Goal: Task Accomplishment & Management: Complete application form

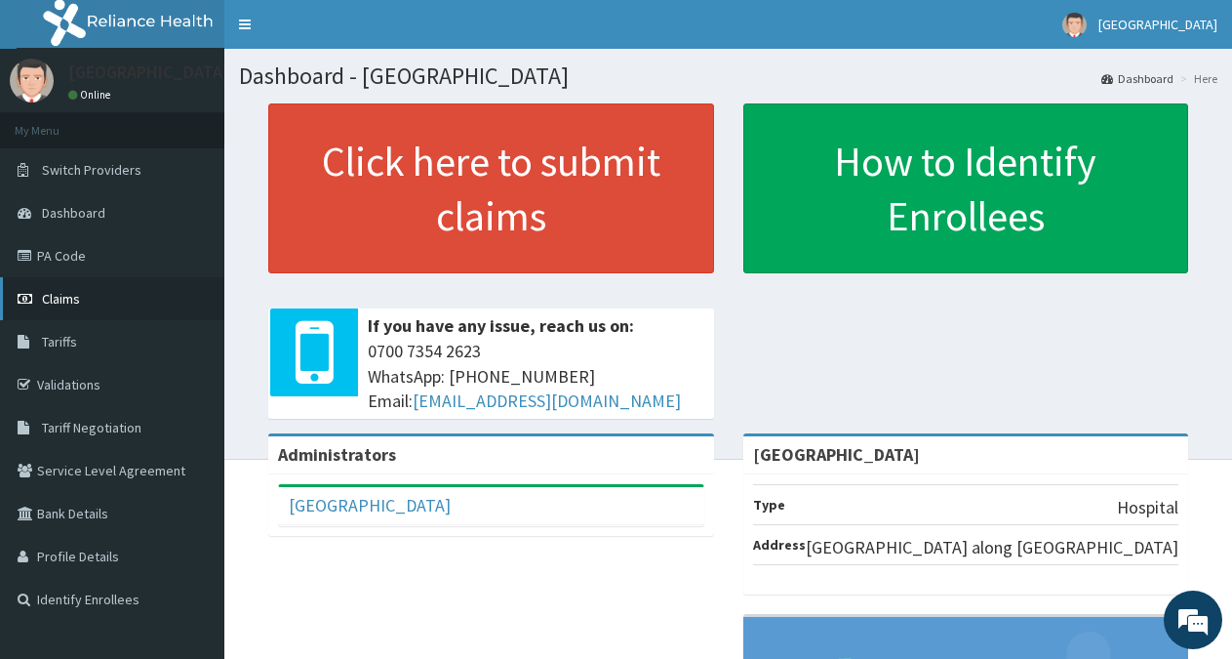
click at [73, 290] on link "Claims" at bounding box center [112, 298] width 224 height 43
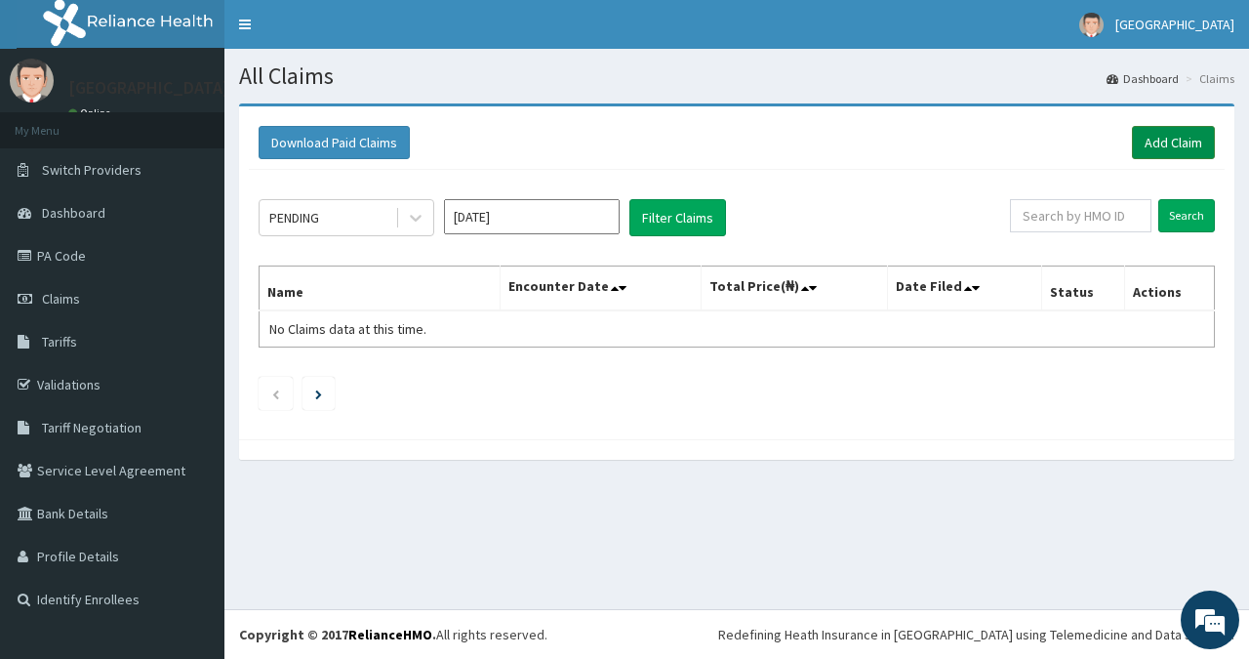
click at [1193, 138] on link "Add Claim" at bounding box center [1173, 142] width 83 height 33
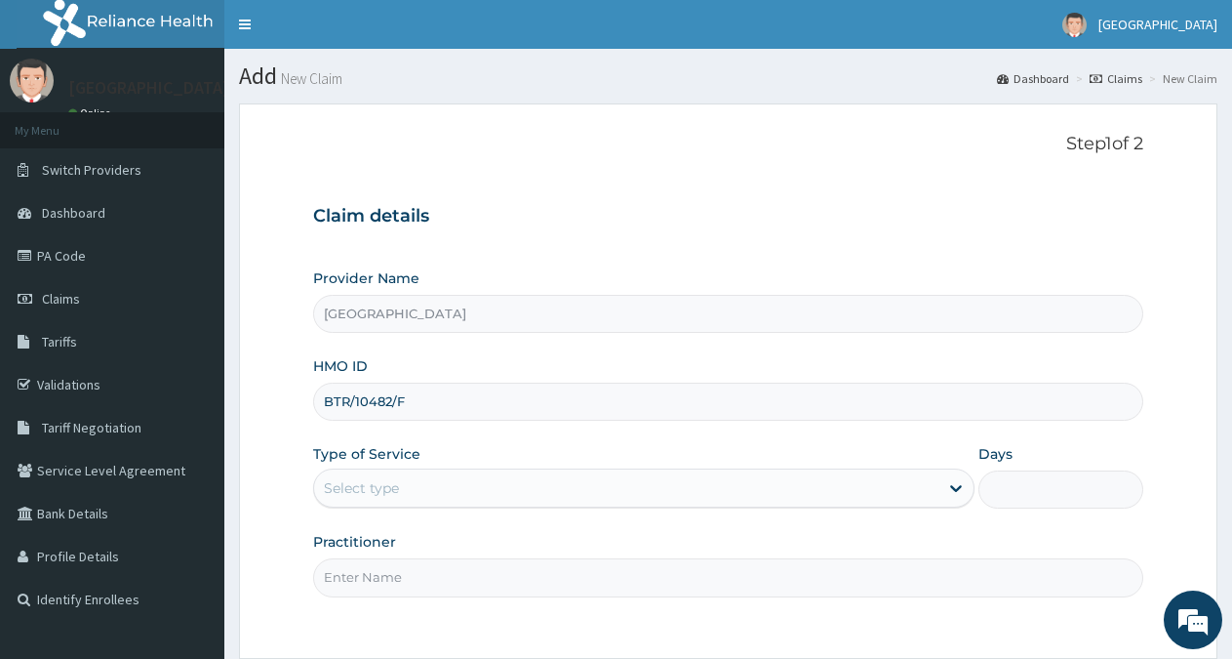
type input "BTR/10482/F"
click at [435, 484] on div "Select type" at bounding box center [626, 487] width 624 height 31
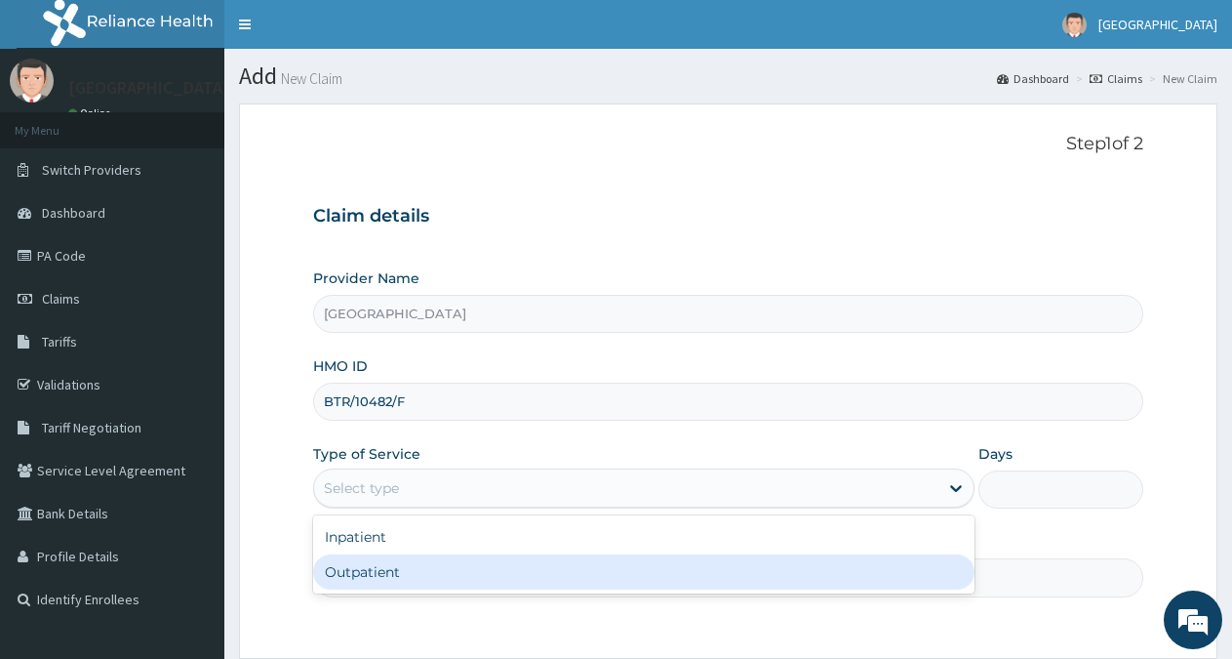
click at [414, 568] on div "Outpatient" at bounding box center [643, 571] width 661 height 35
type input "1"
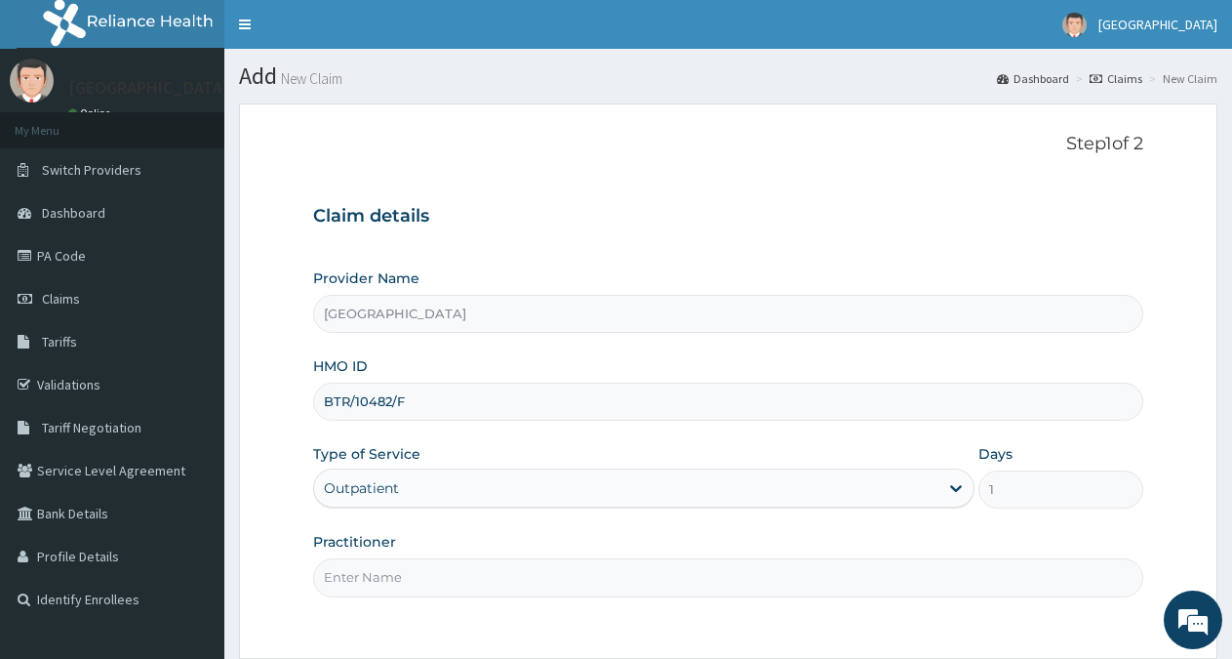
click at [397, 581] on input "Practitioner" at bounding box center [728, 577] width 830 height 38
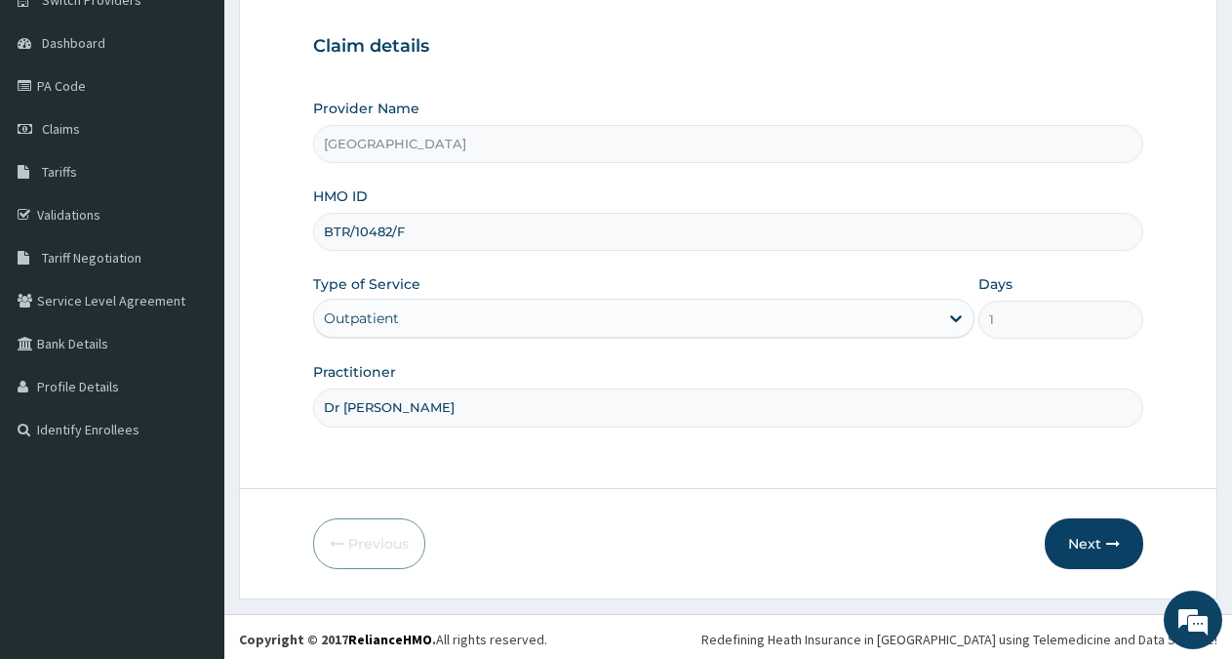
scroll to position [175, 0]
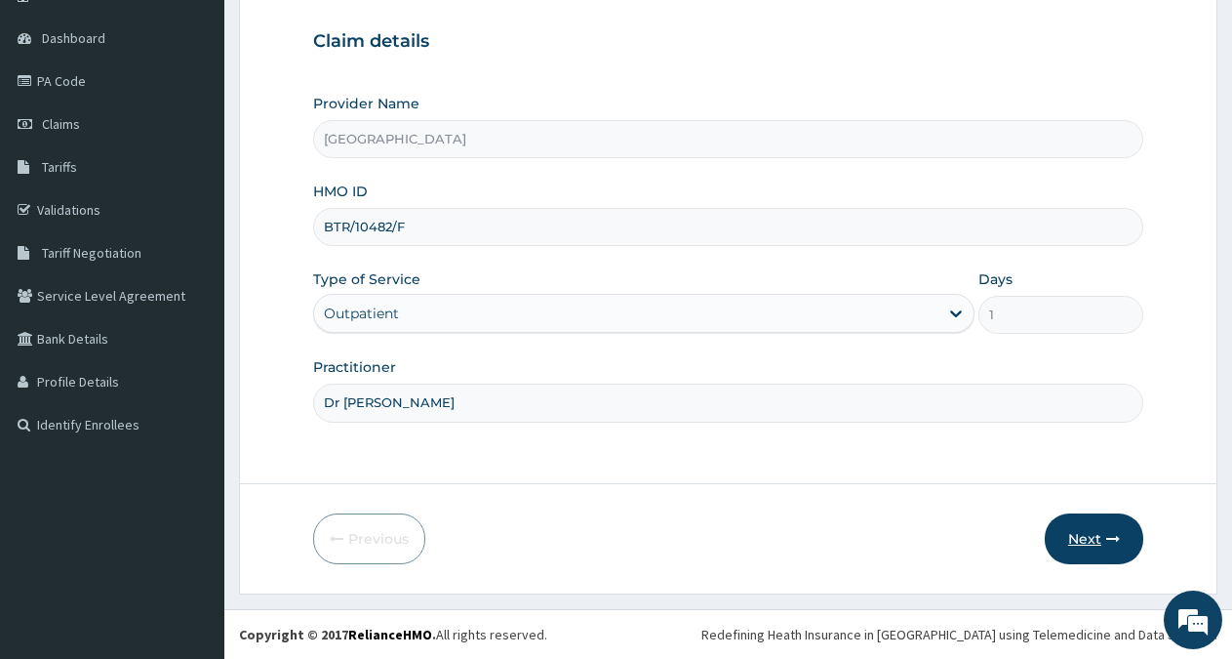
type input "Dr [PERSON_NAME]"
click at [1080, 531] on button "Next" at bounding box center [1094, 538] width 99 height 51
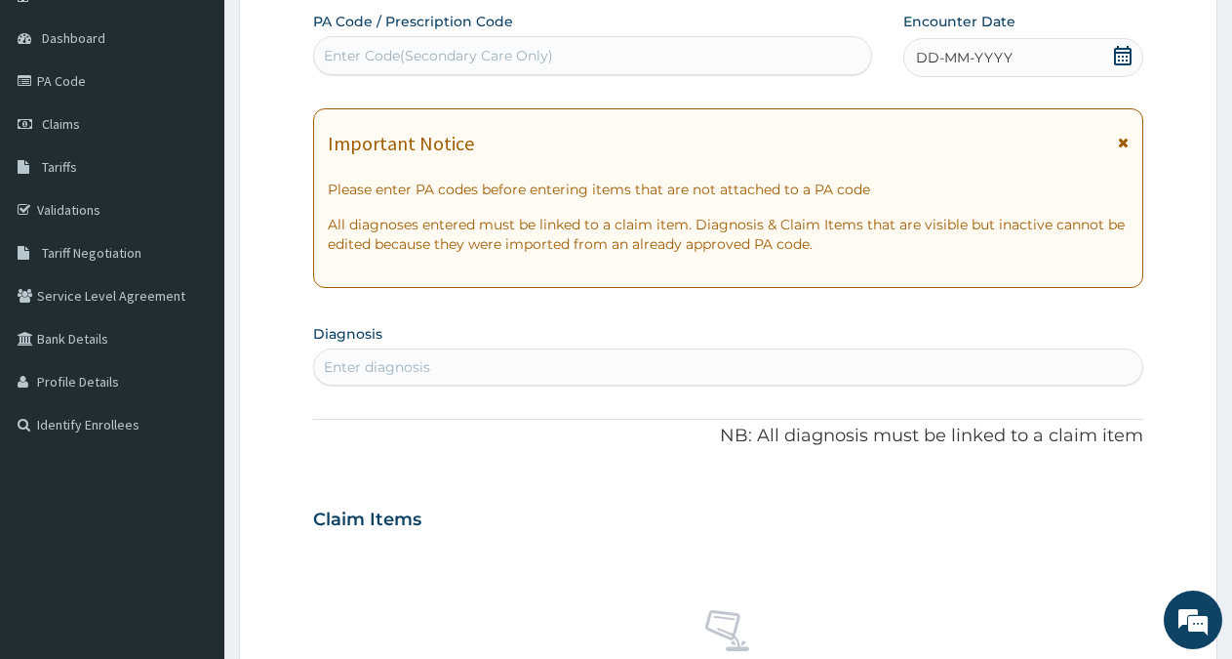
click at [1128, 60] on icon at bounding box center [1123, 56] width 18 height 20
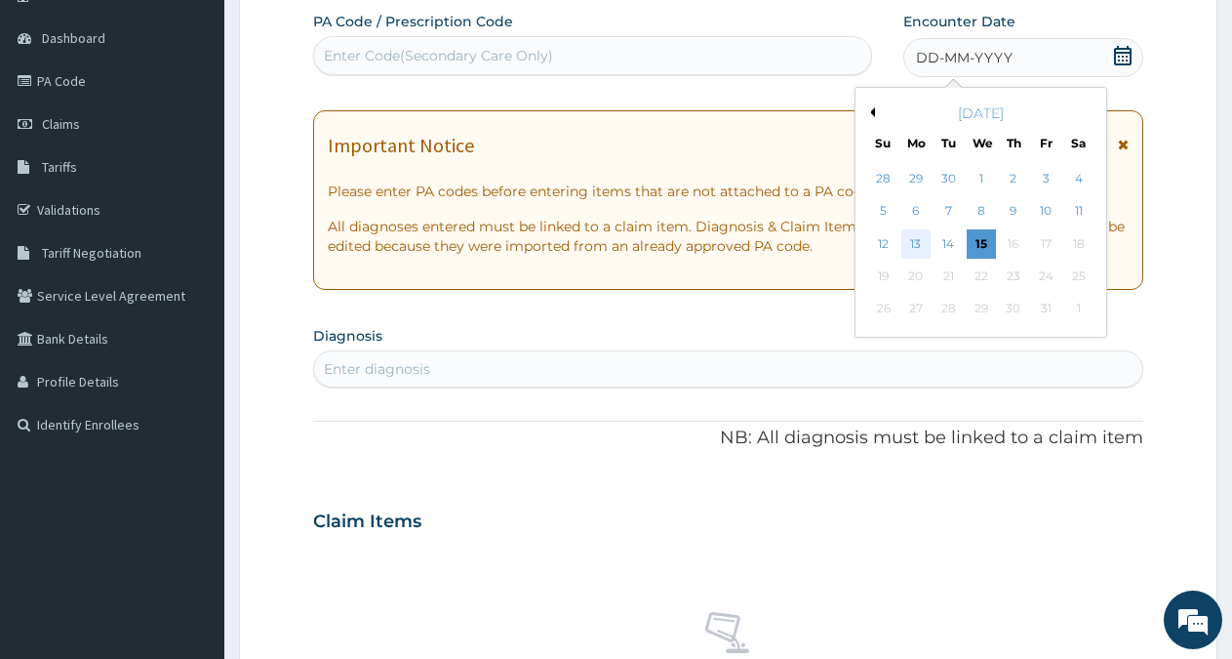
click at [915, 240] on div "13" at bounding box center [916, 243] width 29 height 29
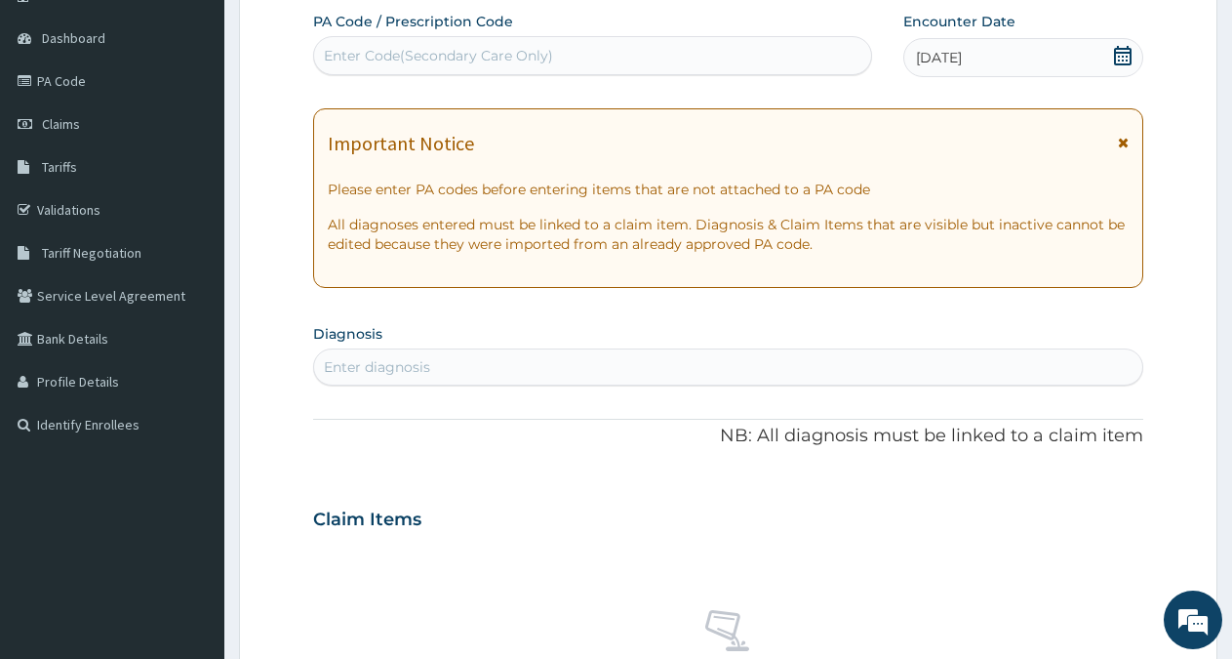
click at [420, 365] on div "Enter diagnosis" at bounding box center [377, 367] width 106 height 20
type input "[MEDICAL_DATA]"
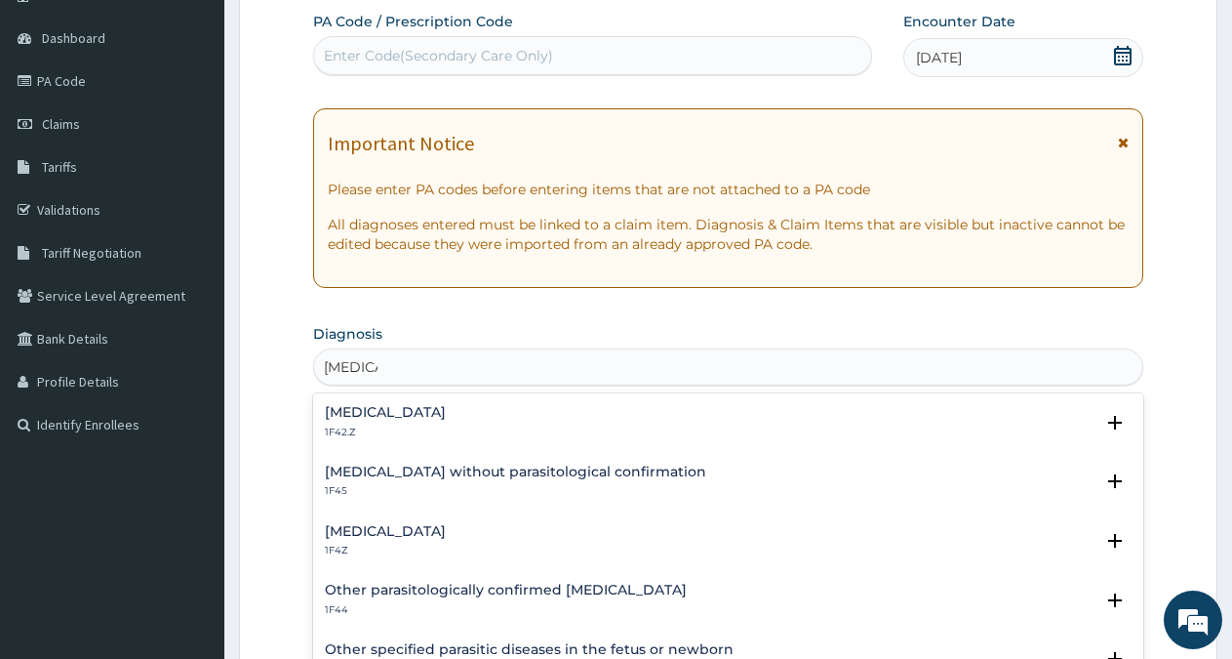
click at [384, 526] on h4 "[MEDICAL_DATA]" at bounding box center [385, 531] width 121 height 15
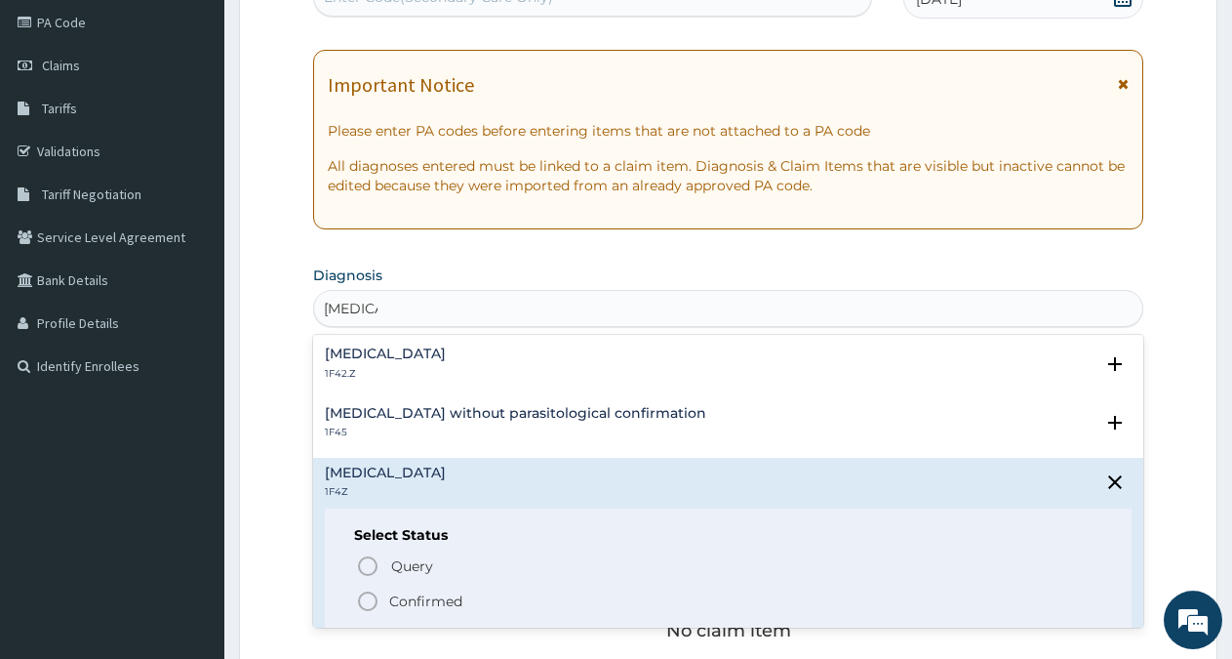
scroll to position [274, 0]
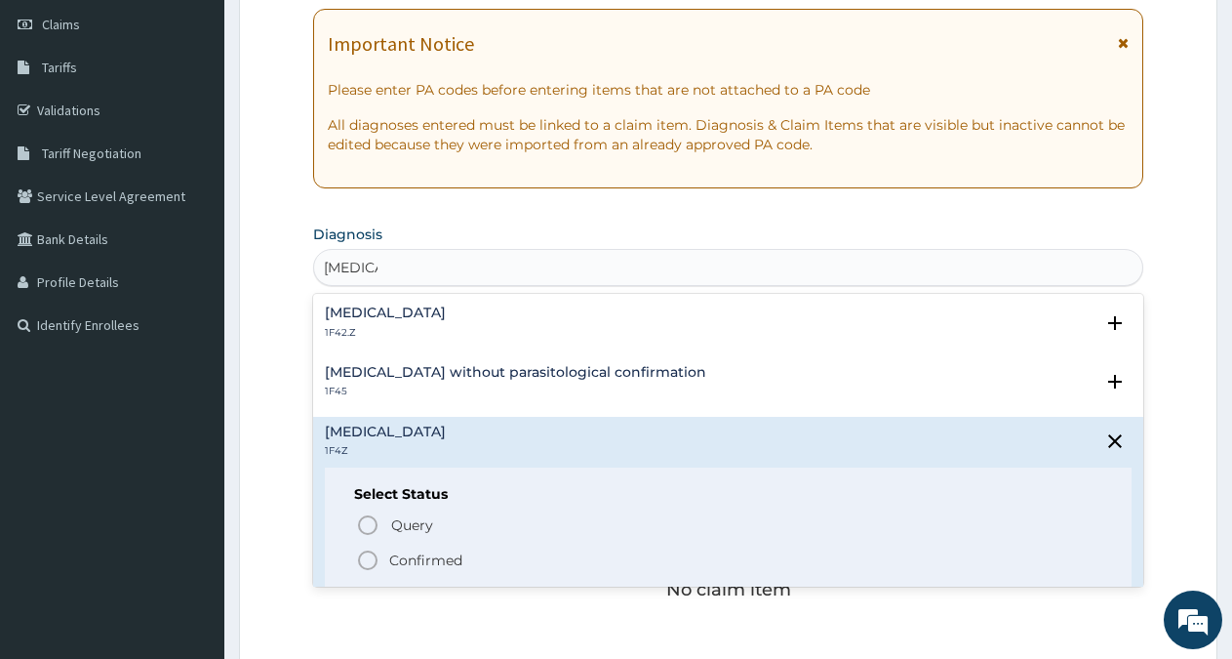
click at [431, 561] on p "Confirmed" at bounding box center [425, 560] width 73 height 20
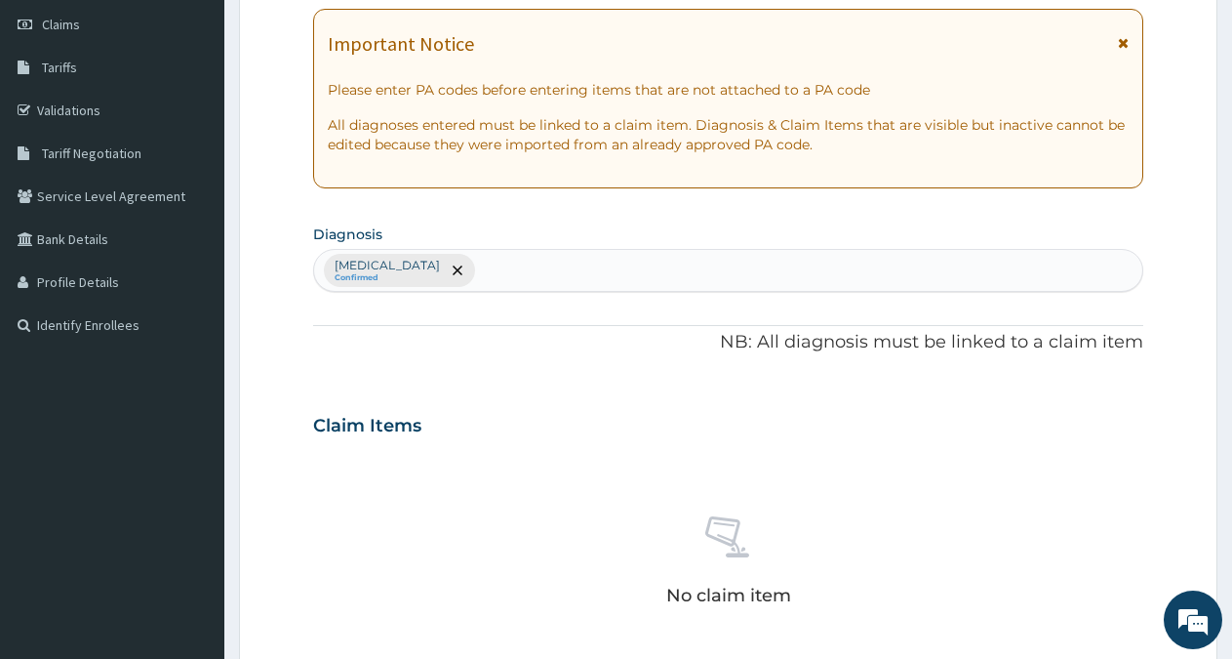
scroll to position [748, 0]
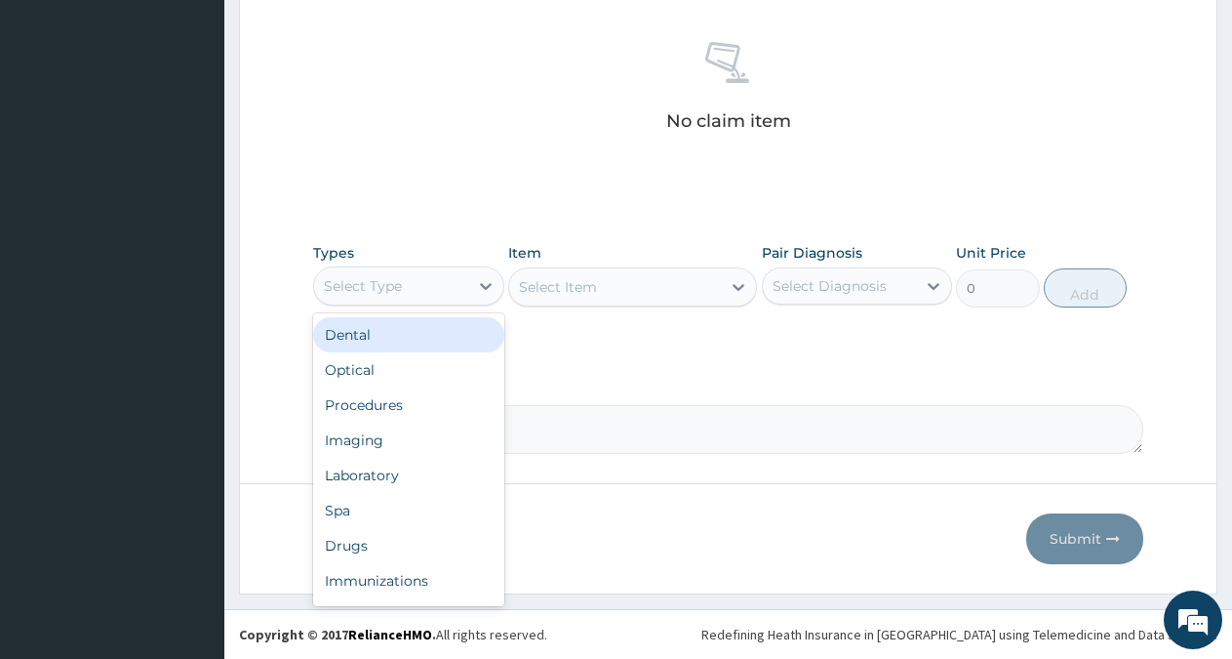
click at [464, 286] on div "Select Type" at bounding box center [391, 285] width 154 height 31
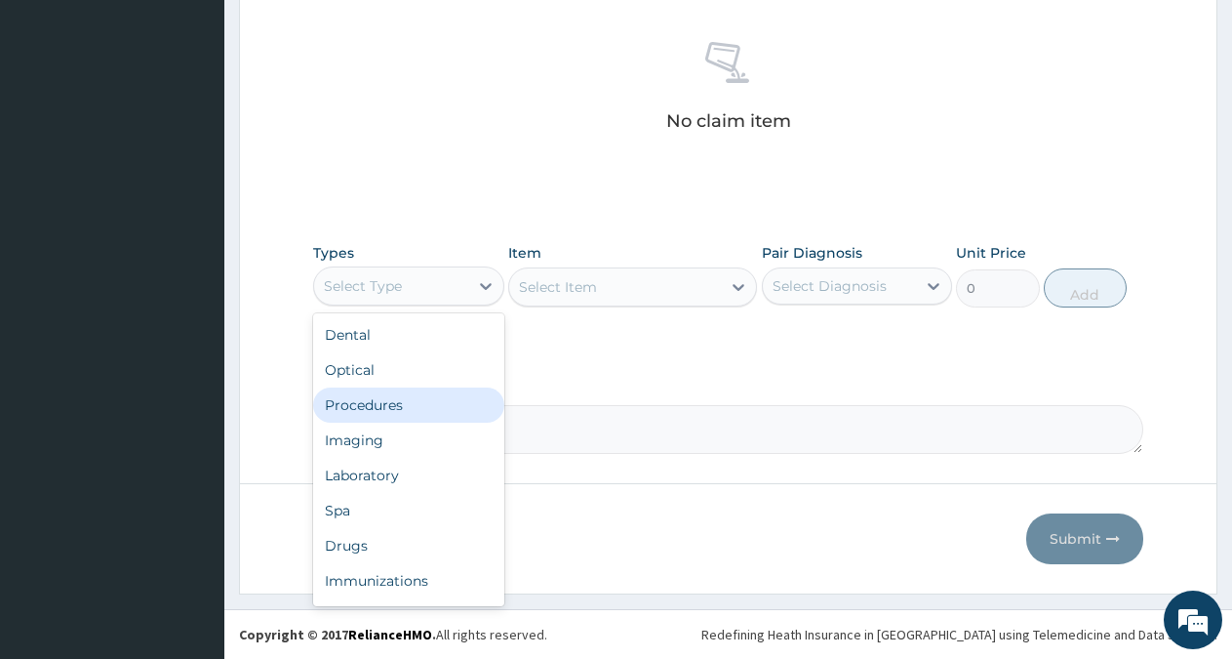
click at [378, 402] on div "Procedures" at bounding box center [408, 404] width 191 height 35
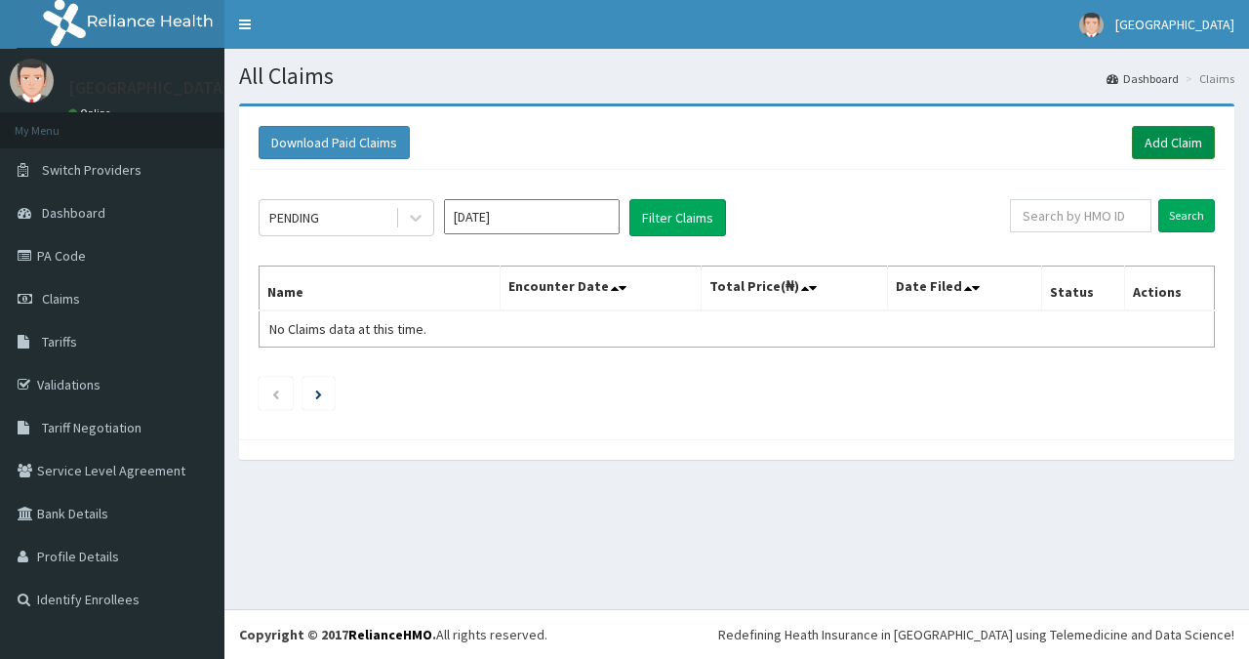
click at [1189, 132] on link "Add Claim" at bounding box center [1173, 142] width 83 height 33
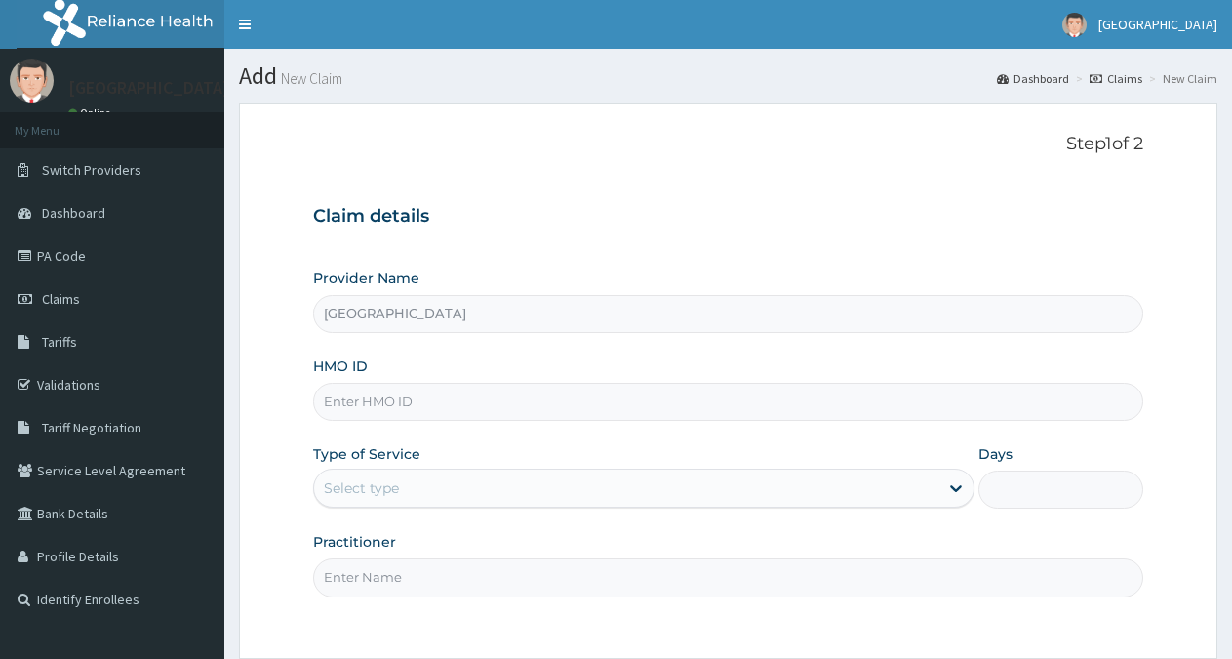
click at [411, 399] on input "HMO ID" at bounding box center [728, 402] width 830 height 38
type input "BTR/10482/F"
click at [431, 484] on div "Select type" at bounding box center [626, 487] width 624 height 31
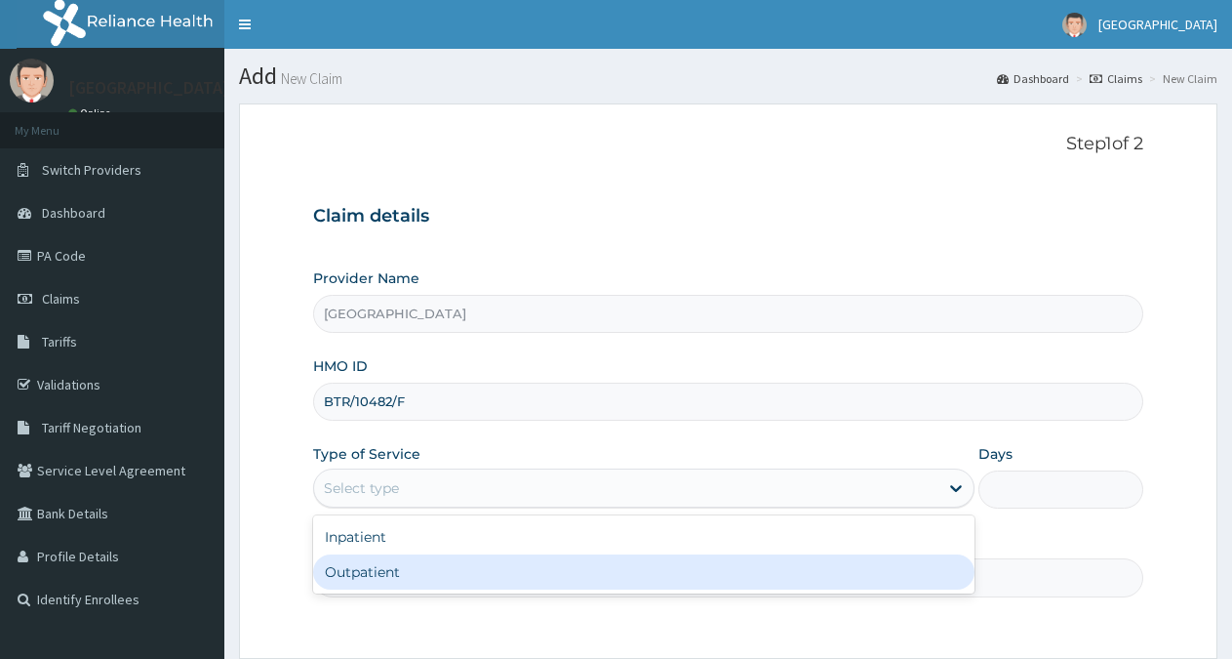
click at [406, 570] on div "Outpatient" at bounding box center [643, 571] width 661 height 35
type input "1"
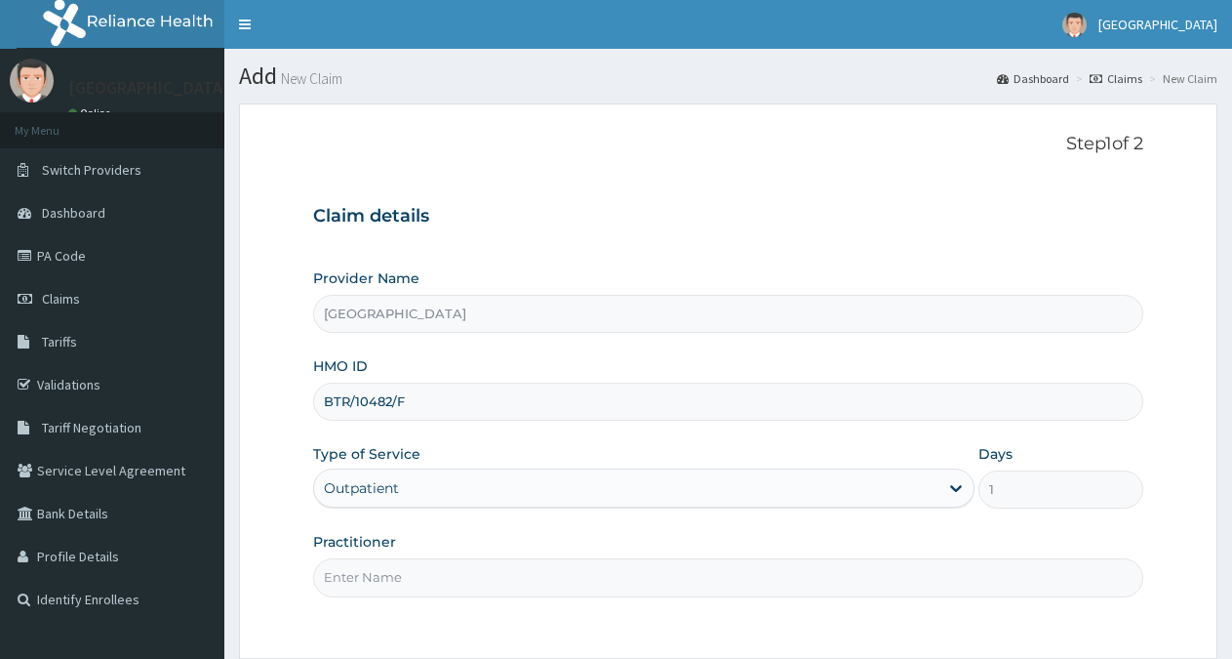
click at [400, 583] on input "Practitioner" at bounding box center [728, 577] width 830 height 38
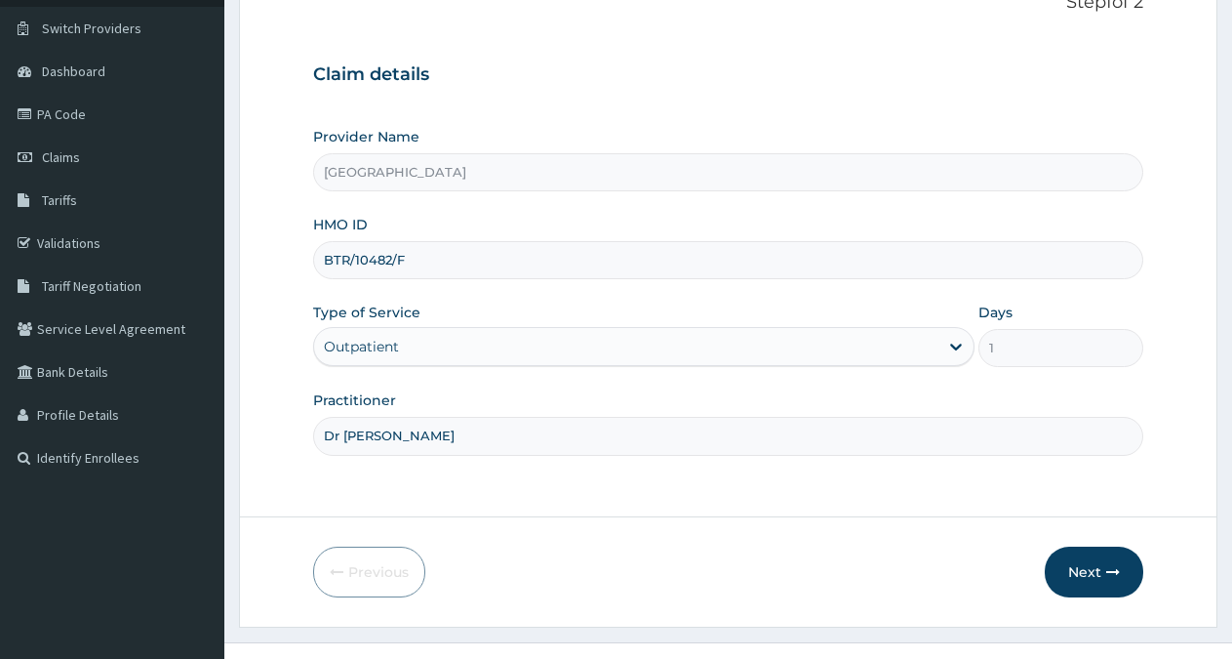
scroll to position [175, 0]
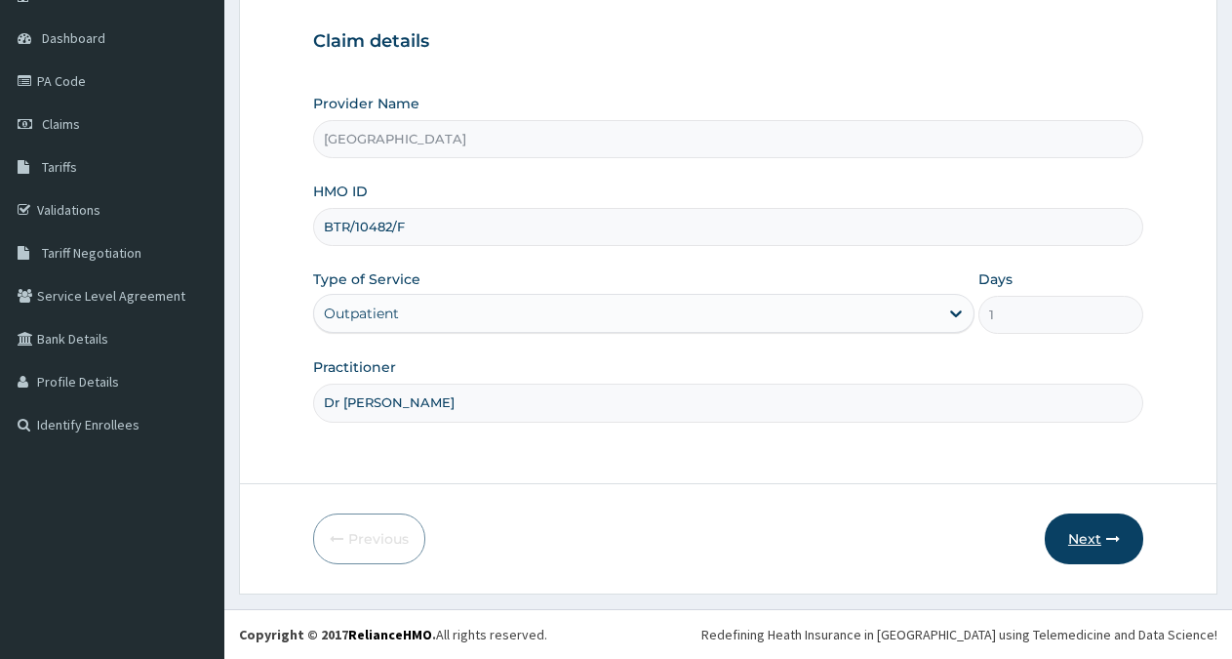
type input "Dr [PERSON_NAME]"
click at [1102, 541] on button "Next" at bounding box center [1094, 538] width 99 height 51
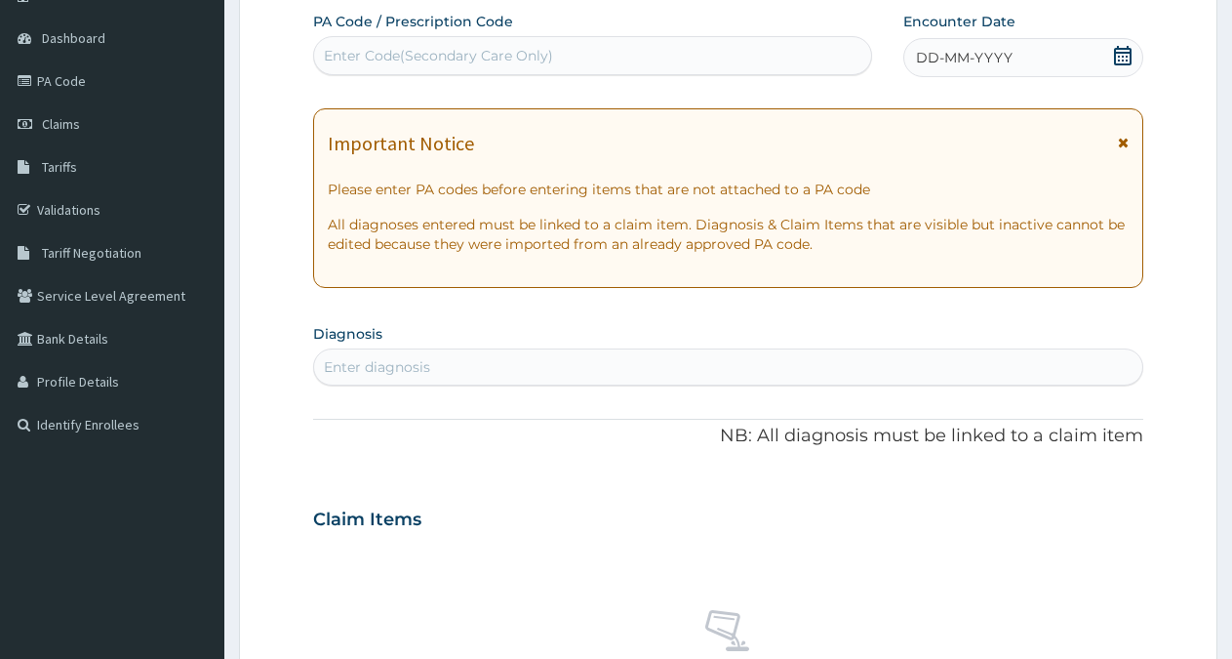
click at [1037, 56] on div "DD-MM-YYYY" at bounding box center [1024, 57] width 240 height 39
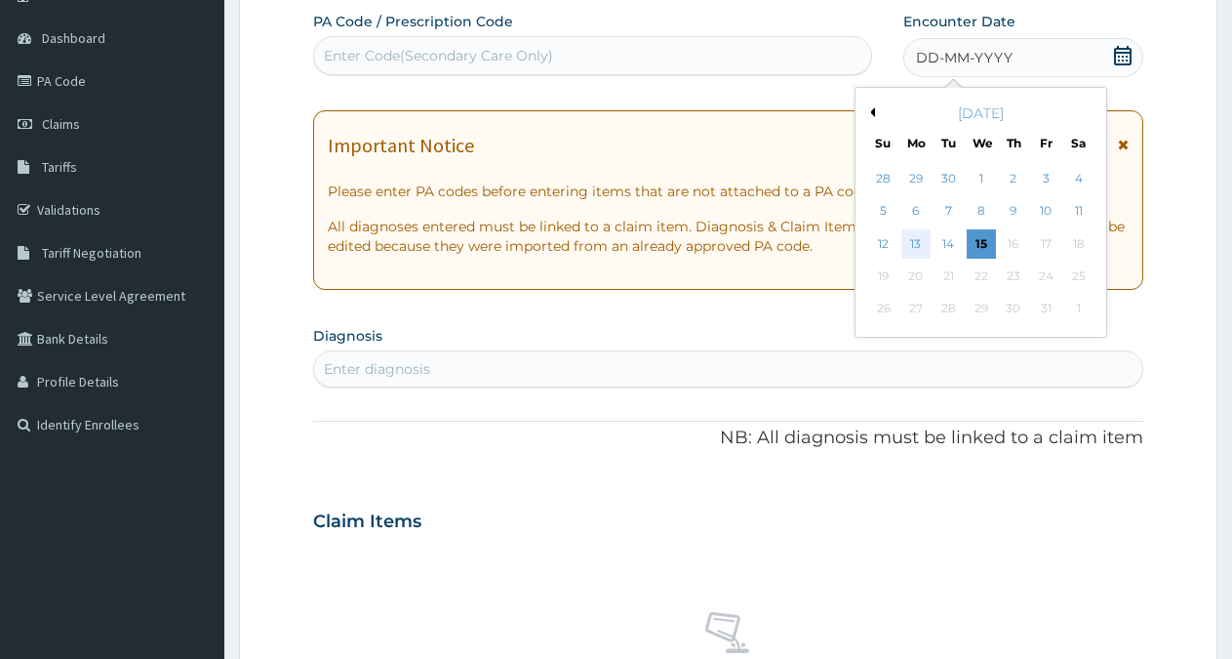
click at [919, 248] on div "13" at bounding box center [916, 243] width 29 height 29
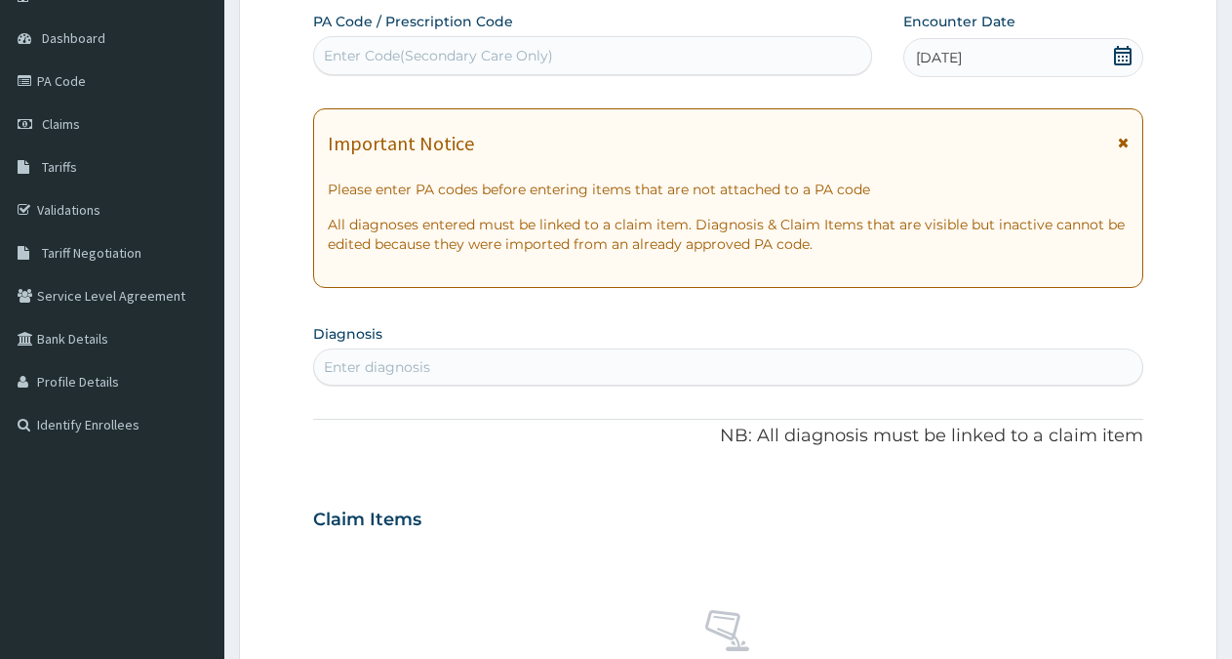
click at [480, 365] on div "Enter diagnosis" at bounding box center [728, 366] width 828 height 31
type input "[MEDICAL_DATA]"
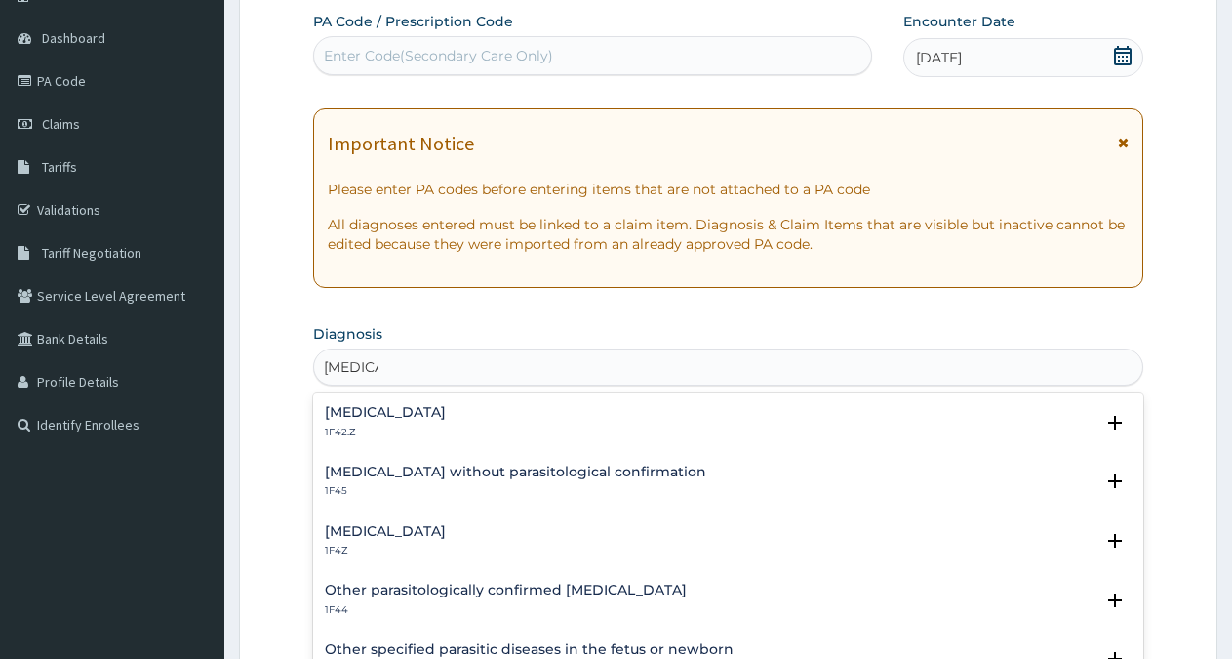
click at [423, 526] on h4 "[MEDICAL_DATA]" at bounding box center [385, 531] width 121 height 15
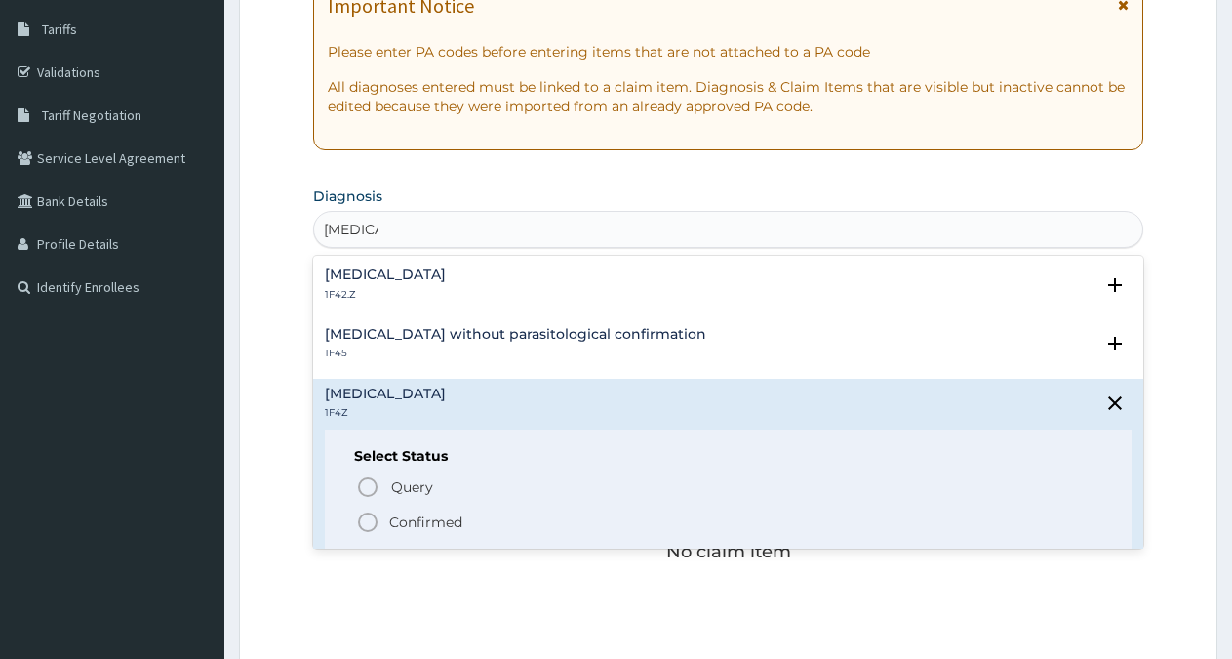
scroll to position [324, 0]
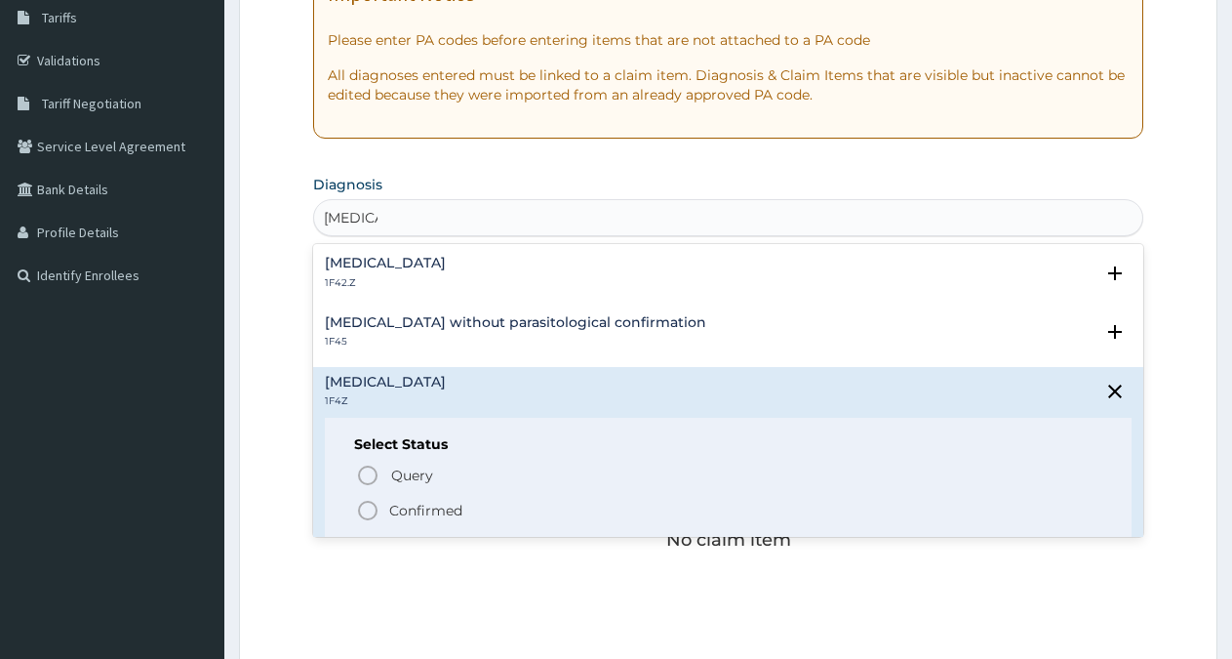
click at [417, 506] on p "Confirmed" at bounding box center [425, 511] width 73 height 20
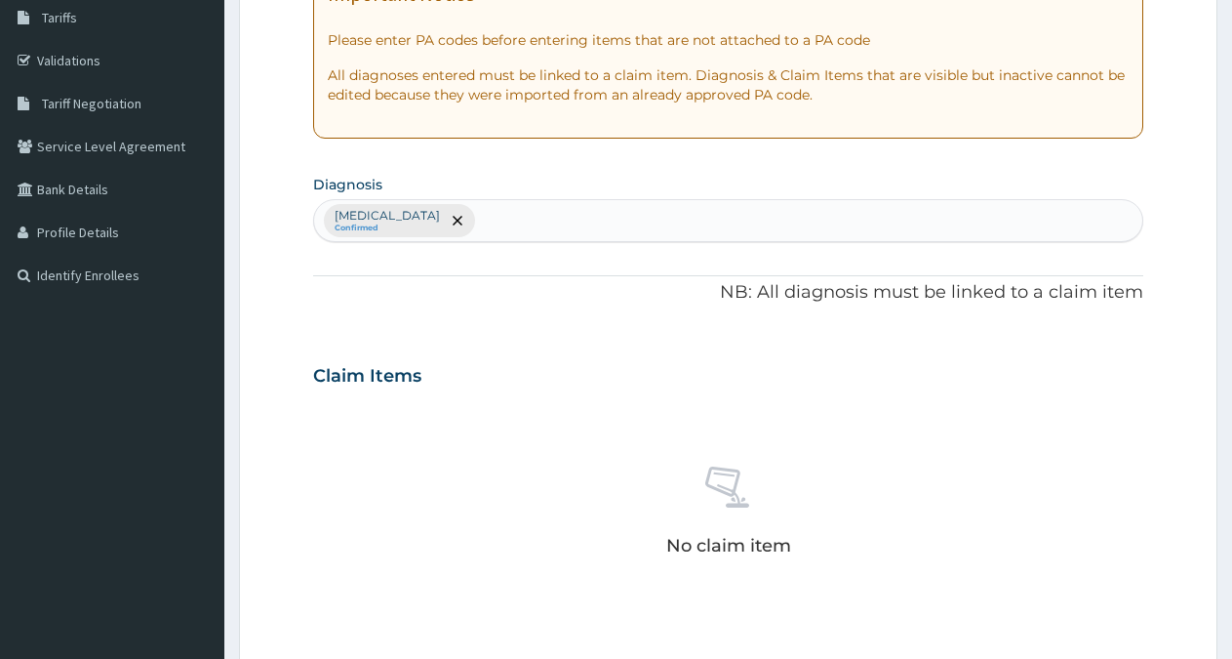
scroll to position [748, 0]
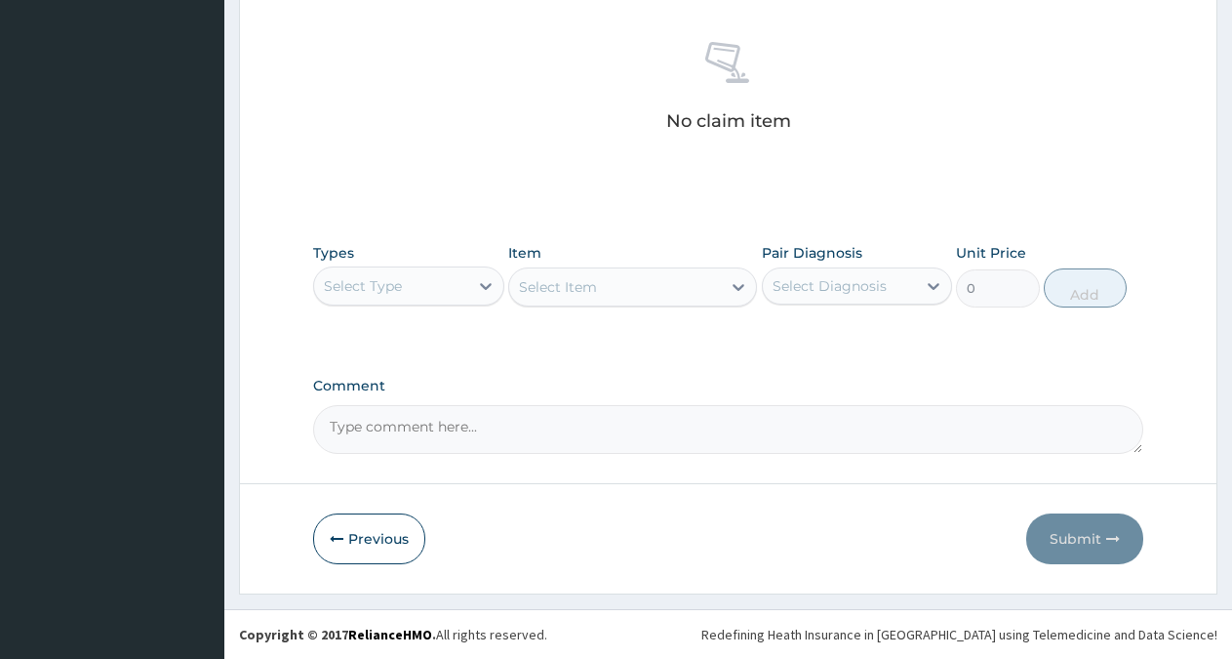
click at [448, 279] on div "Select Type" at bounding box center [391, 285] width 154 height 31
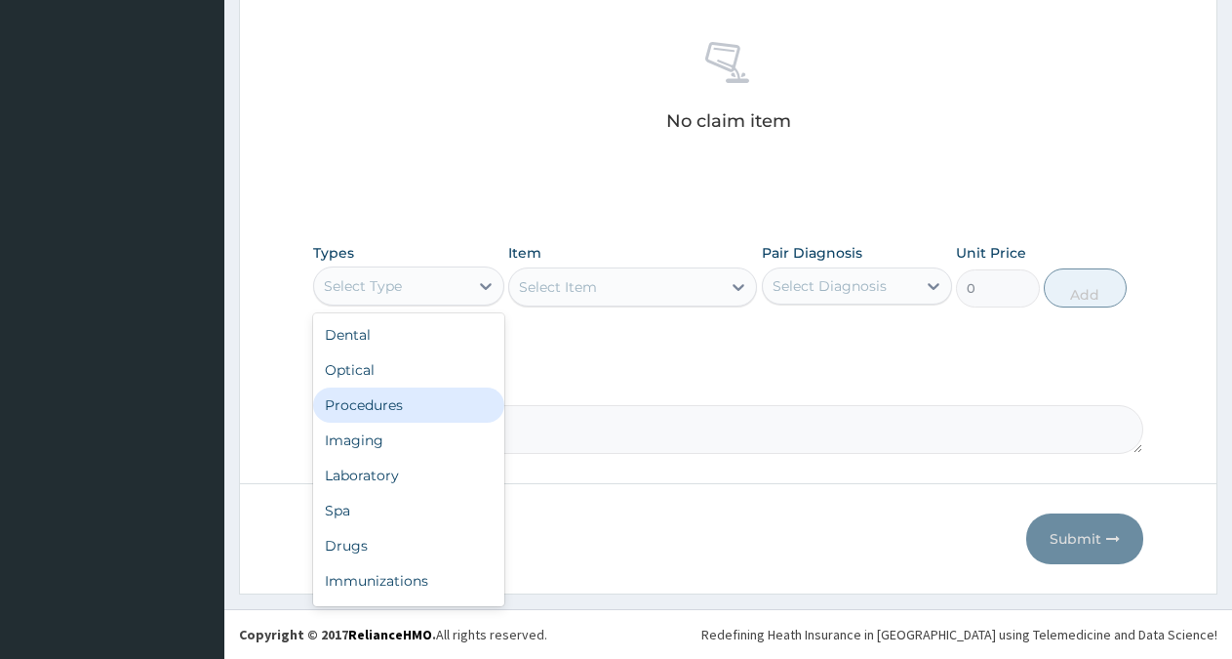
click at [403, 405] on div "Procedures" at bounding box center [408, 404] width 191 height 35
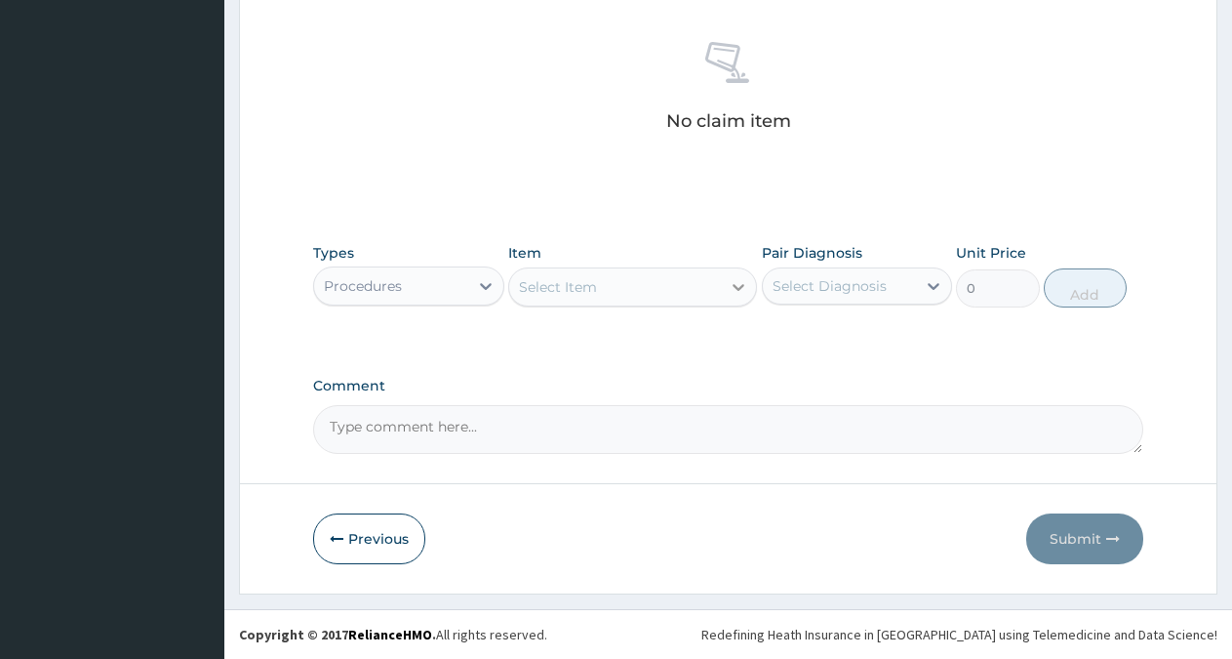
click at [724, 284] on div at bounding box center [738, 286] width 35 height 35
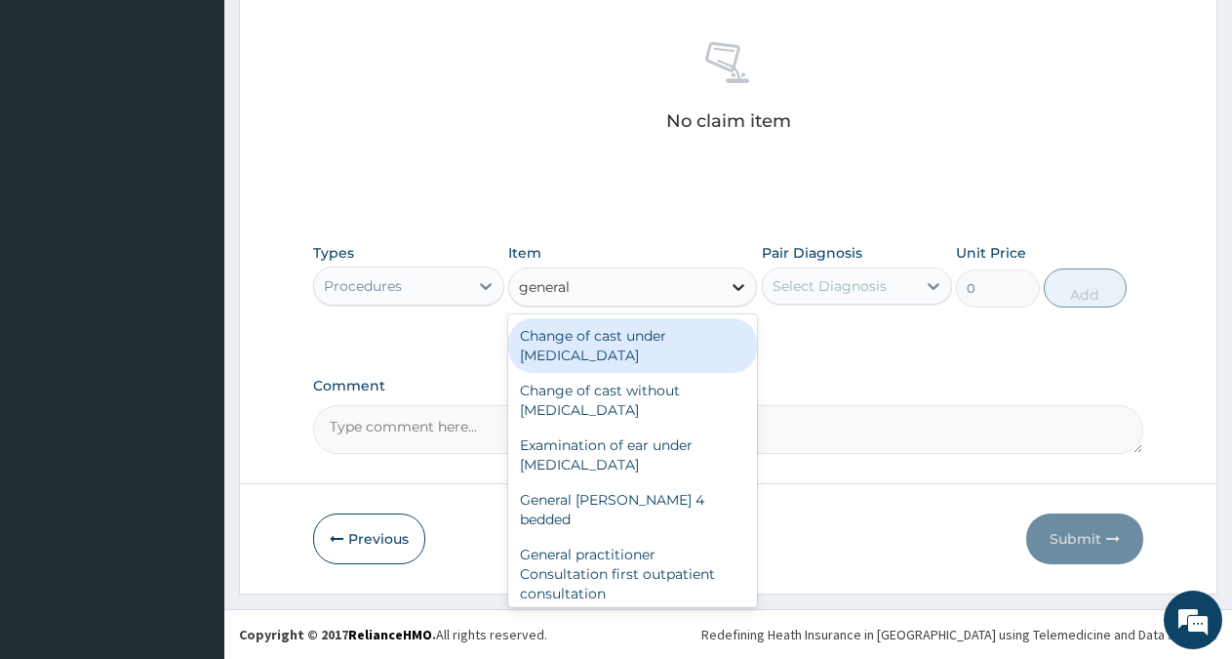
type input "general p"
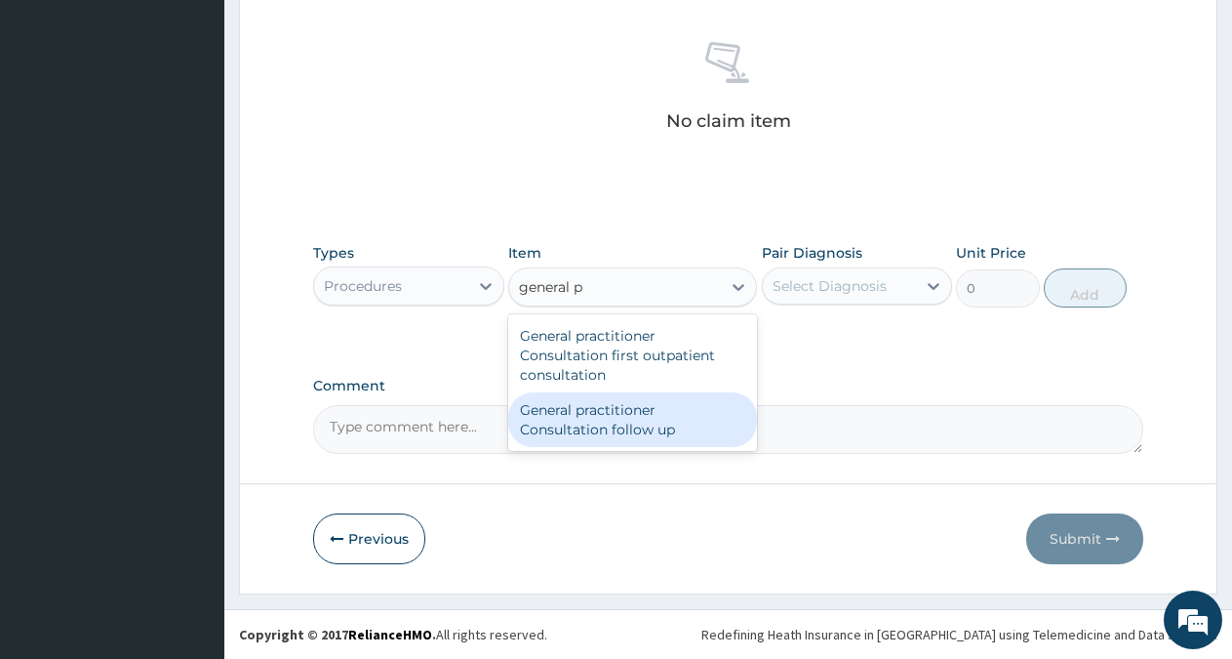
click at [639, 415] on div "General practitioner Consultation follow up" at bounding box center [632, 419] width 249 height 55
type input "2365"
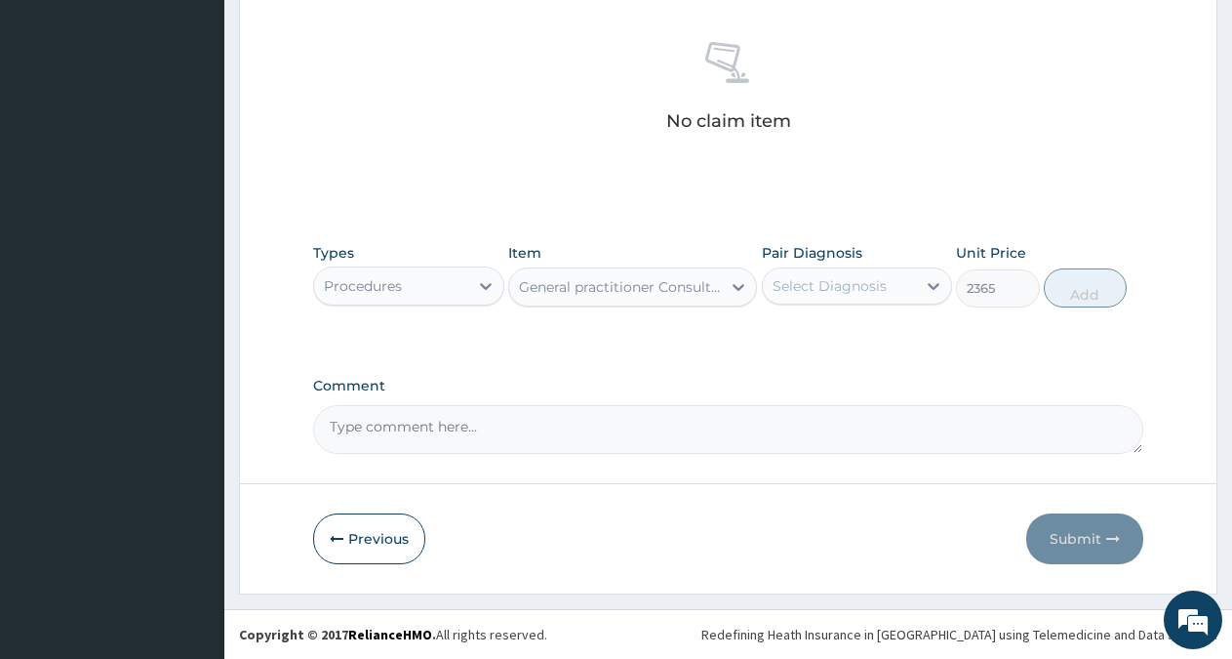
click at [817, 282] on div "Select Diagnosis" at bounding box center [830, 286] width 114 height 20
click at [818, 330] on label "[MEDICAL_DATA]" at bounding box center [854, 334] width 121 height 20
checkbox input "true"
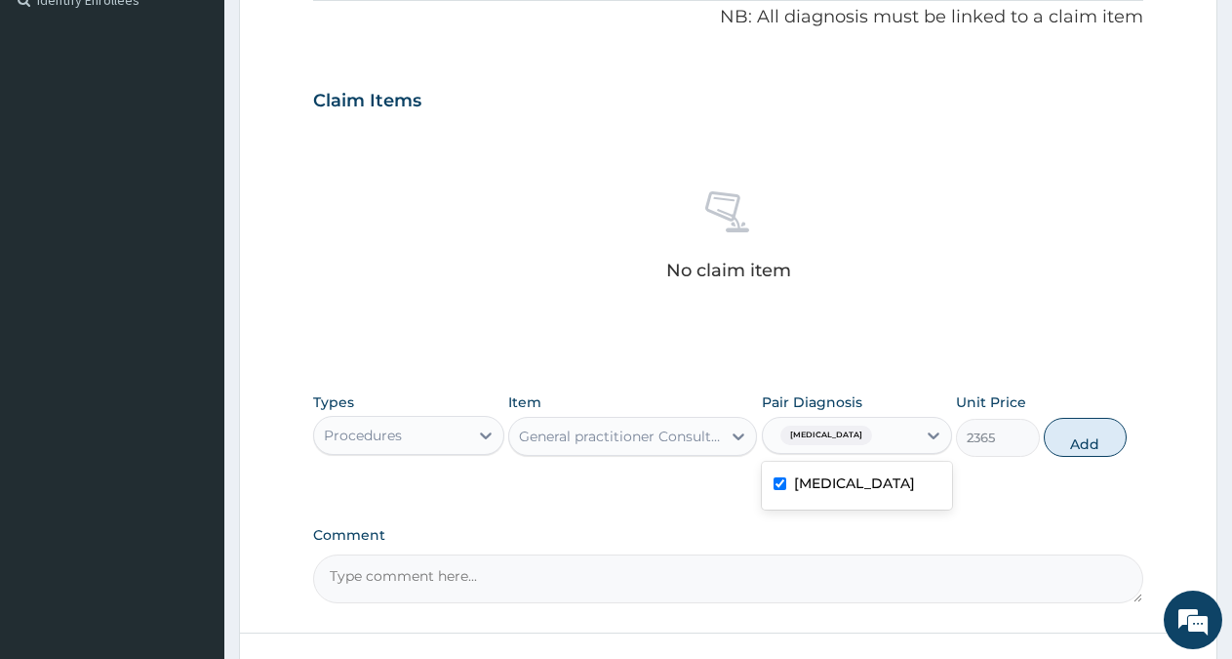
scroll to position [549, 0]
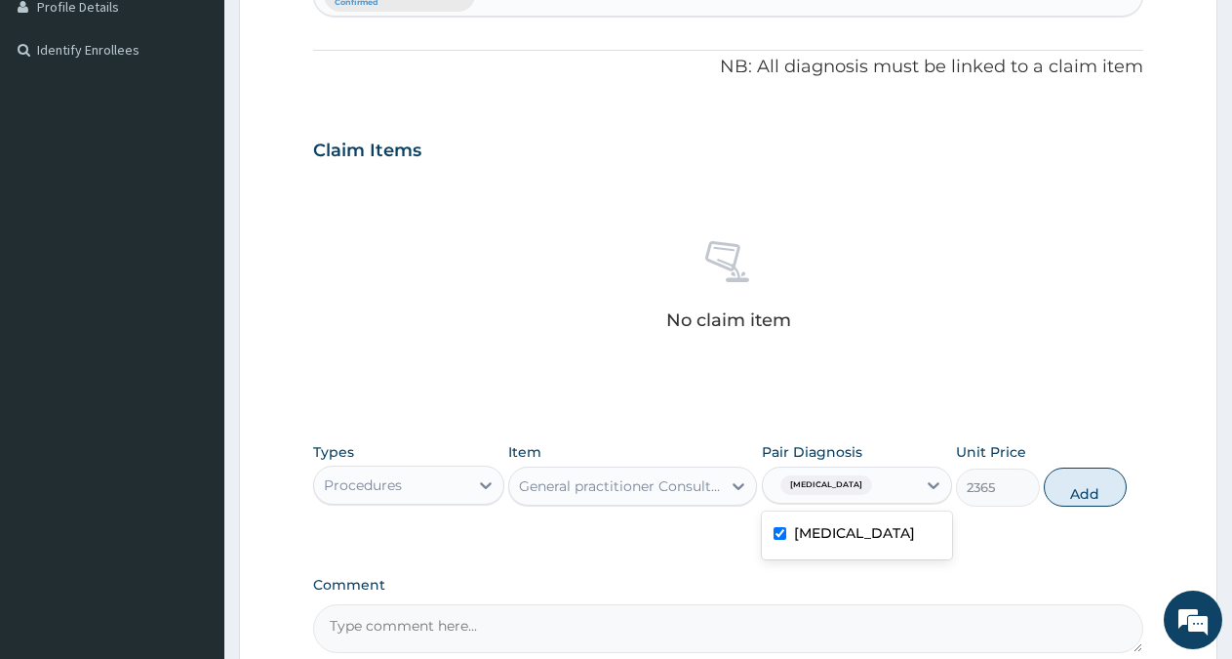
drag, startPoint x: 1242, startPoint y: 3, endPoint x: 779, endPoint y: 186, distance: 498.5
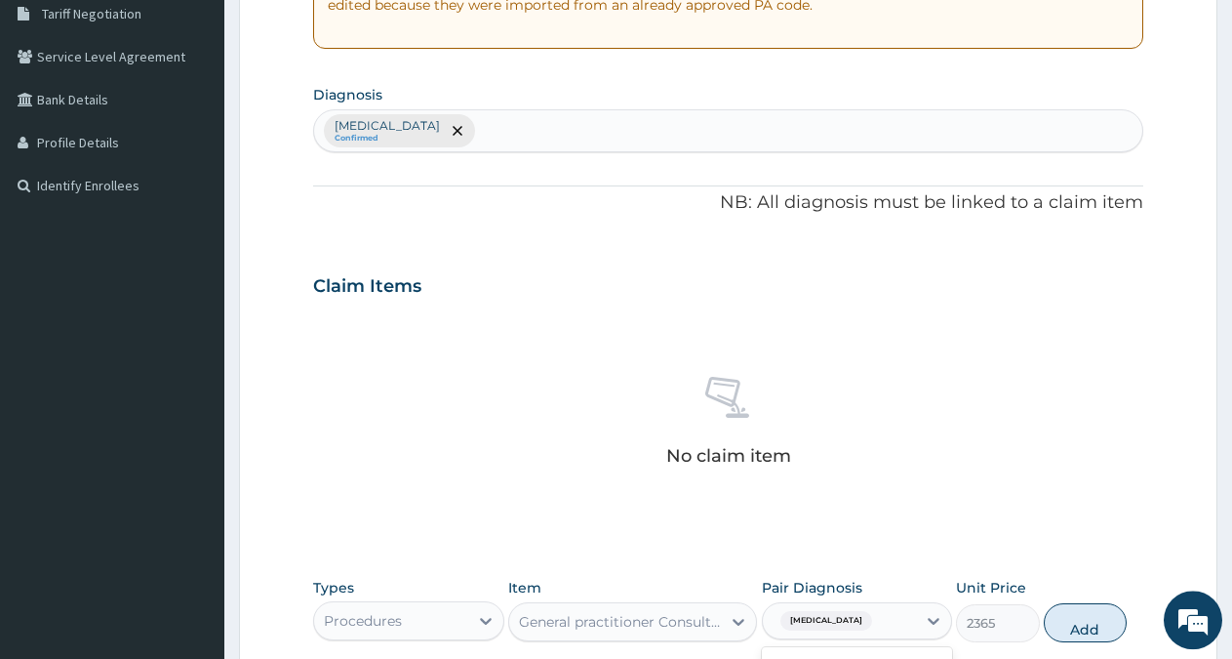
scroll to position [400, 0]
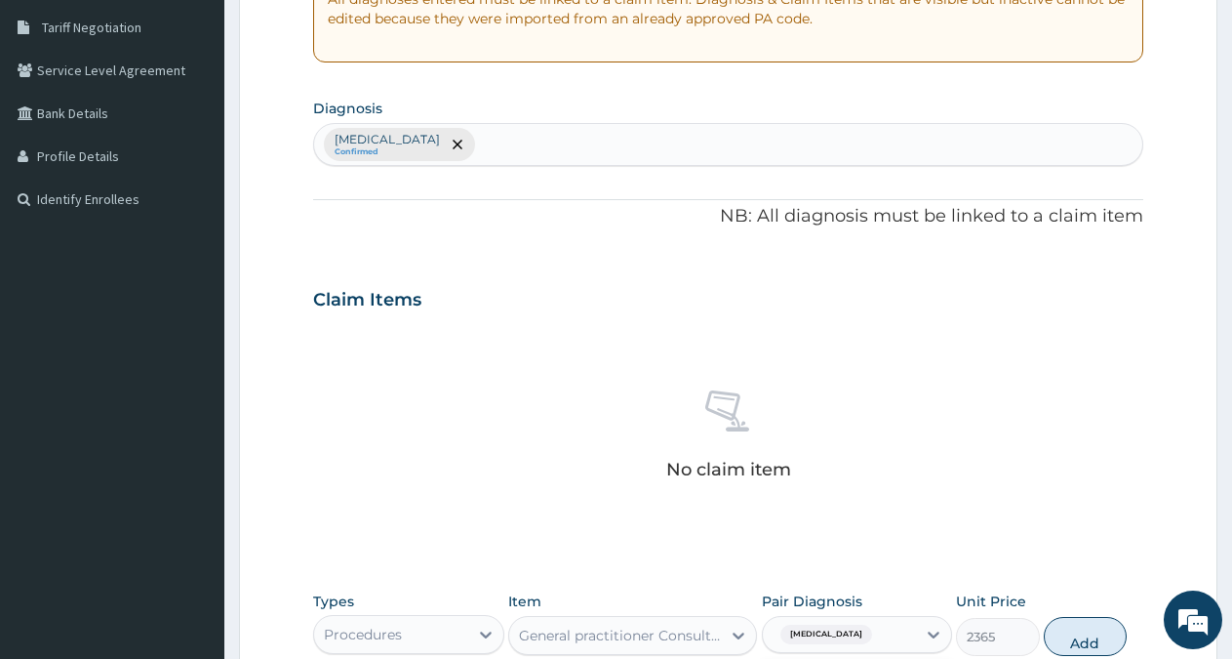
click at [540, 141] on div "[MEDICAL_DATA] Confirmed" at bounding box center [728, 144] width 828 height 41
type input "URTI"
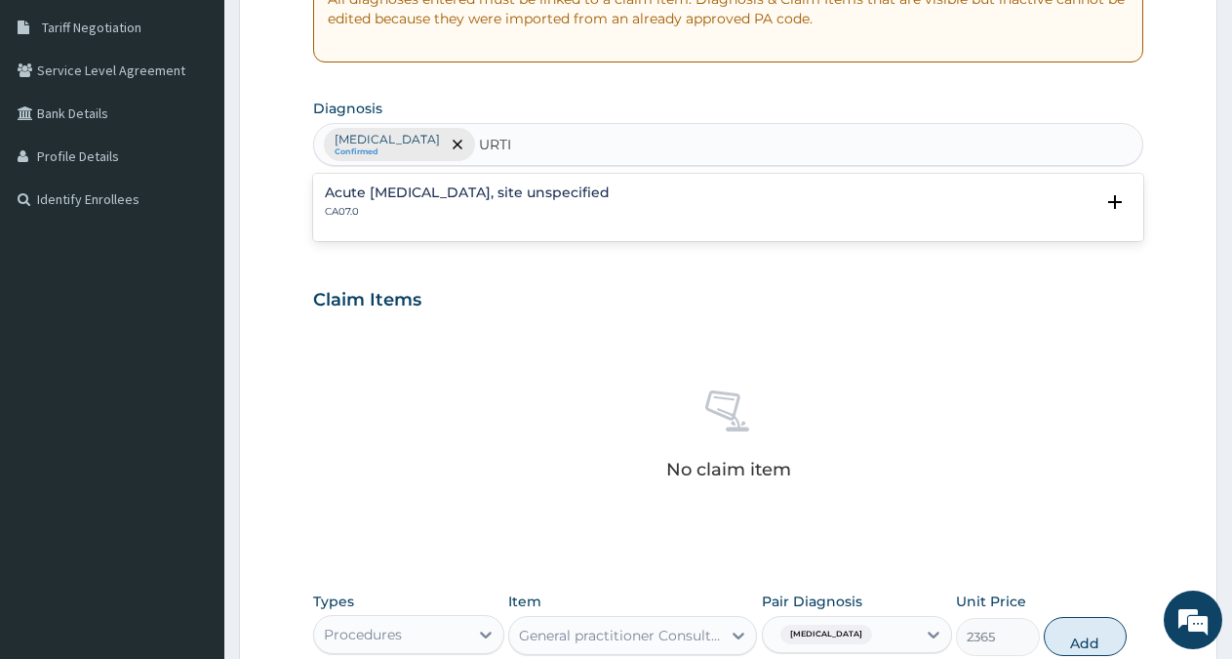
click at [497, 196] on h4 "Acute [MEDICAL_DATA], site unspecified" at bounding box center [467, 192] width 285 height 15
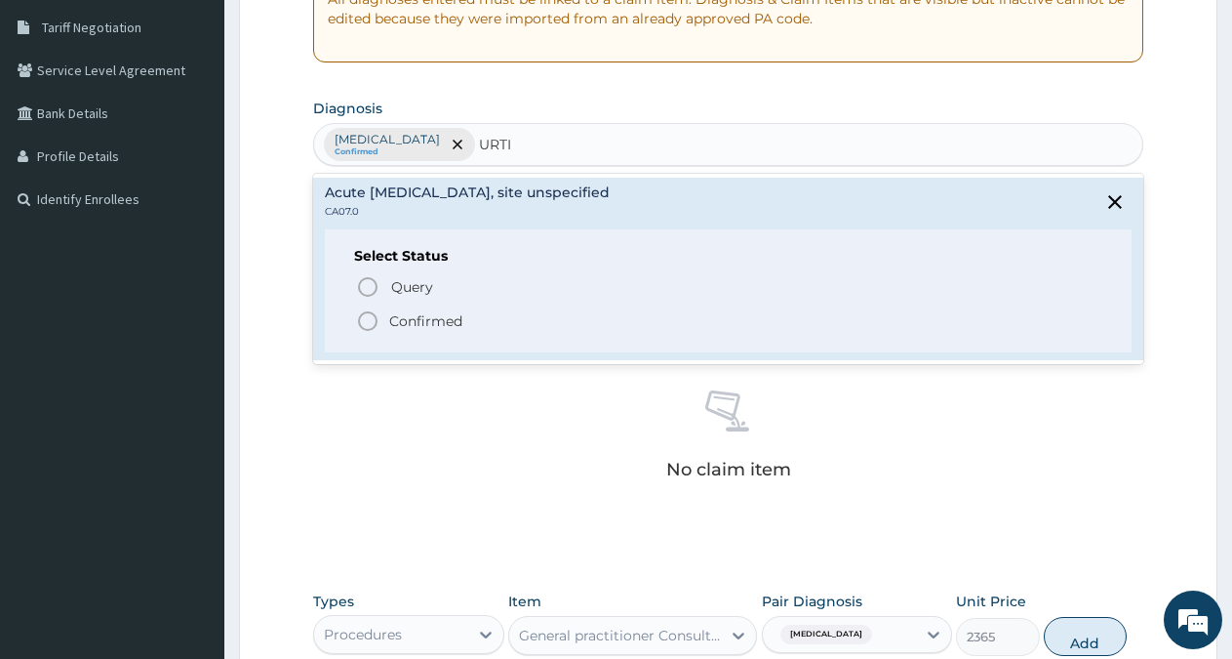
click at [442, 327] on p "Confirmed" at bounding box center [425, 321] width 73 height 20
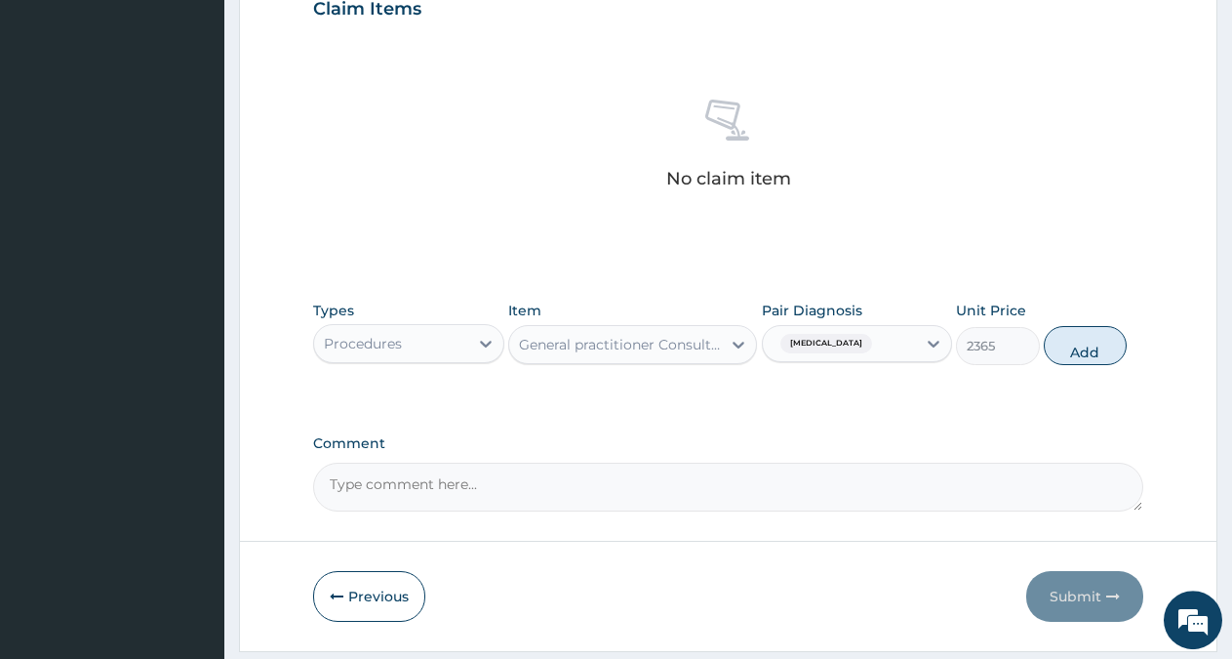
scroll to position [748, 0]
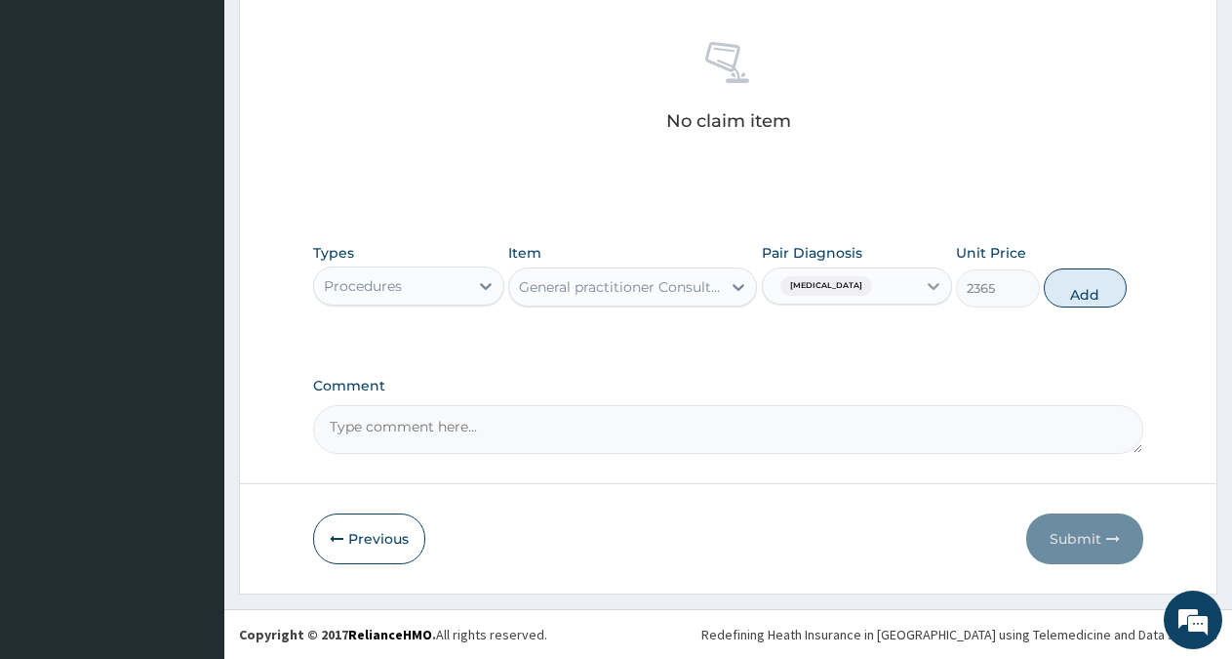
click at [924, 283] on div at bounding box center [933, 285] width 35 height 35
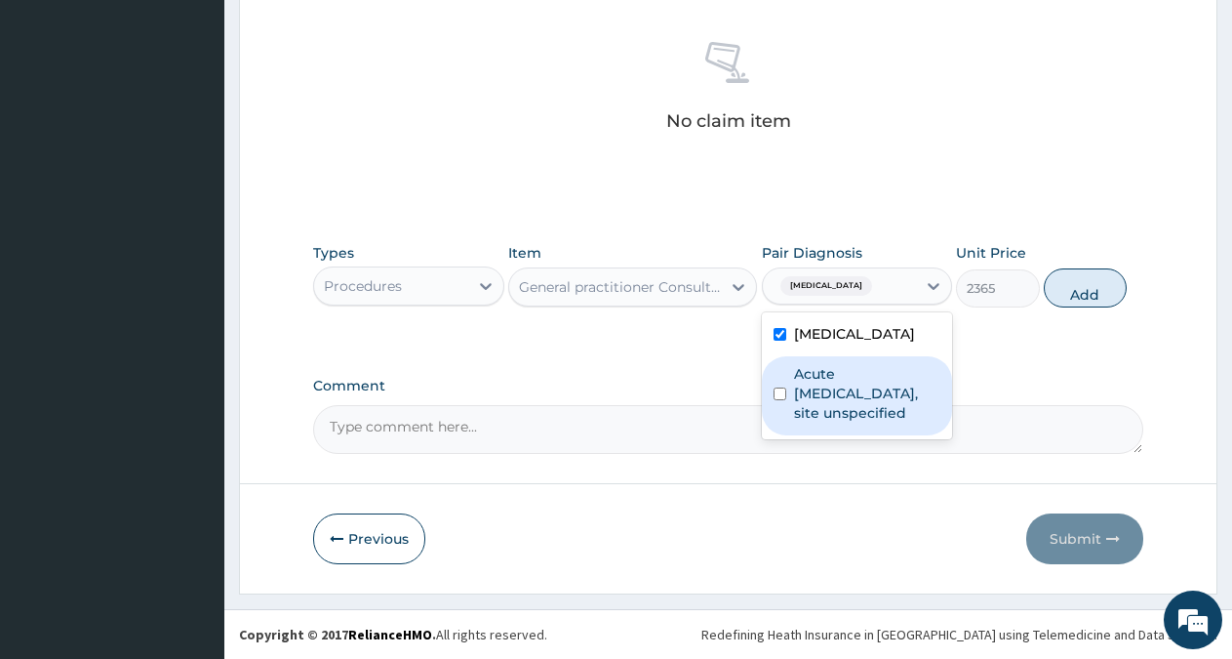
click at [852, 381] on label "Acute [MEDICAL_DATA], site unspecified" at bounding box center [867, 393] width 147 height 59
checkbox input "true"
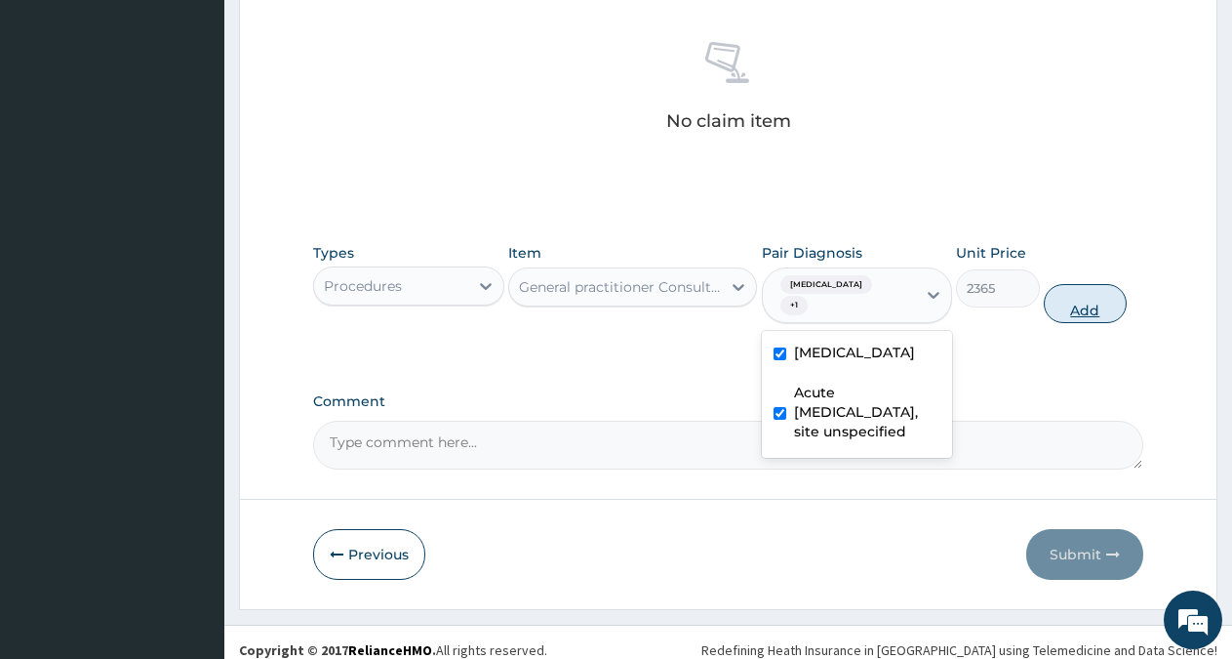
click at [1091, 306] on button "Add" at bounding box center [1085, 303] width 83 height 39
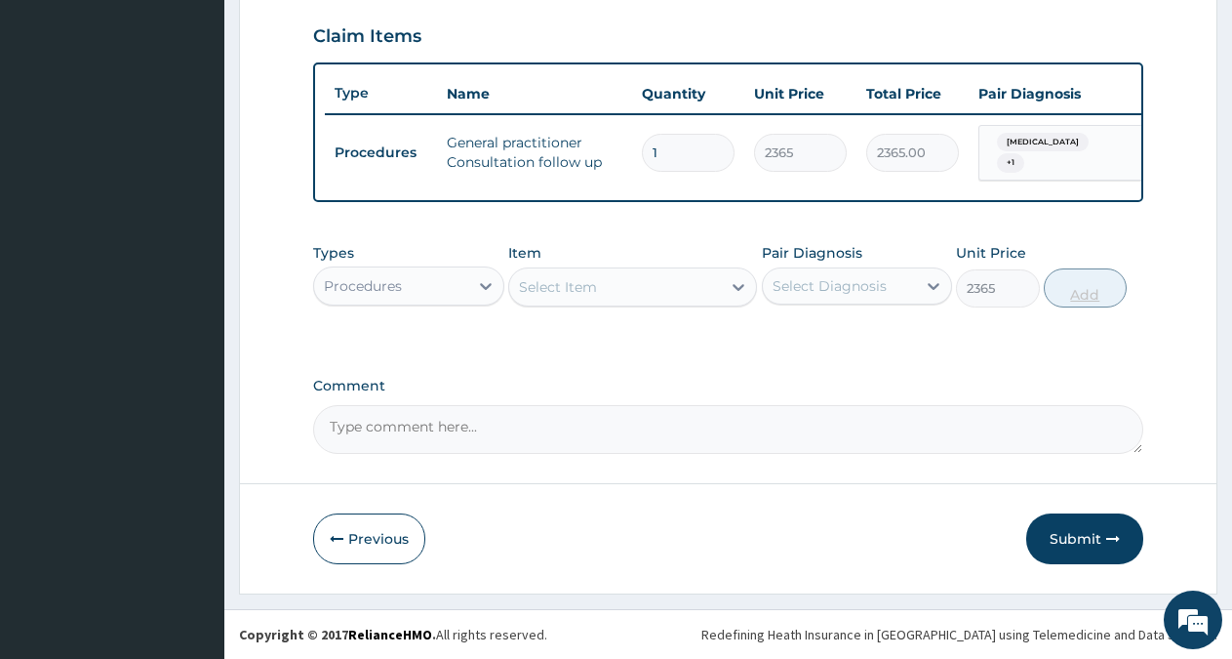
type input "0"
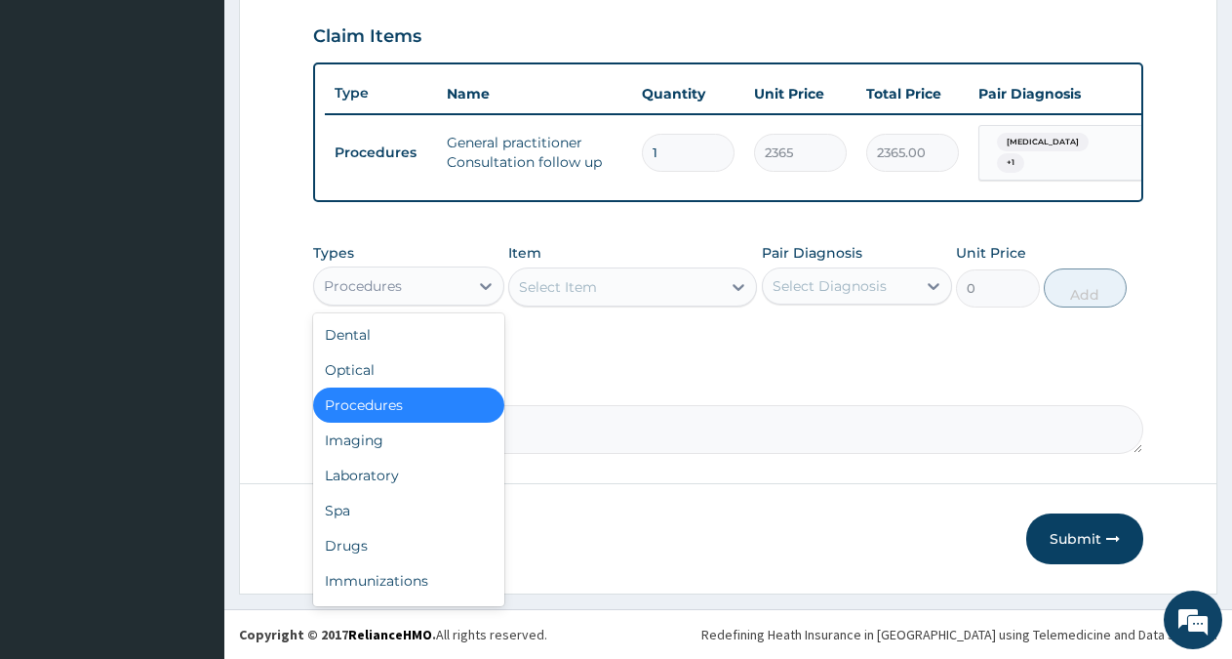
click at [422, 286] on div "Procedures" at bounding box center [391, 285] width 154 height 31
click at [373, 550] on div "Drugs" at bounding box center [408, 545] width 191 height 35
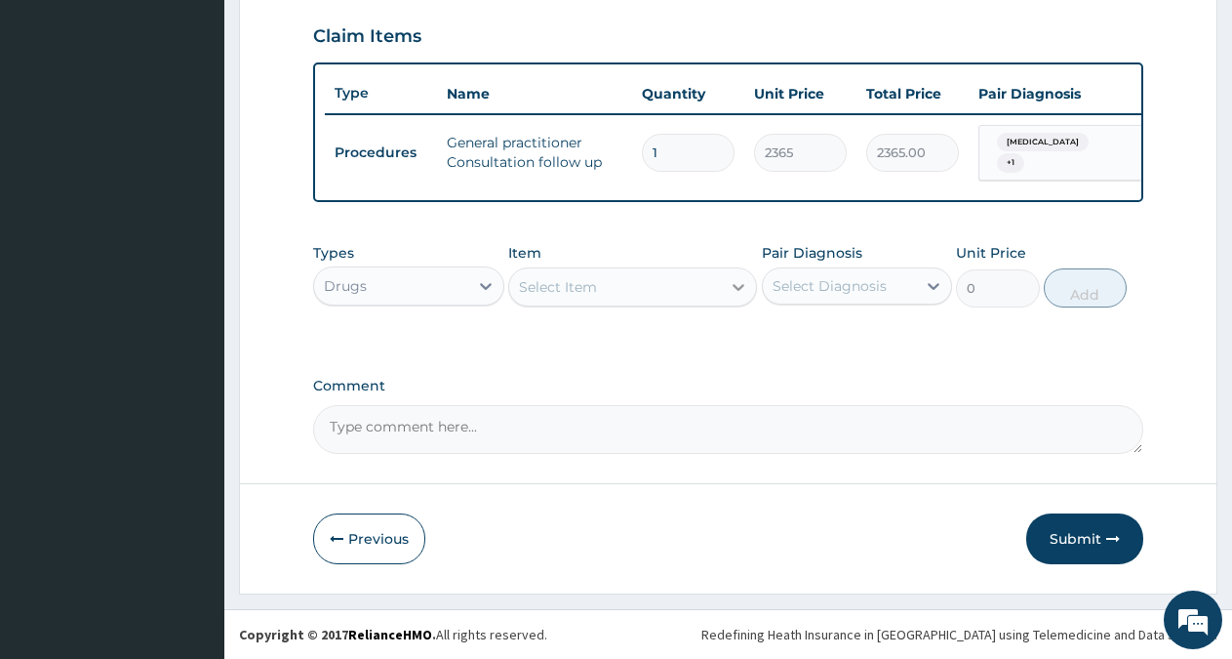
click at [726, 289] on div at bounding box center [738, 286] width 35 height 35
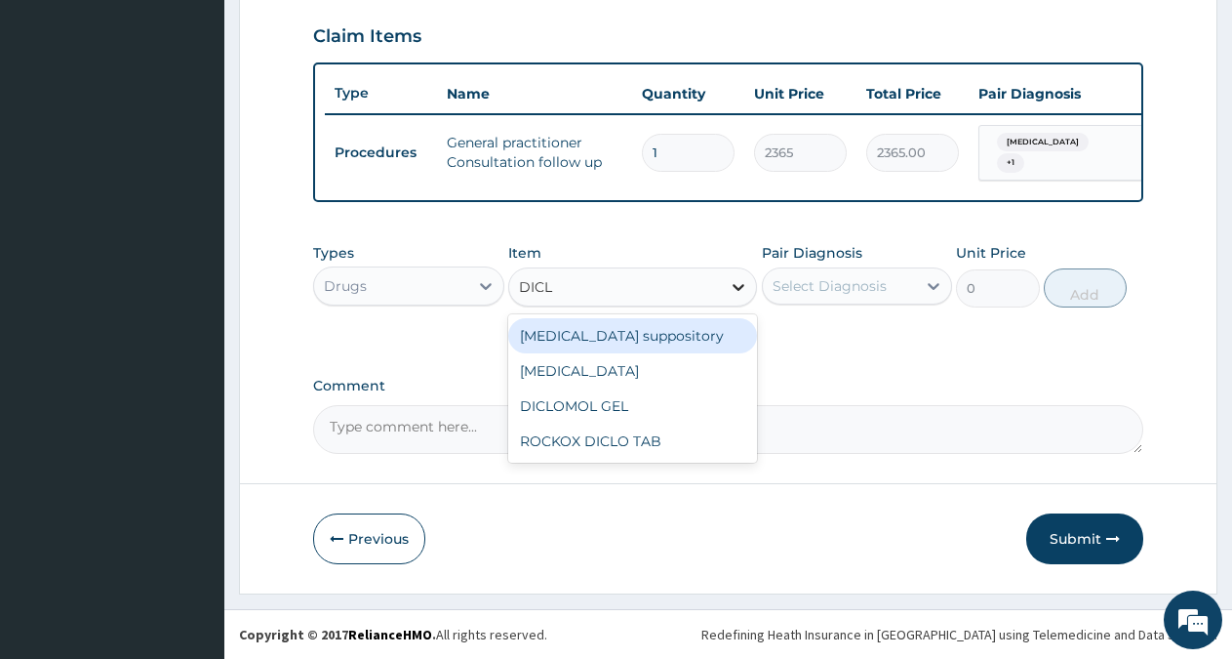
type input "DICLO"
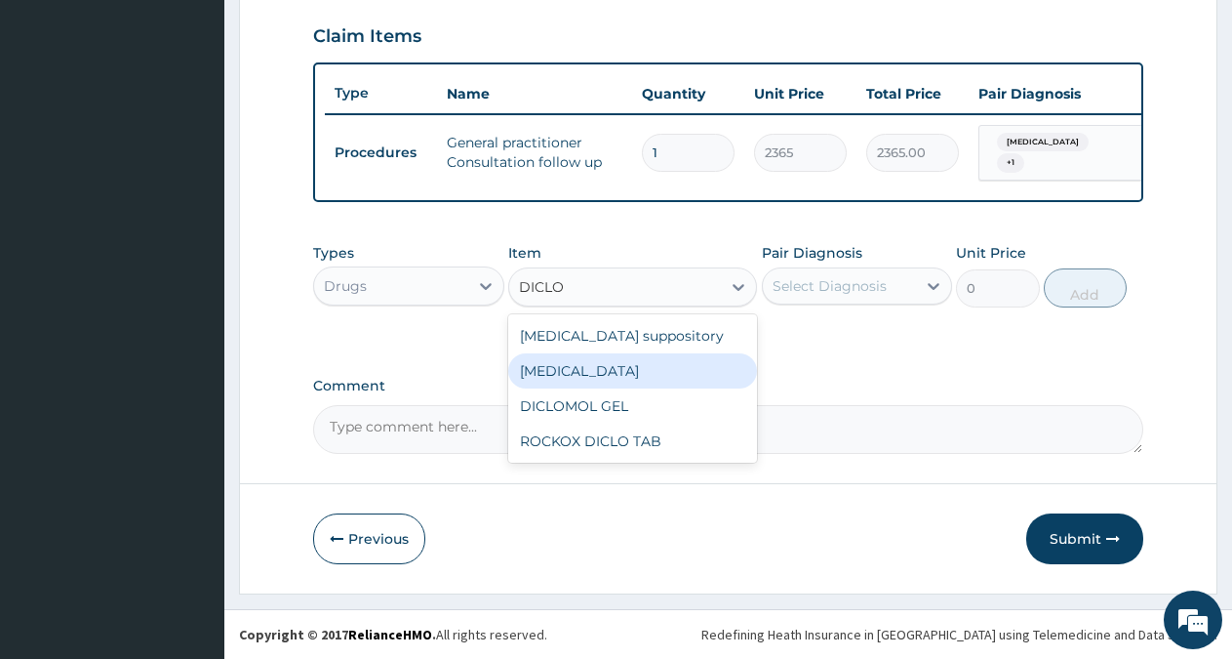
click at [561, 373] on div "[MEDICAL_DATA]" at bounding box center [632, 370] width 249 height 35
type input "800"
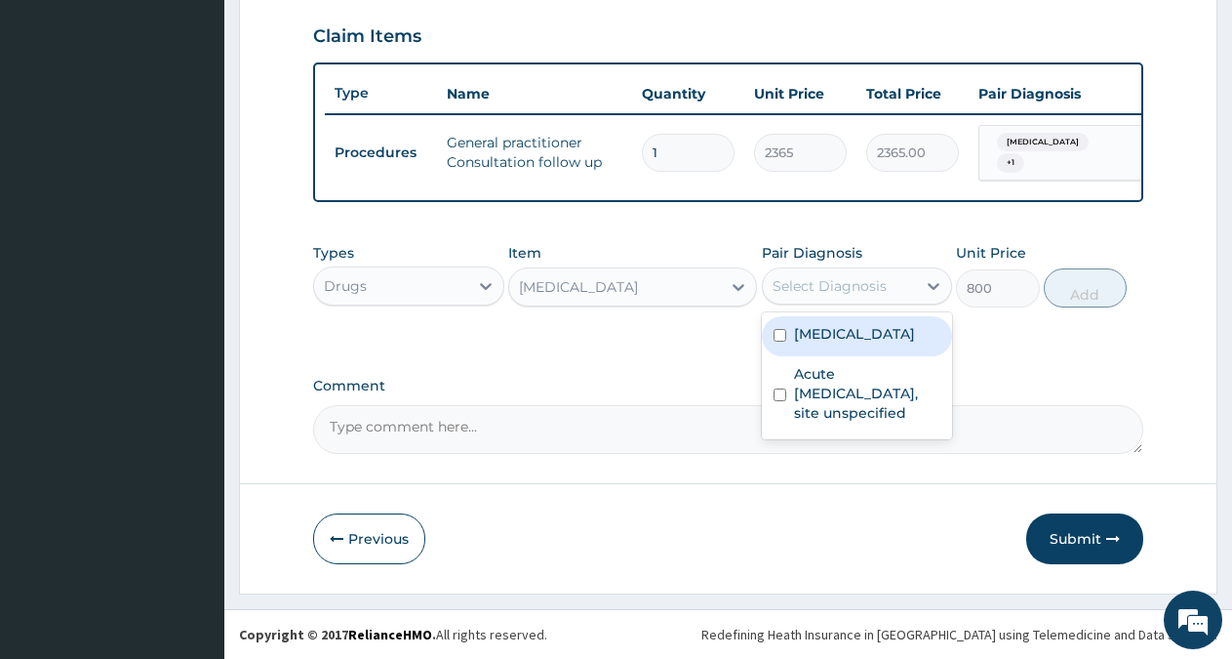
click at [857, 281] on div "Select Diagnosis" at bounding box center [830, 286] width 114 height 20
click at [851, 333] on label "[MEDICAL_DATA]" at bounding box center [854, 334] width 121 height 20
checkbox input "true"
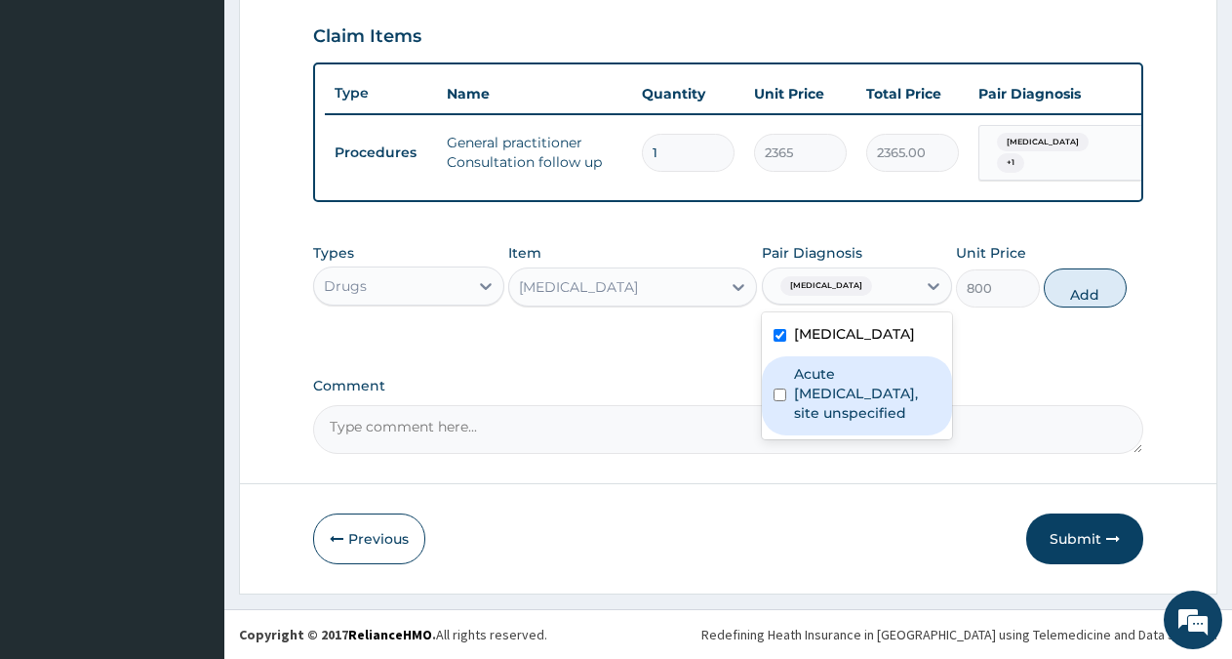
click at [829, 424] on div "Acute [MEDICAL_DATA], site unspecified" at bounding box center [857, 395] width 191 height 79
checkbox input "true"
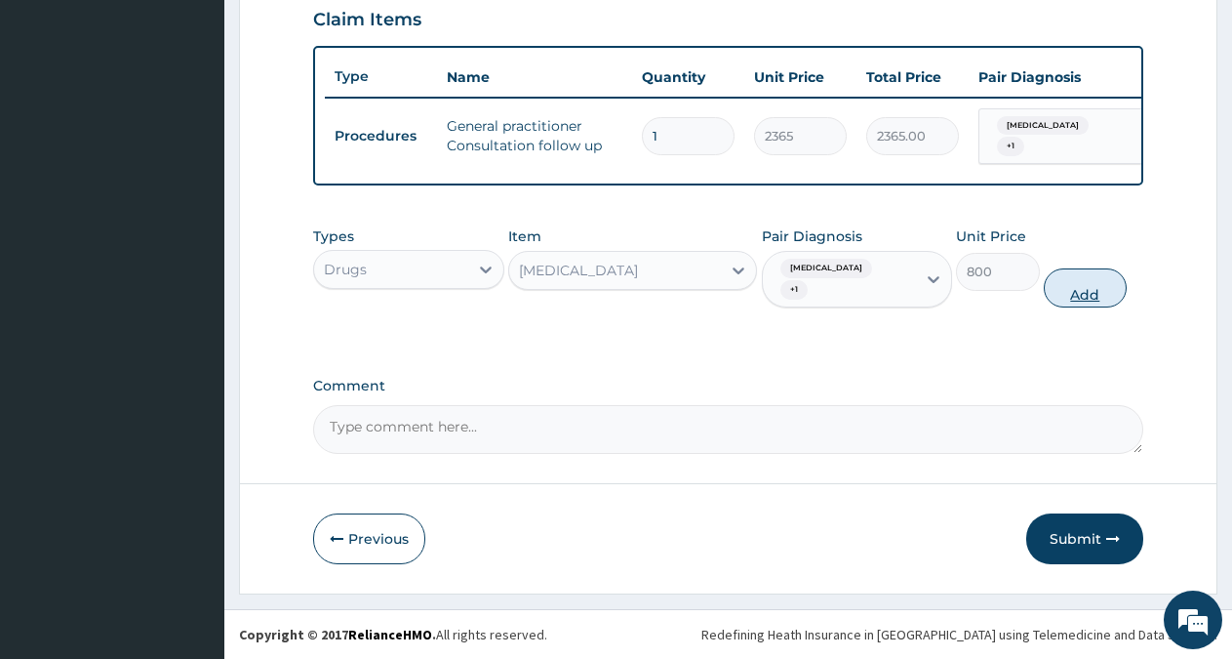
click at [1097, 307] on button "Add" at bounding box center [1085, 287] width 83 height 39
type input "0"
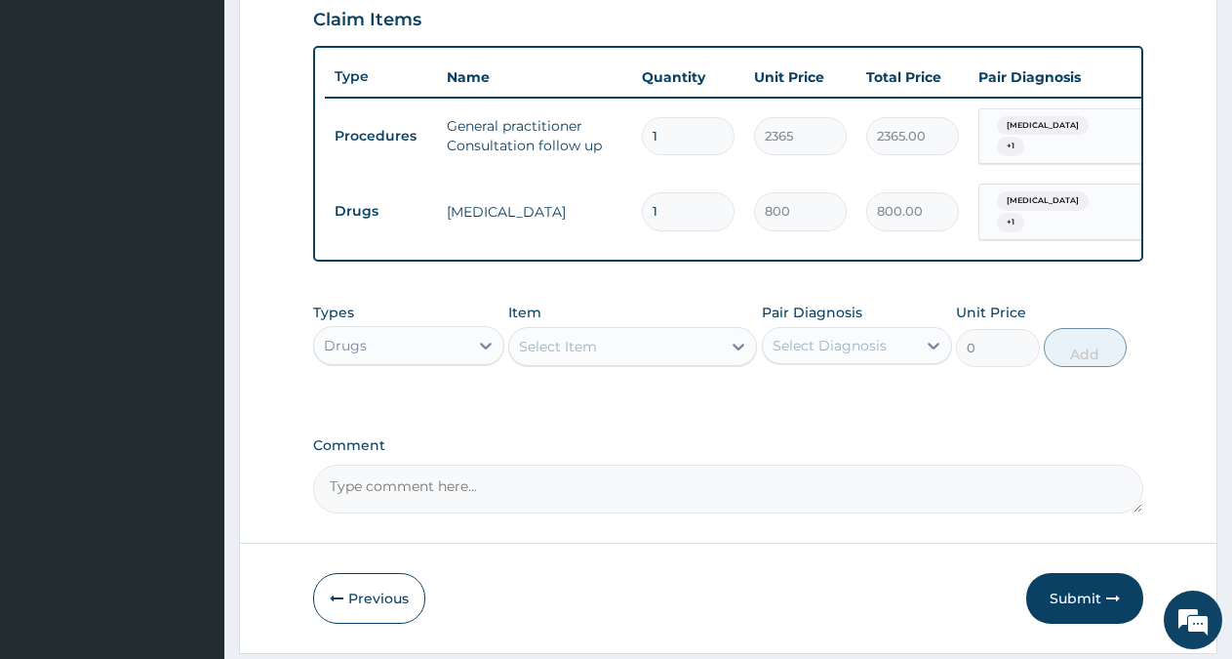
click at [618, 361] on div "Select Item" at bounding box center [615, 346] width 212 height 31
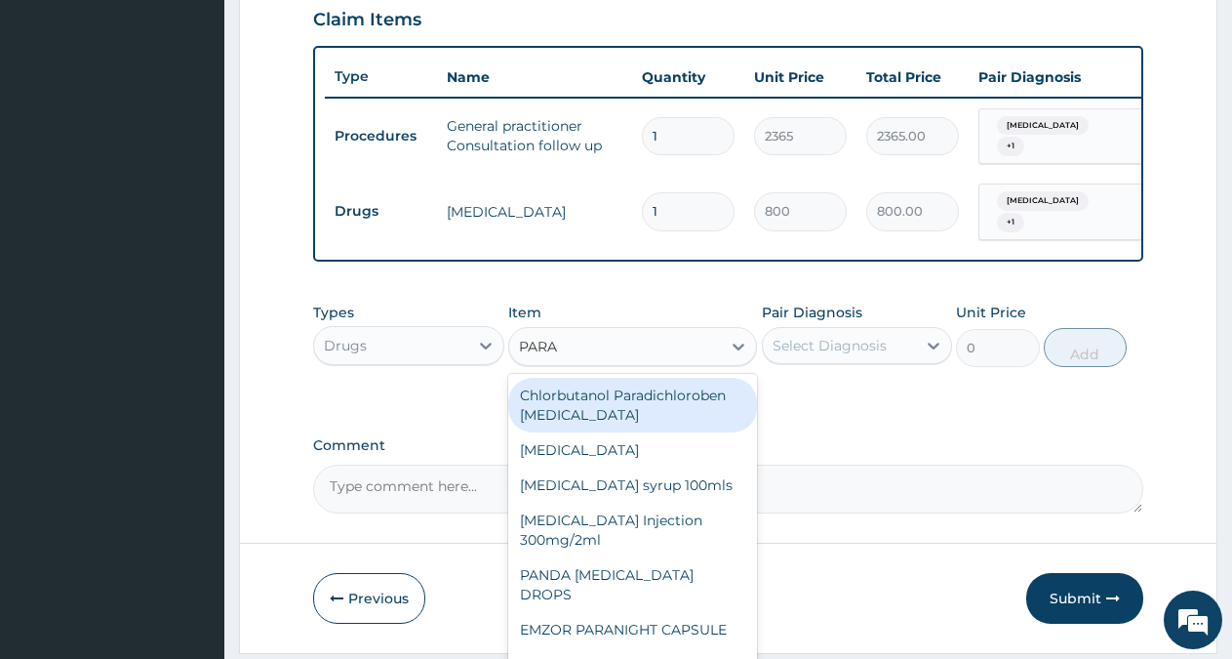
type input "PARAC"
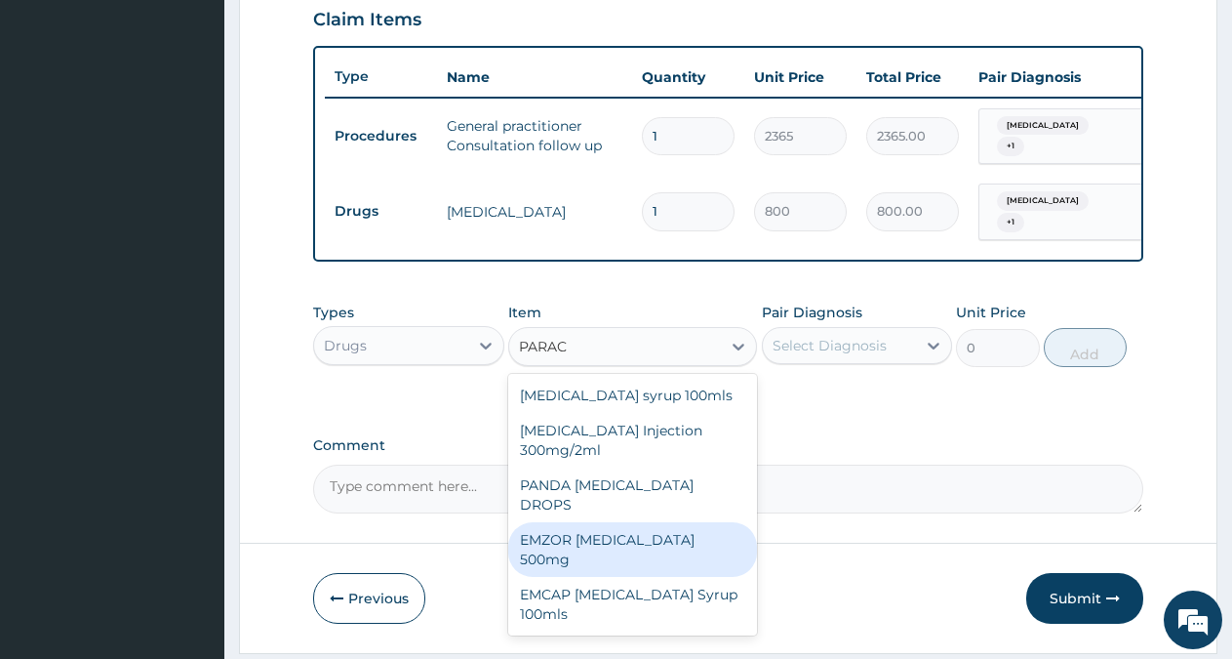
click at [652, 527] on div "EMZOR [MEDICAL_DATA] 500mg" at bounding box center [632, 549] width 249 height 55
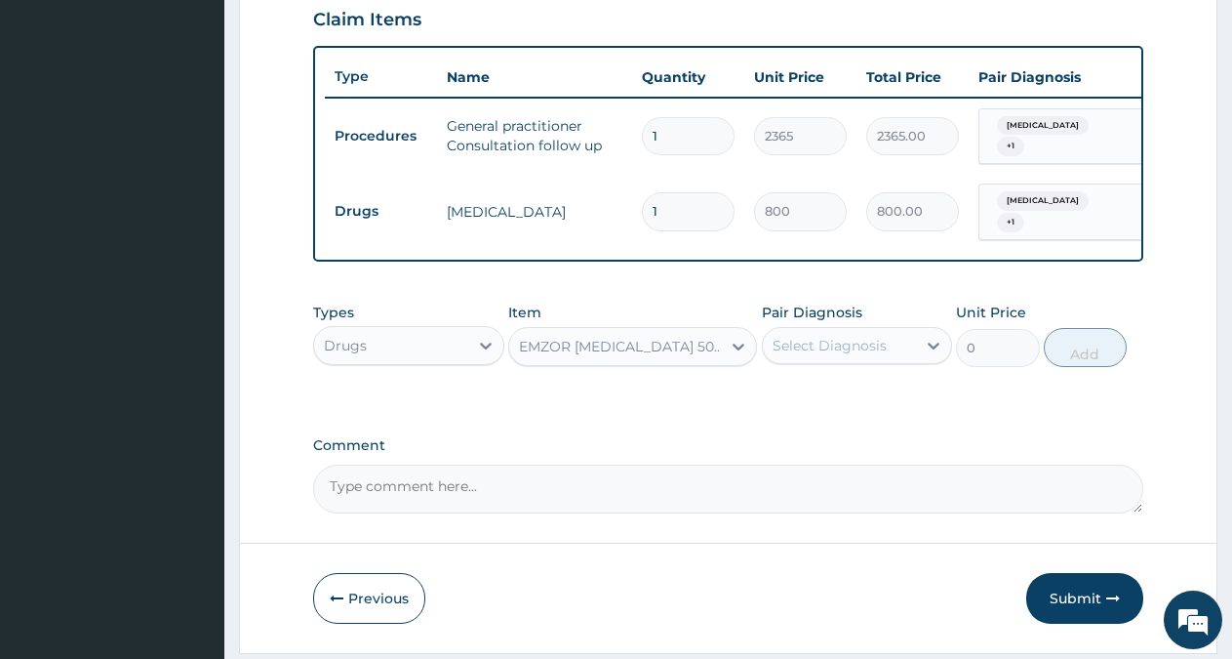
type input "30"
click at [873, 355] on div "Select Diagnosis" at bounding box center [830, 346] width 114 height 20
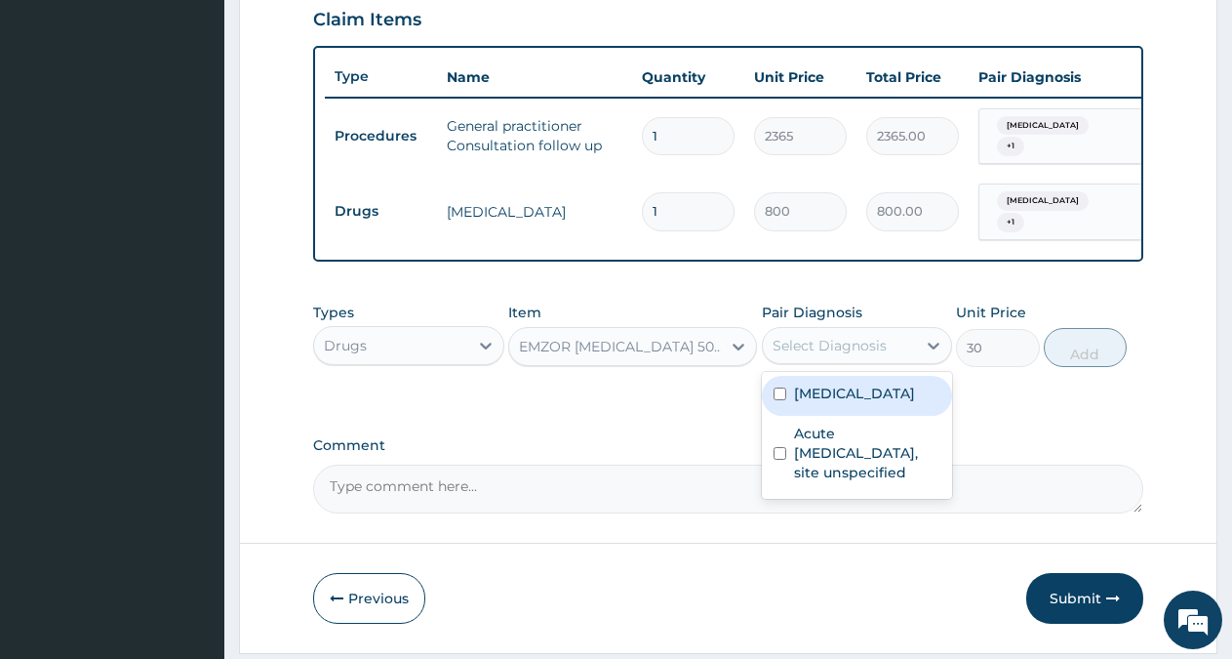
click at [849, 403] on label "[MEDICAL_DATA]" at bounding box center [854, 393] width 121 height 20
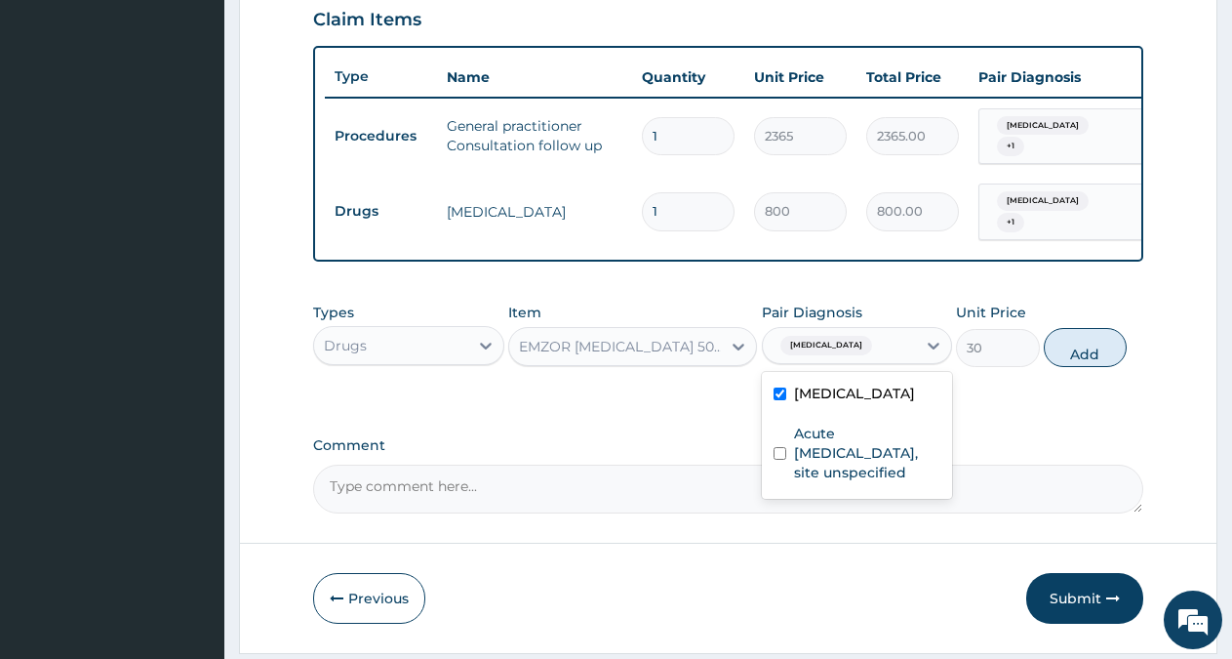
checkbox input "true"
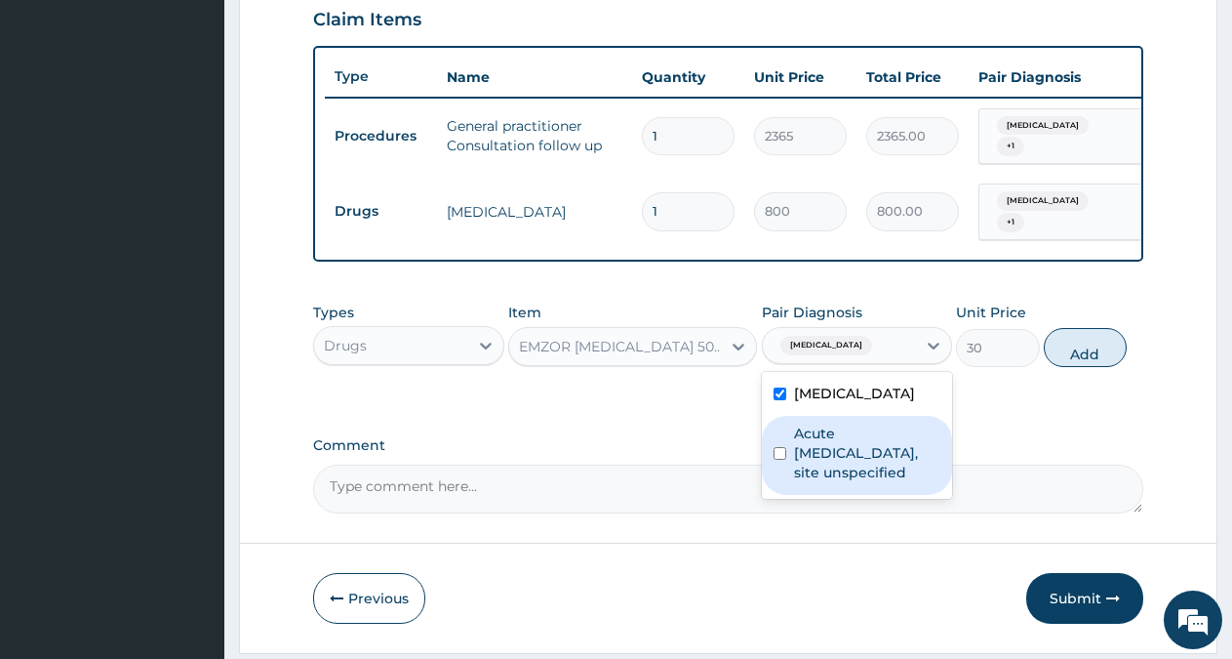
click at [849, 445] on label "Acute [MEDICAL_DATA], site unspecified" at bounding box center [867, 452] width 147 height 59
checkbox input "true"
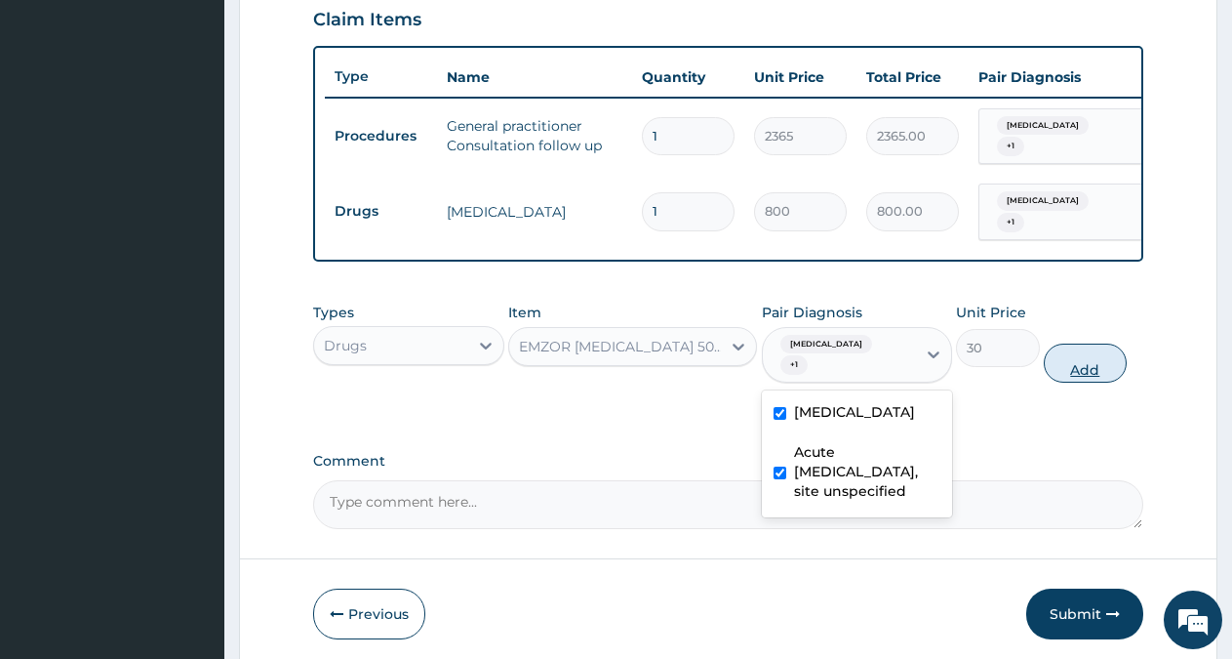
click at [1097, 377] on button "Add" at bounding box center [1085, 362] width 83 height 39
type input "0"
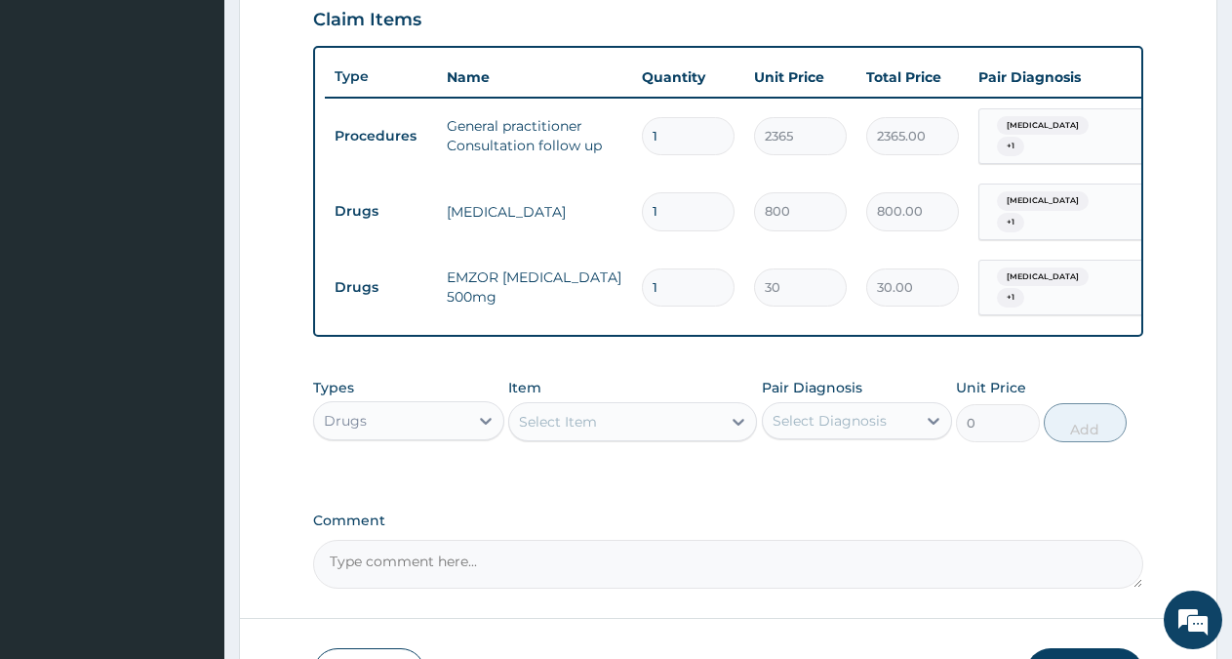
type input "18"
type input "540.00"
type input "18"
click at [568, 431] on div "Select Item" at bounding box center [558, 422] width 78 height 20
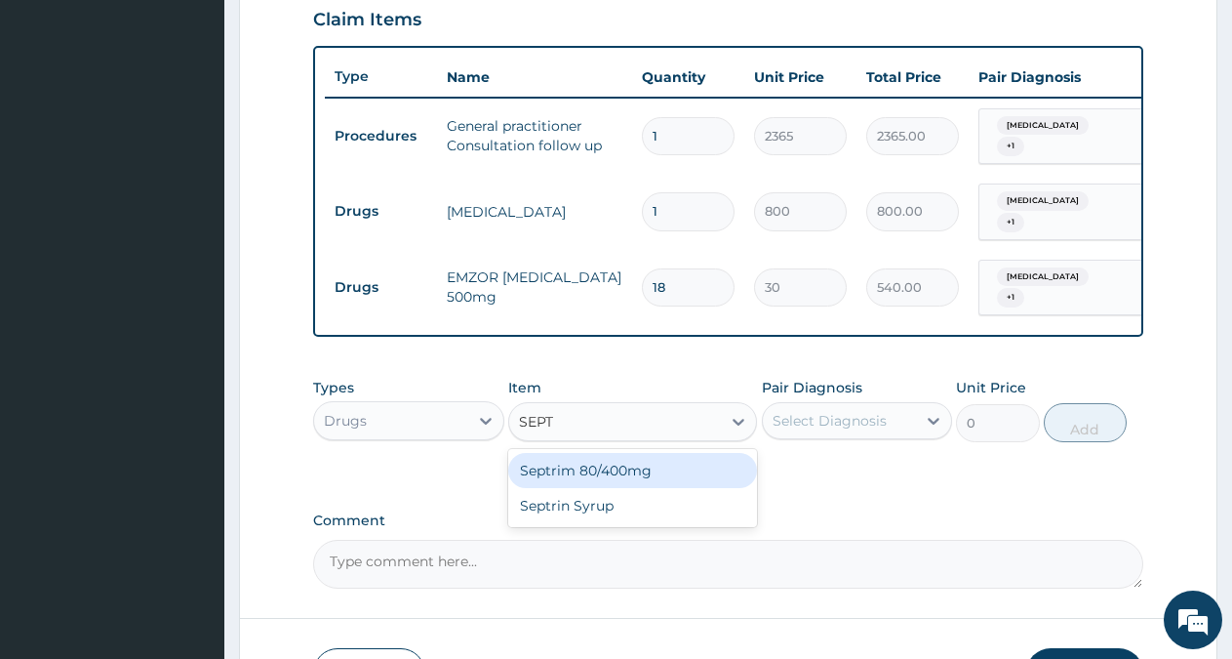
type input "SEPTR"
click at [642, 486] on div "Septrim 80/400mg" at bounding box center [632, 470] width 249 height 35
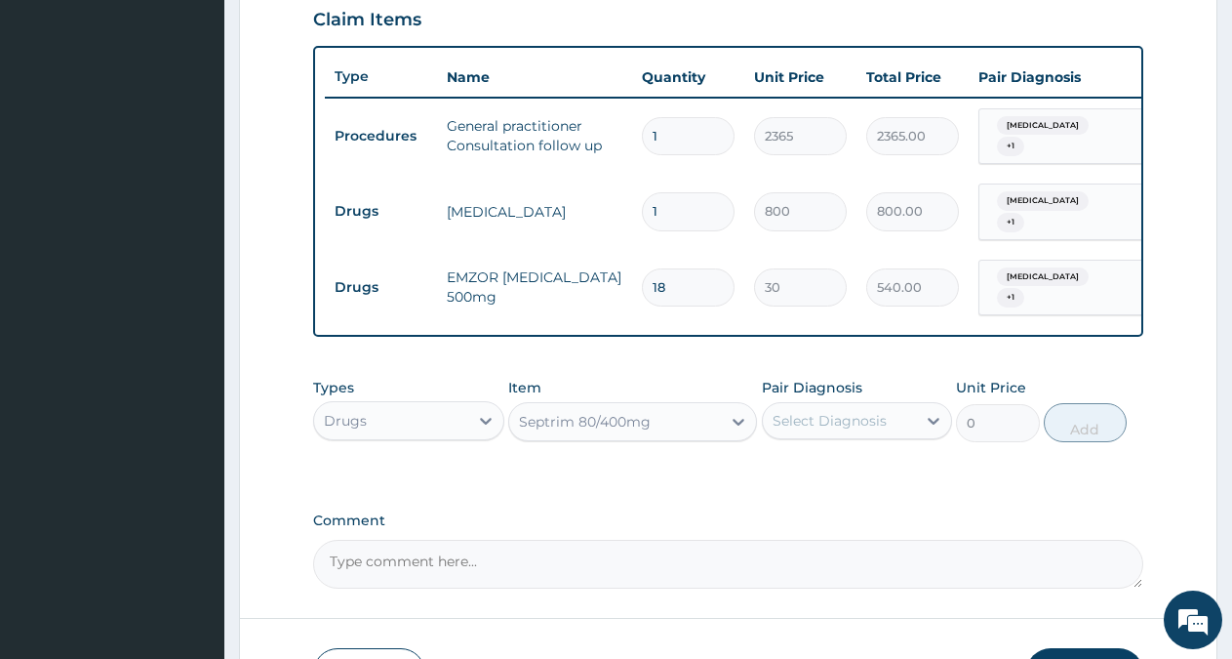
type input "94.6"
click at [829, 429] on div "Select Diagnosis" at bounding box center [830, 421] width 114 height 20
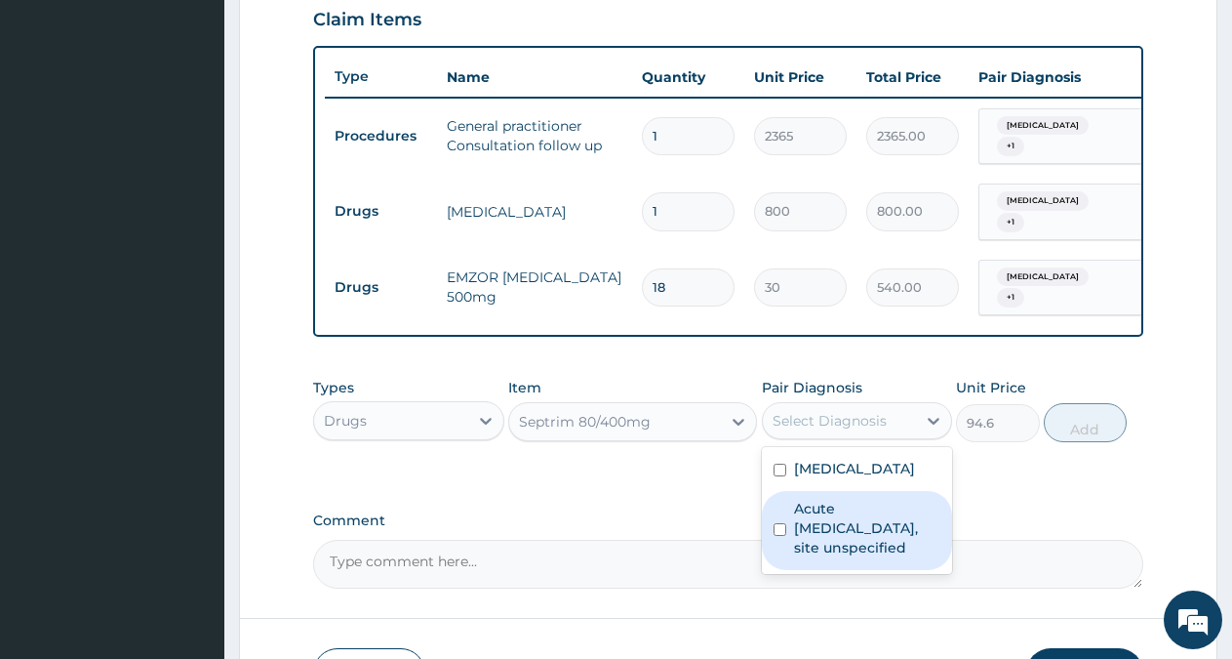
click at [825, 529] on label "Acute [MEDICAL_DATA], site unspecified" at bounding box center [867, 528] width 147 height 59
checkbox input "true"
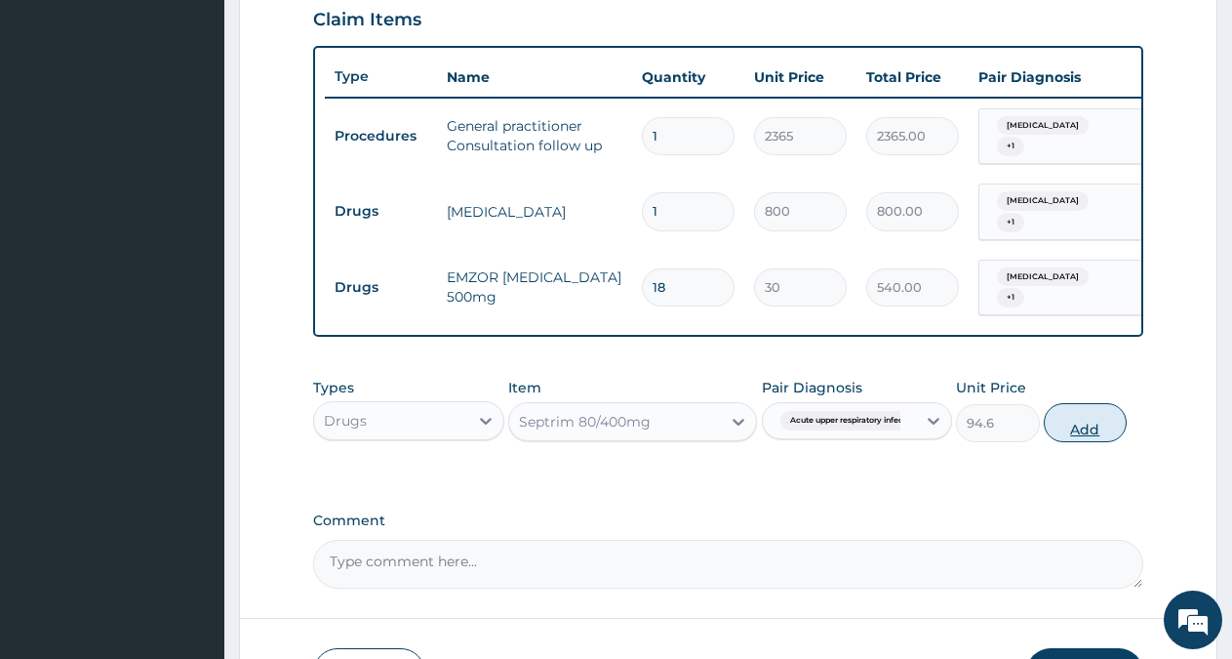
click at [1091, 442] on button "Add" at bounding box center [1085, 422] width 83 height 39
type input "0"
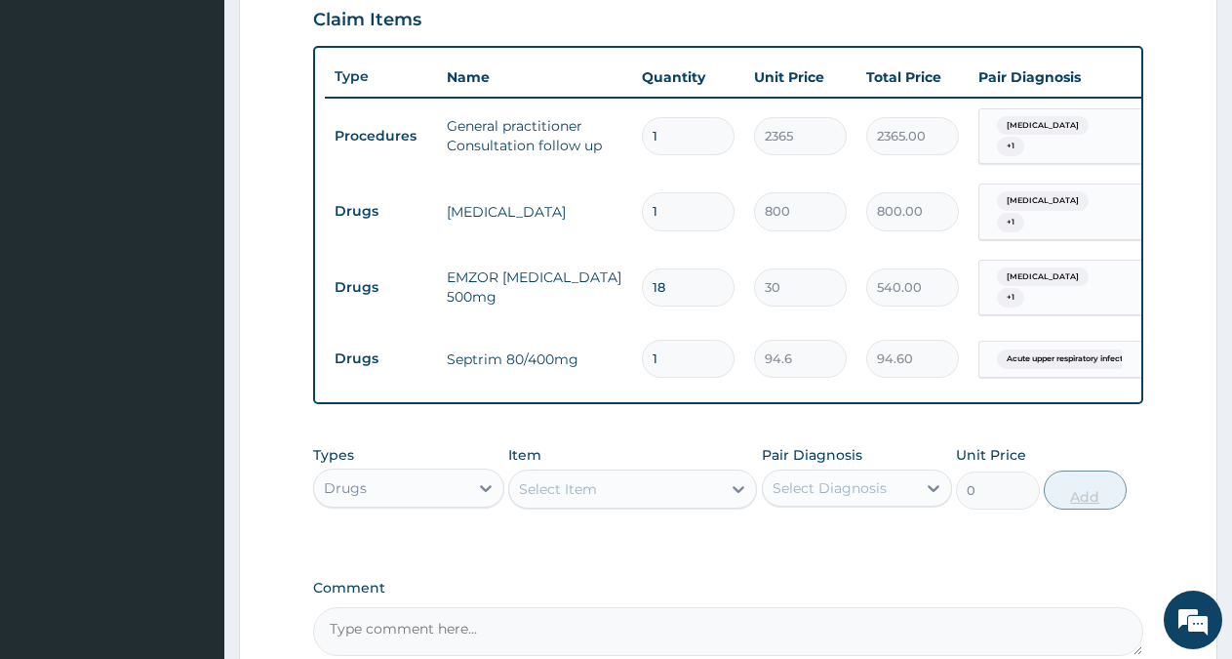
type input "14"
type input "1324.40"
type input "14"
click at [700, 497] on div "Select Item" at bounding box center [615, 488] width 212 height 31
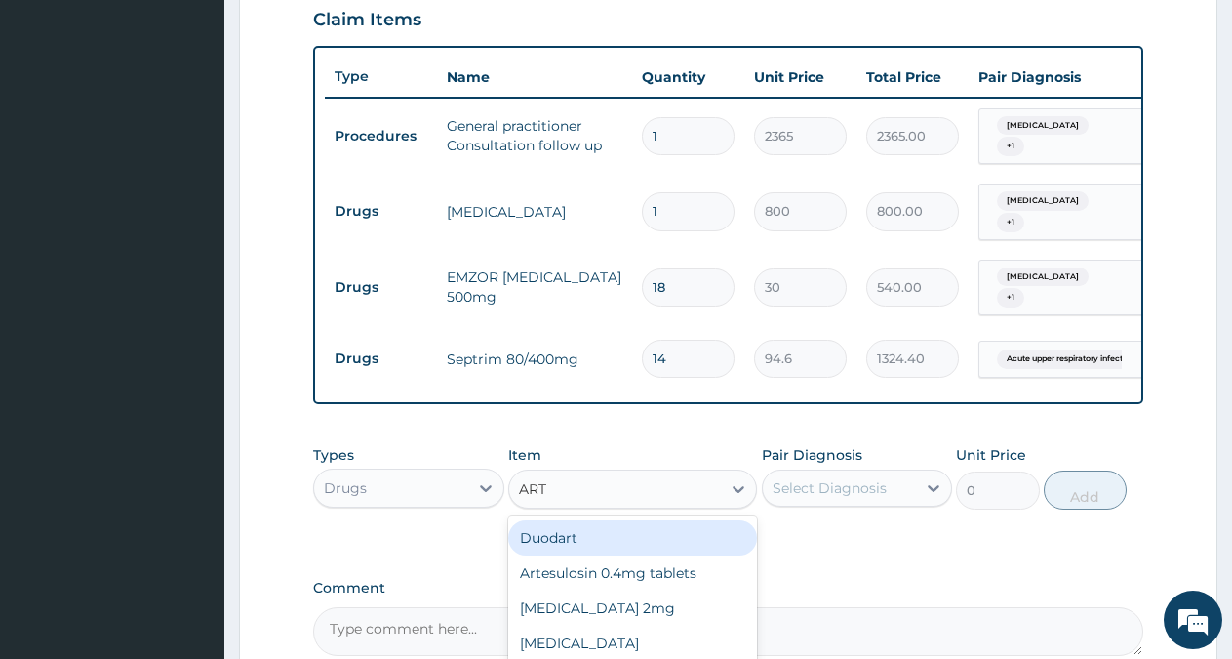
type input "ARTE"
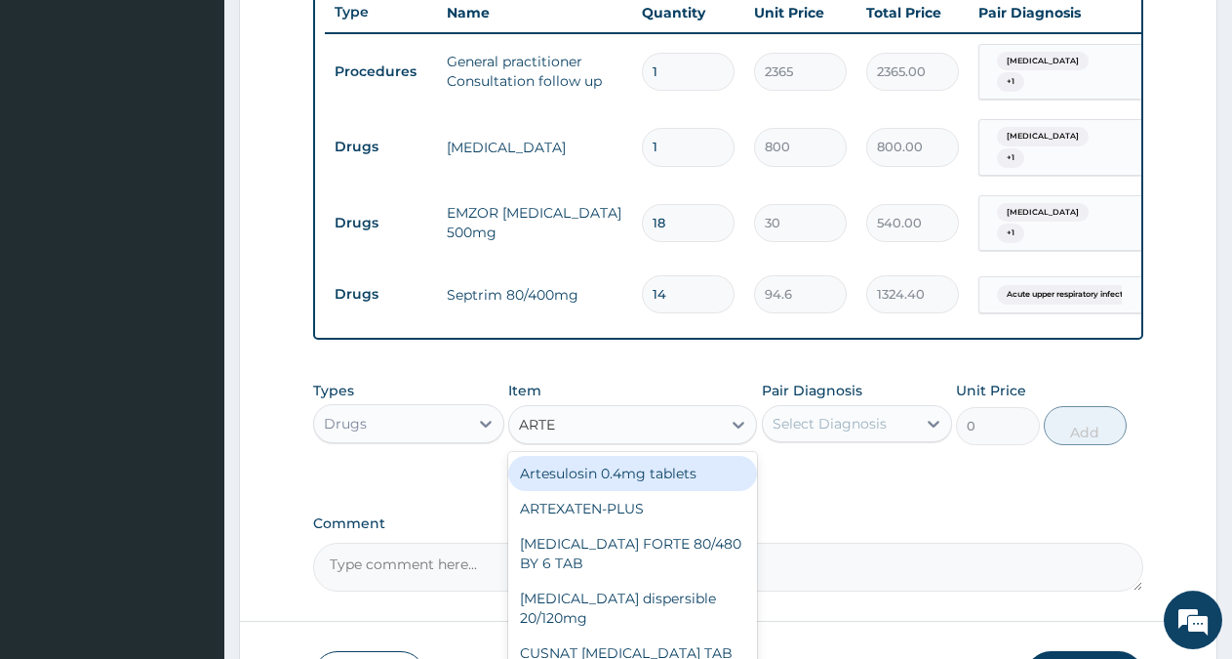
scroll to position [829, 0]
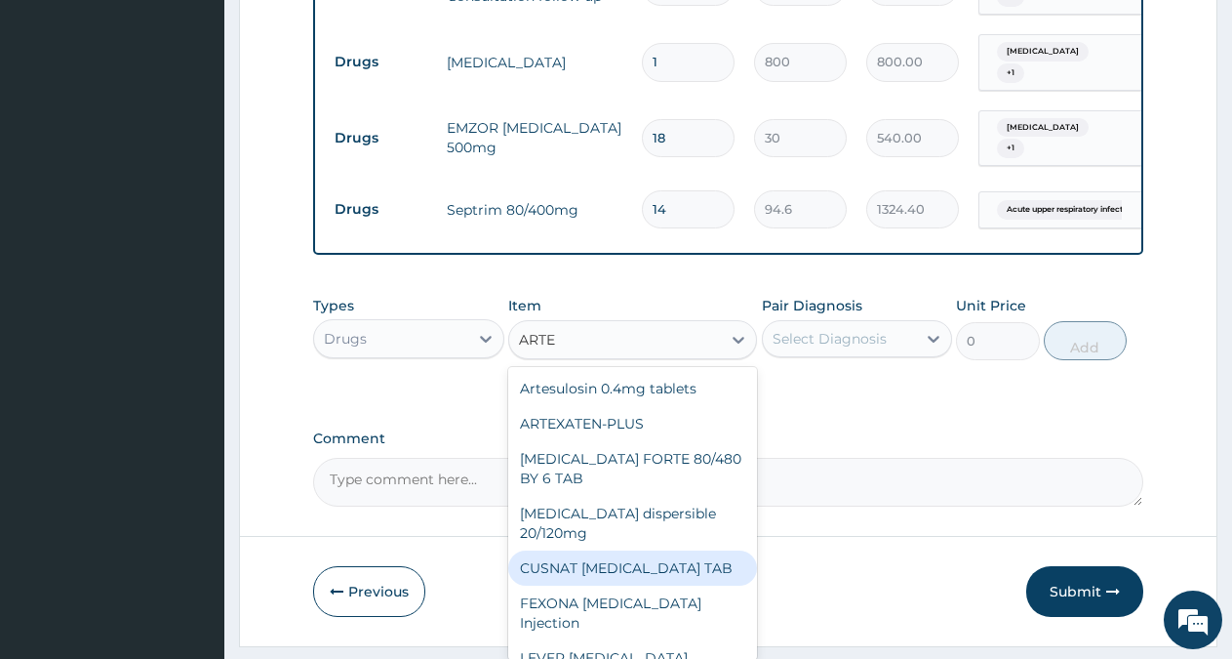
click at [683, 560] on div "CUSNAT [MEDICAL_DATA] TAB" at bounding box center [632, 567] width 249 height 35
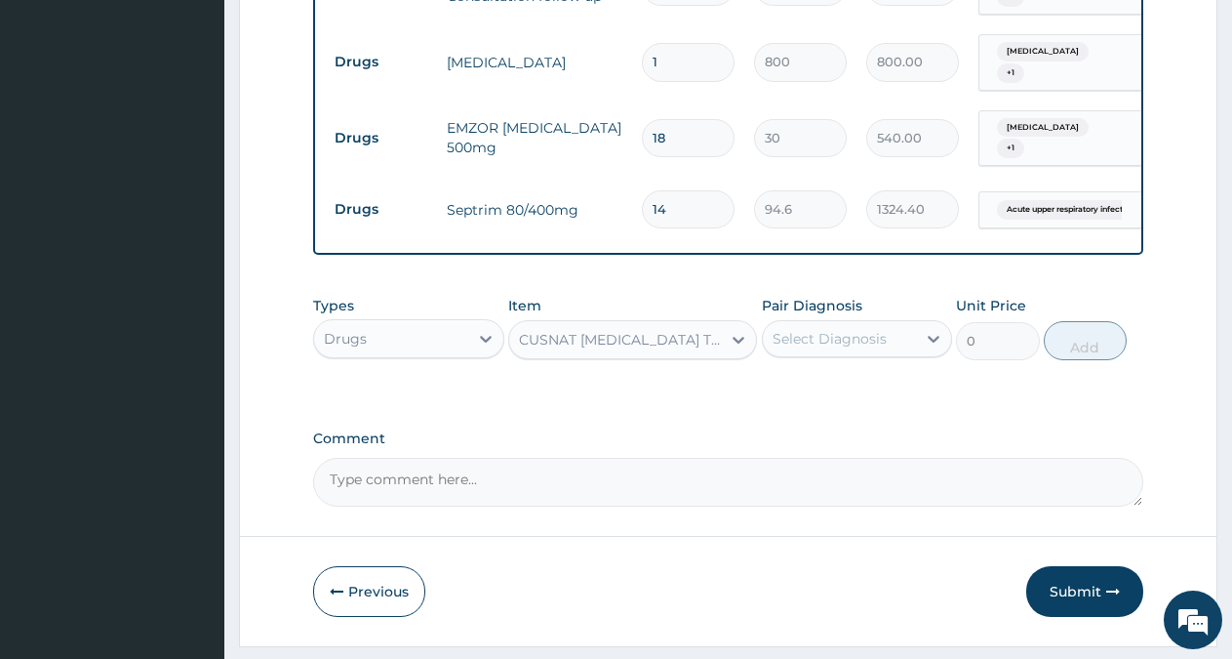
type input "177.375"
click at [843, 348] on div "Select Diagnosis" at bounding box center [830, 339] width 114 height 20
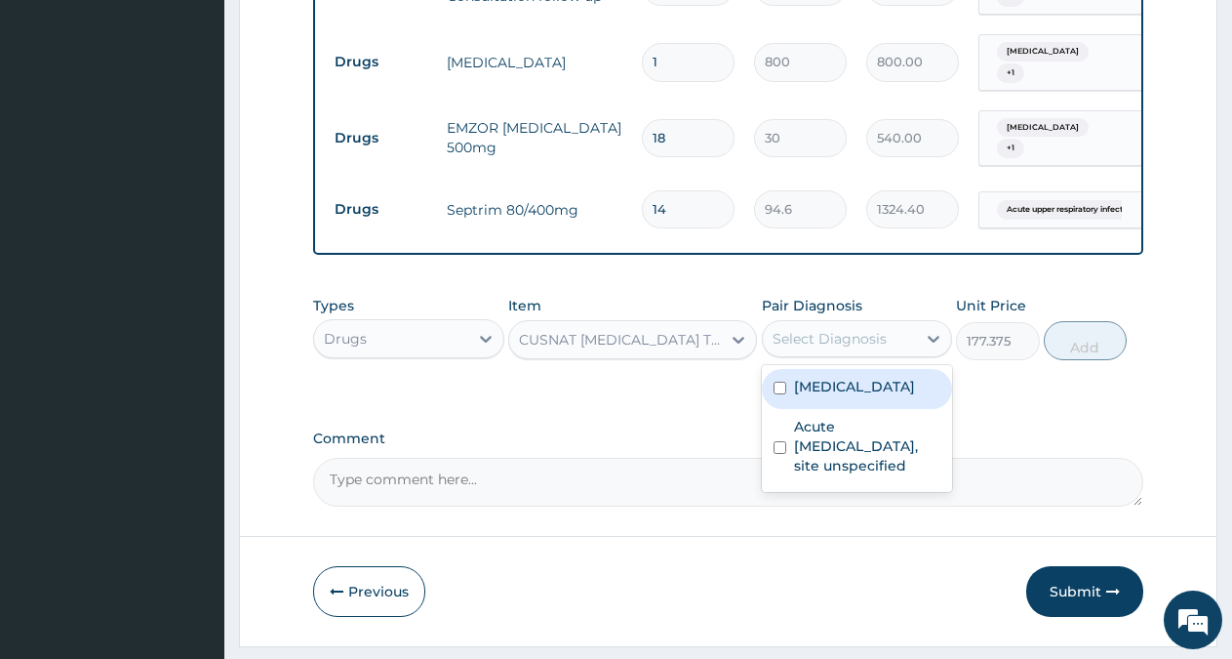
click at [831, 396] on label "[MEDICAL_DATA]" at bounding box center [854, 387] width 121 height 20
checkbox input "true"
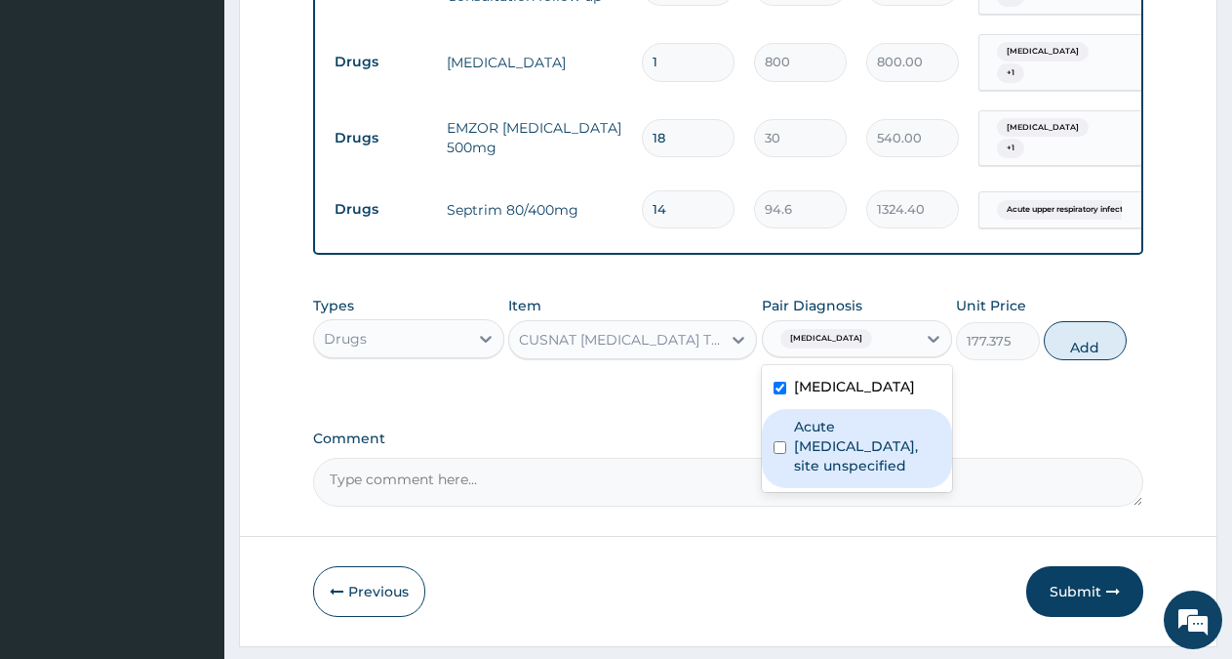
click at [836, 443] on label "Acute [MEDICAL_DATA], site unspecified" at bounding box center [867, 446] width 147 height 59
checkbox input "true"
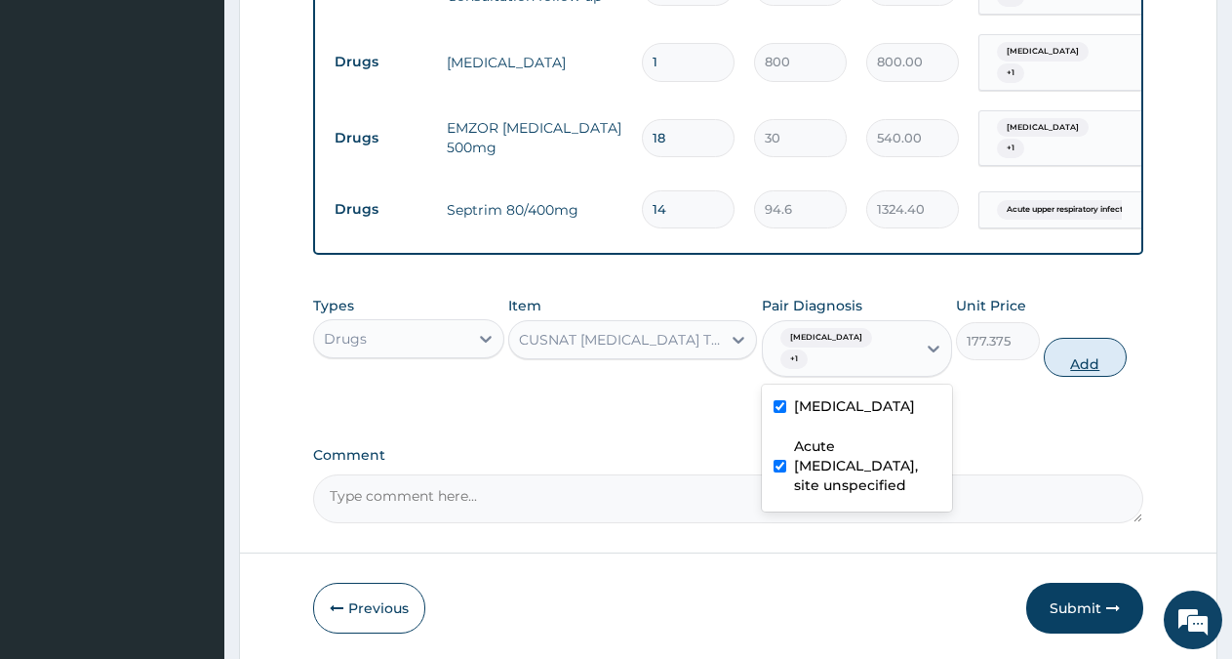
click at [1073, 377] on button "Add" at bounding box center [1085, 357] width 83 height 39
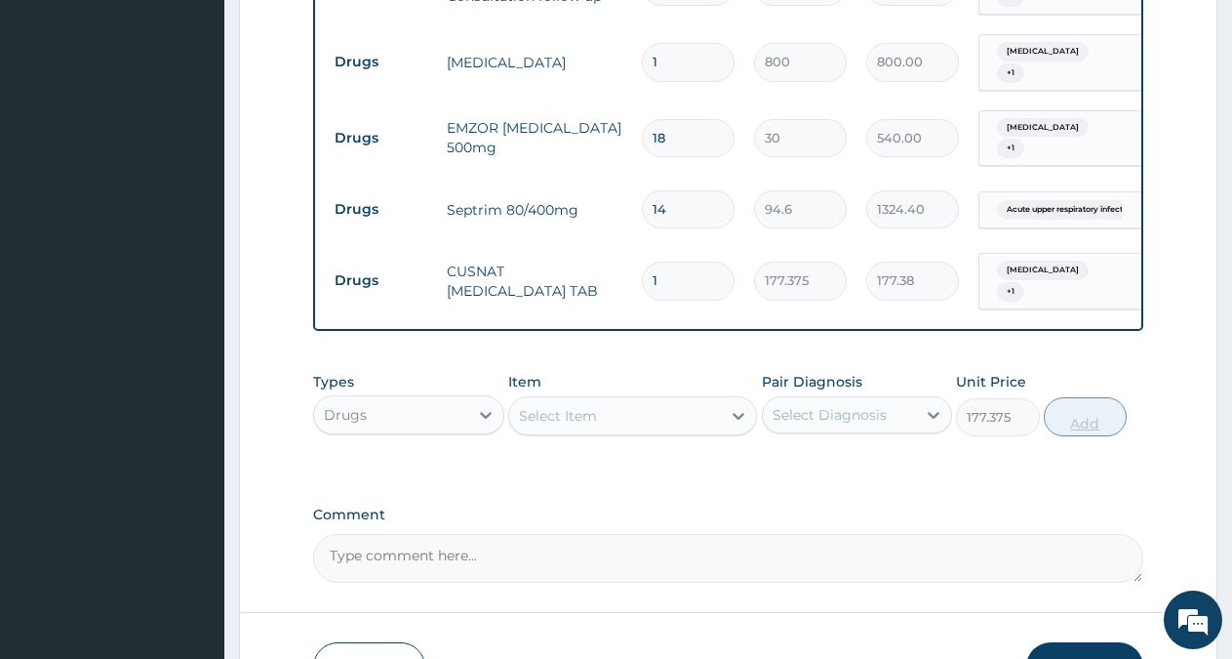
type input "0"
type input "12"
type input "2128.50"
type input "12"
click at [580, 425] on div "Select Item" at bounding box center [558, 416] width 78 height 20
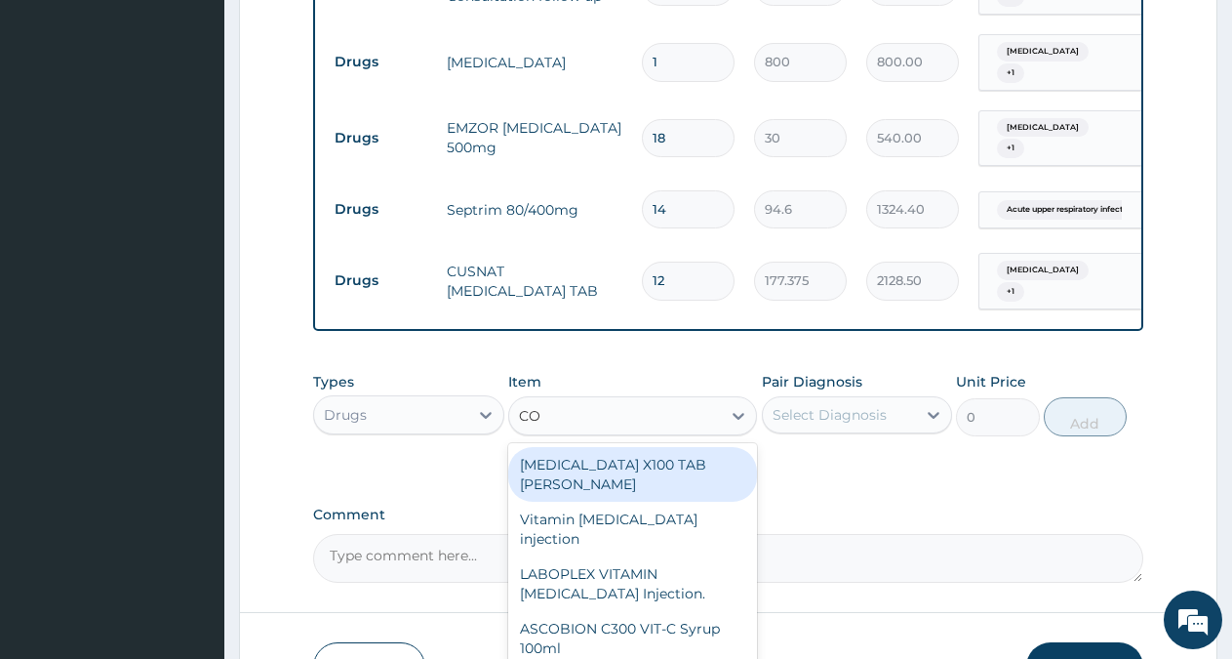
type input "COU"
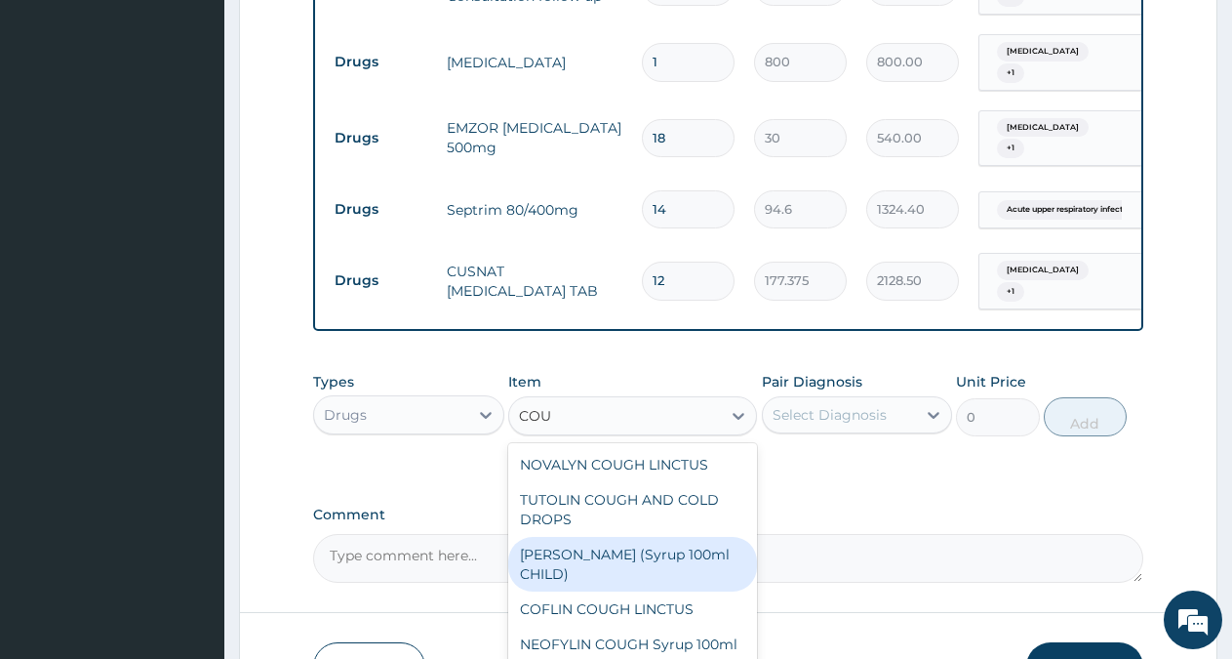
click at [661, 572] on div "[PERSON_NAME] (Syrup 100ml CHILD)" at bounding box center [632, 564] width 249 height 55
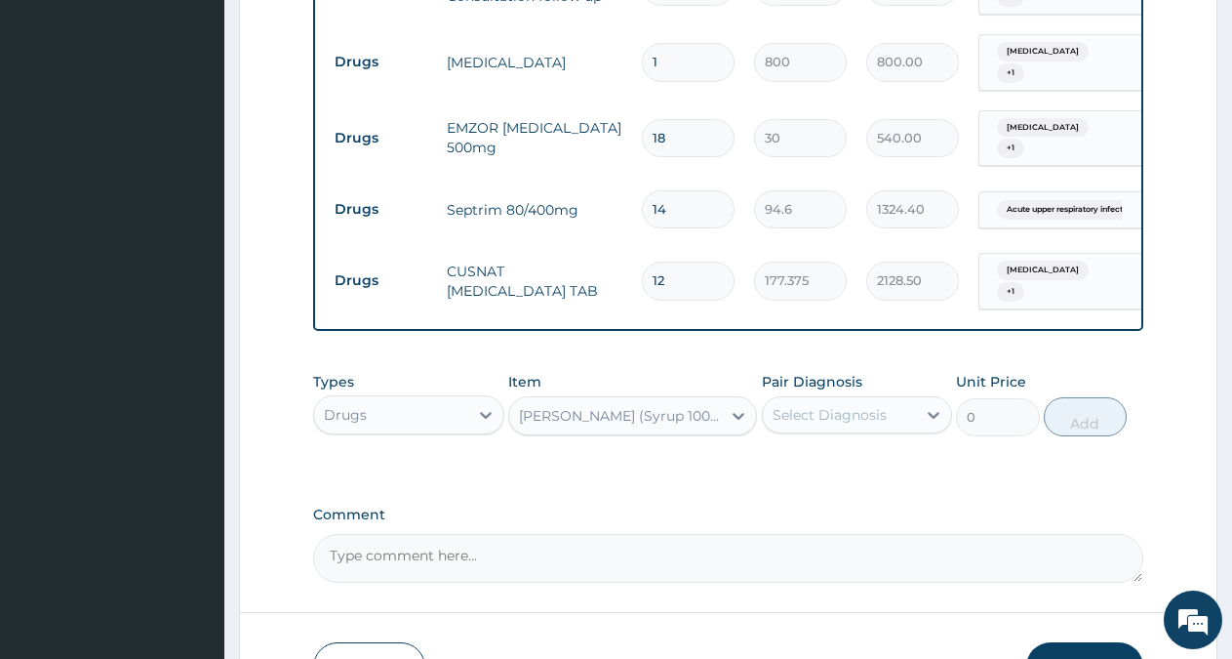
type input "1478.125"
click at [922, 432] on div at bounding box center [933, 414] width 35 height 35
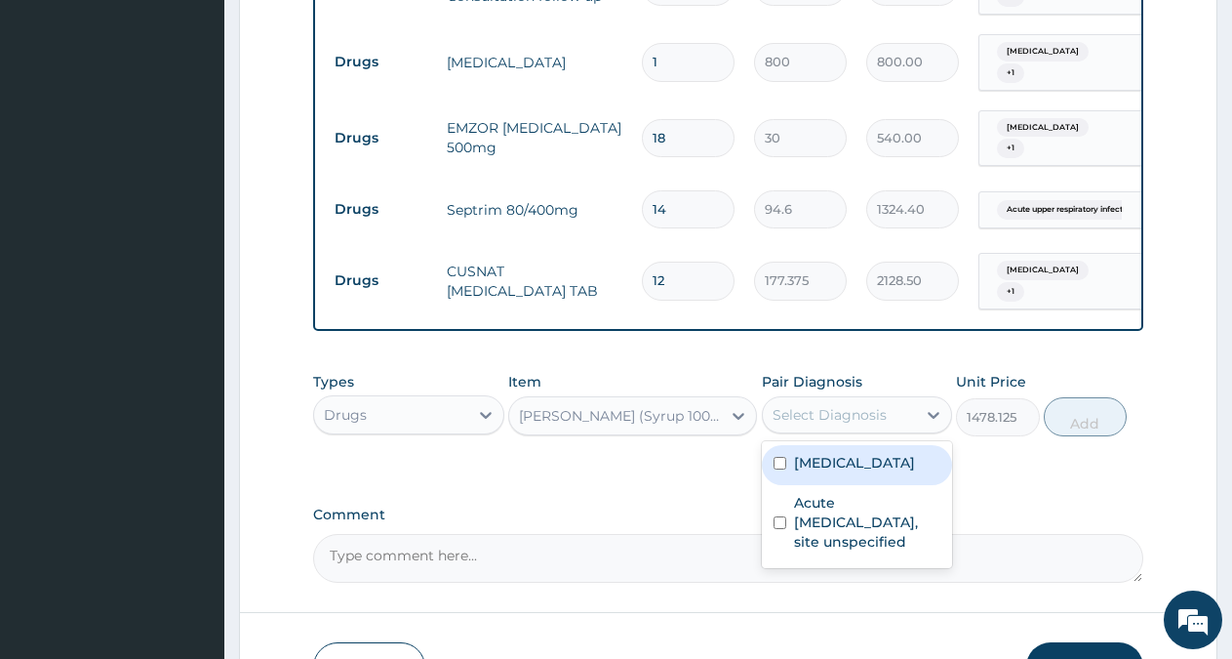
click at [891, 472] on label "[MEDICAL_DATA]" at bounding box center [854, 463] width 121 height 20
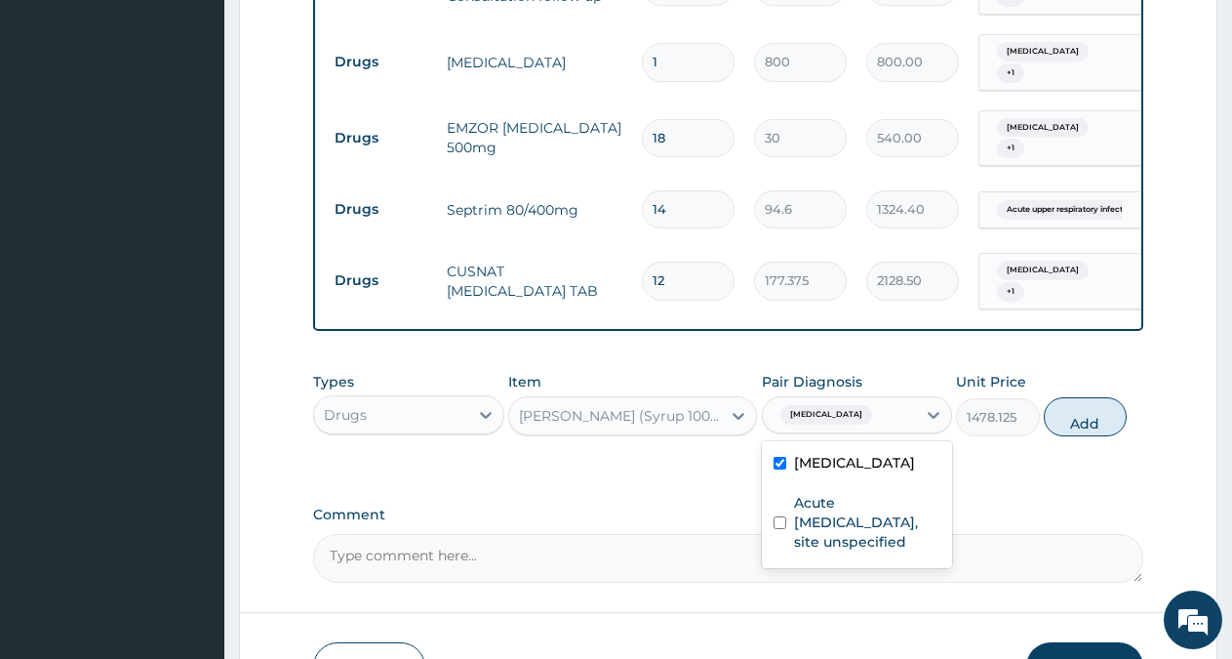
click at [891, 472] on label "[MEDICAL_DATA]" at bounding box center [854, 463] width 121 height 20
checkbox input "false"
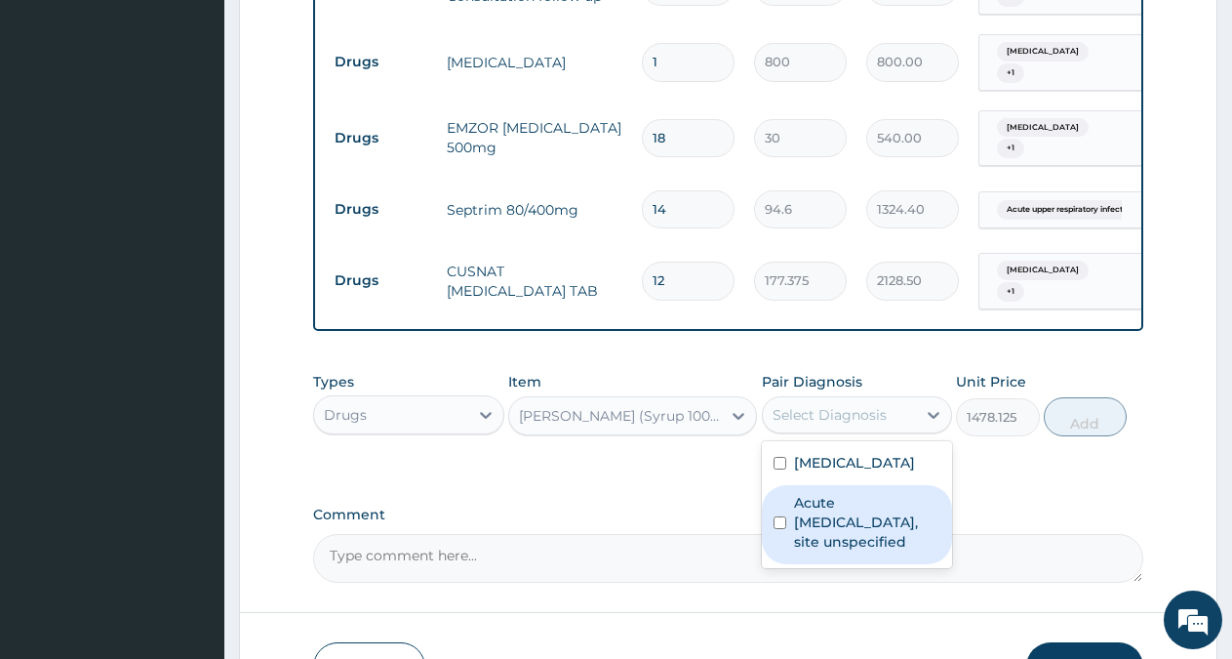
click at [866, 538] on label "Acute [MEDICAL_DATA], site unspecified" at bounding box center [867, 522] width 147 height 59
checkbox input "true"
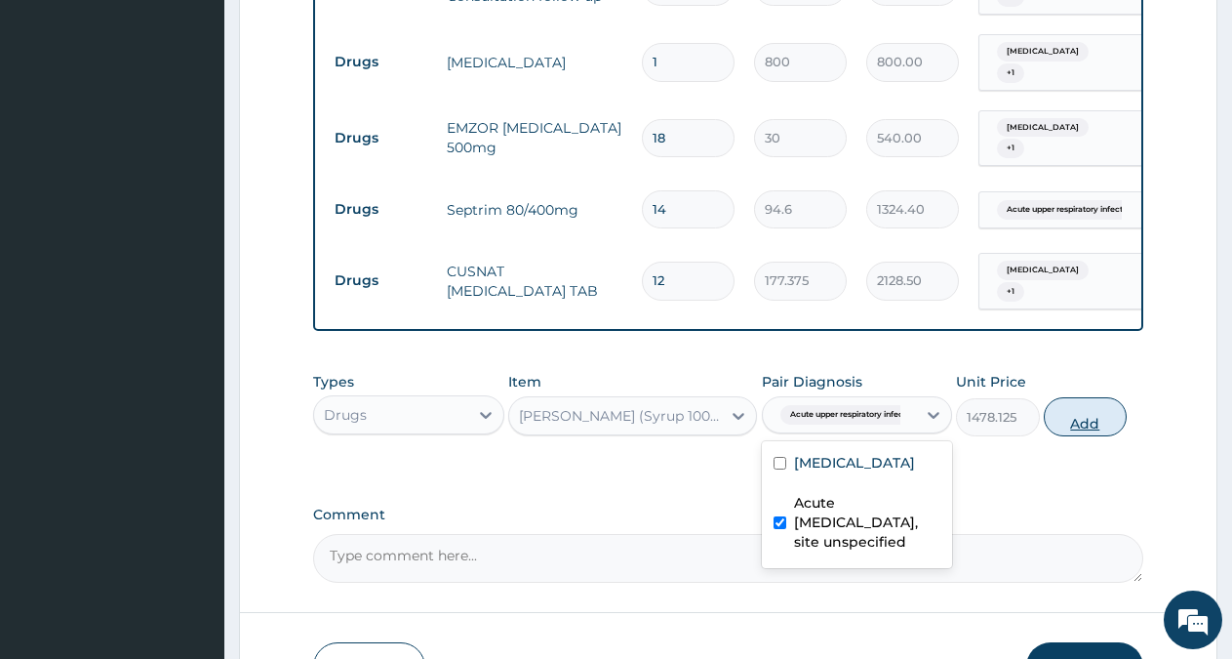
click at [1103, 429] on button "Add" at bounding box center [1085, 416] width 83 height 39
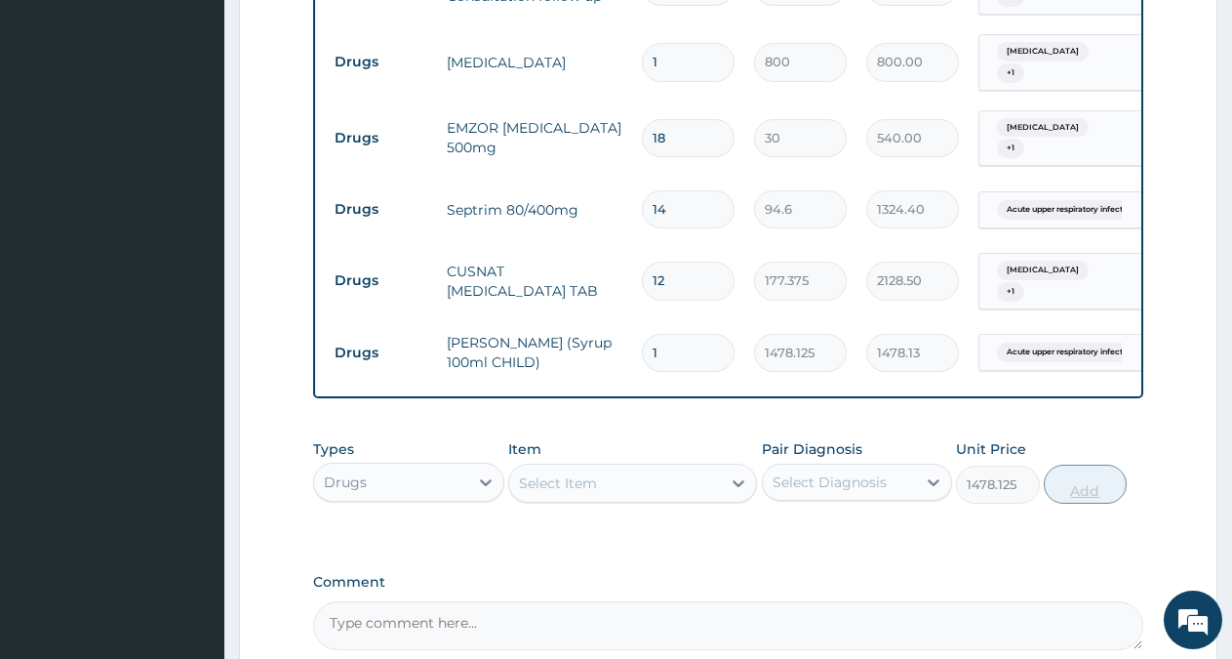
type input "0"
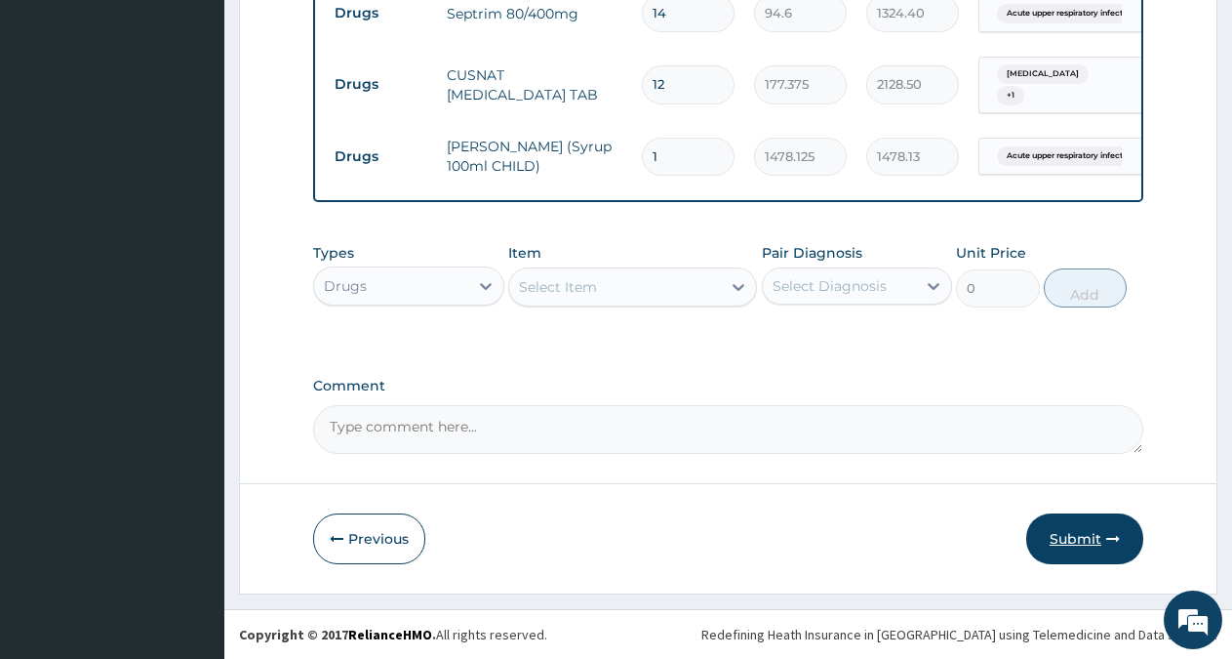
click at [1079, 538] on button "Submit" at bounding box center [1085, 538] width 117 height 51
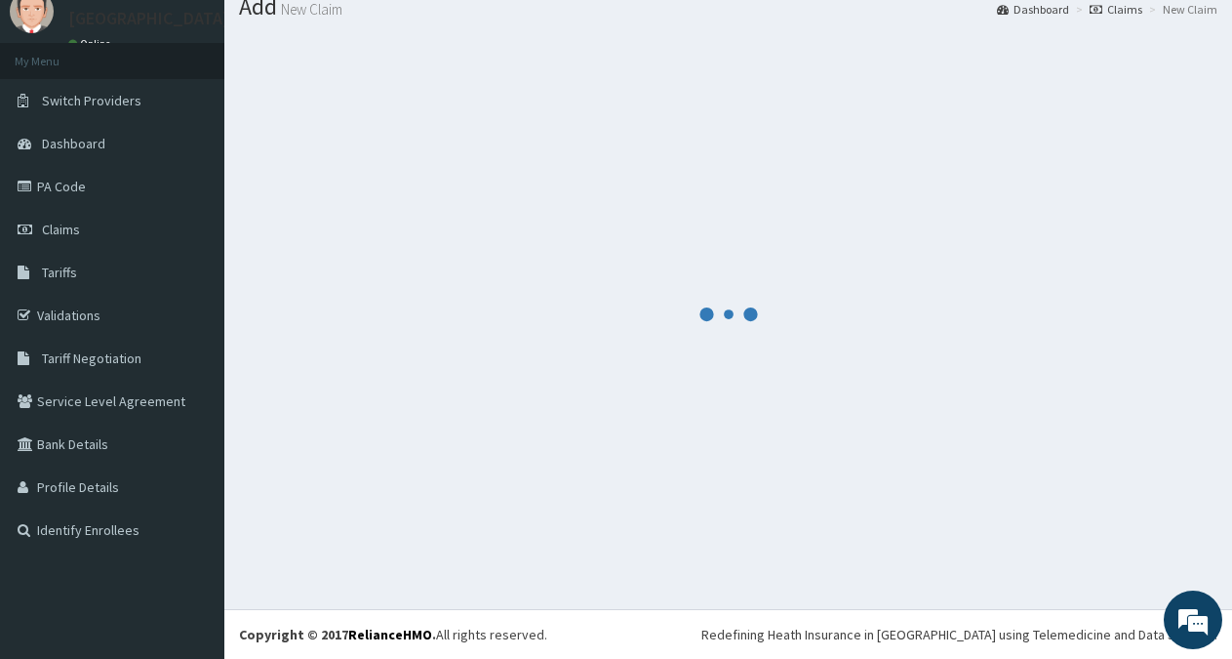
scroll to position [69, 0]
